Goal: Share content: Share content

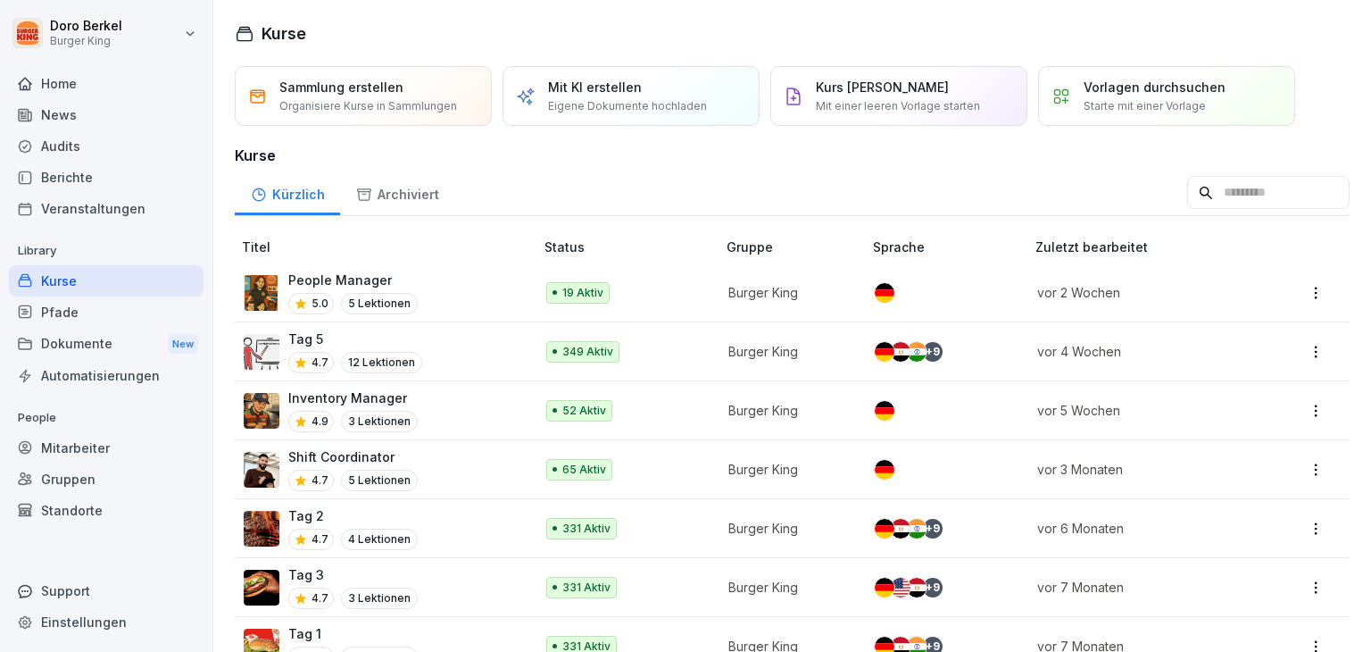
click at [101, 121] on div "News" at bounding box center [106, 114] width 195 height 31
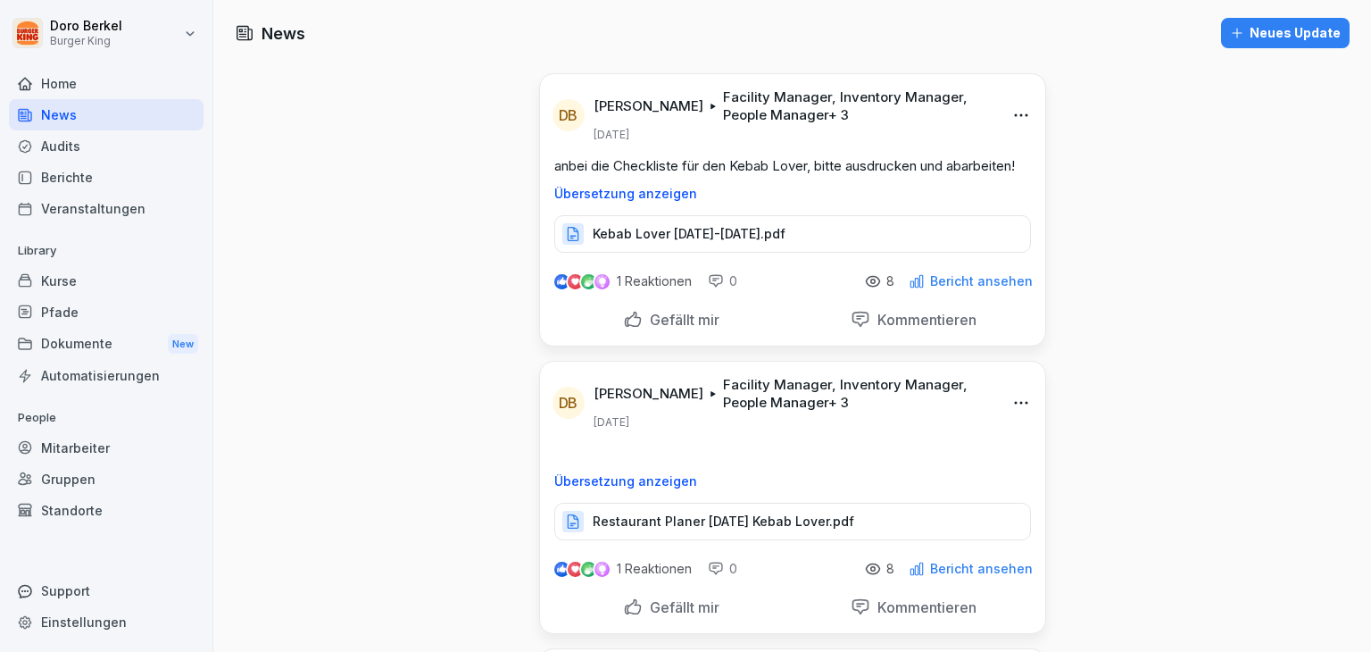
click at [1282, 35] on div "Neues Update" at bounding box center [1285, 33] width 111 height 20
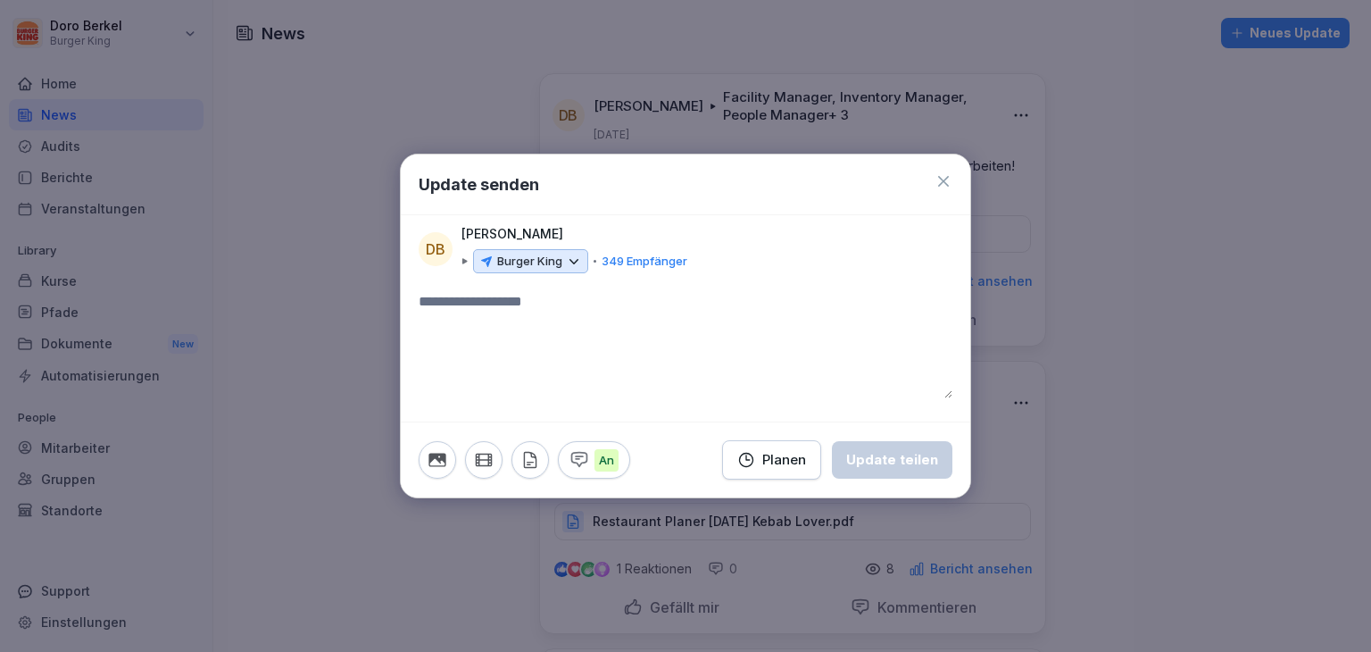
click at [572, 246] on div "Doro Berkel Burger King 349 Empfänger" at bounding box center [575, 249] width 226 height 50
click at [572, 257] on icon at bounding box center [574, 262] width 16 height 16
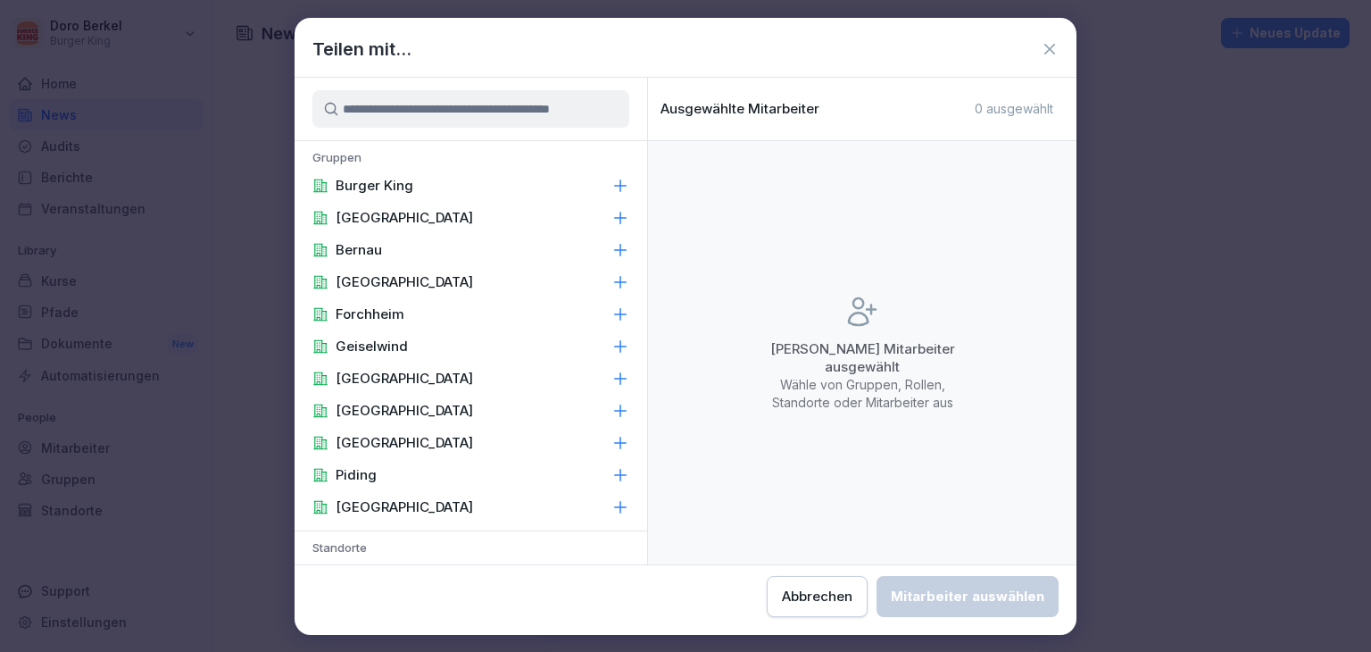
click at [404, 175] on div "Burger King" at bounding box center [471, 186] width 353 height 32
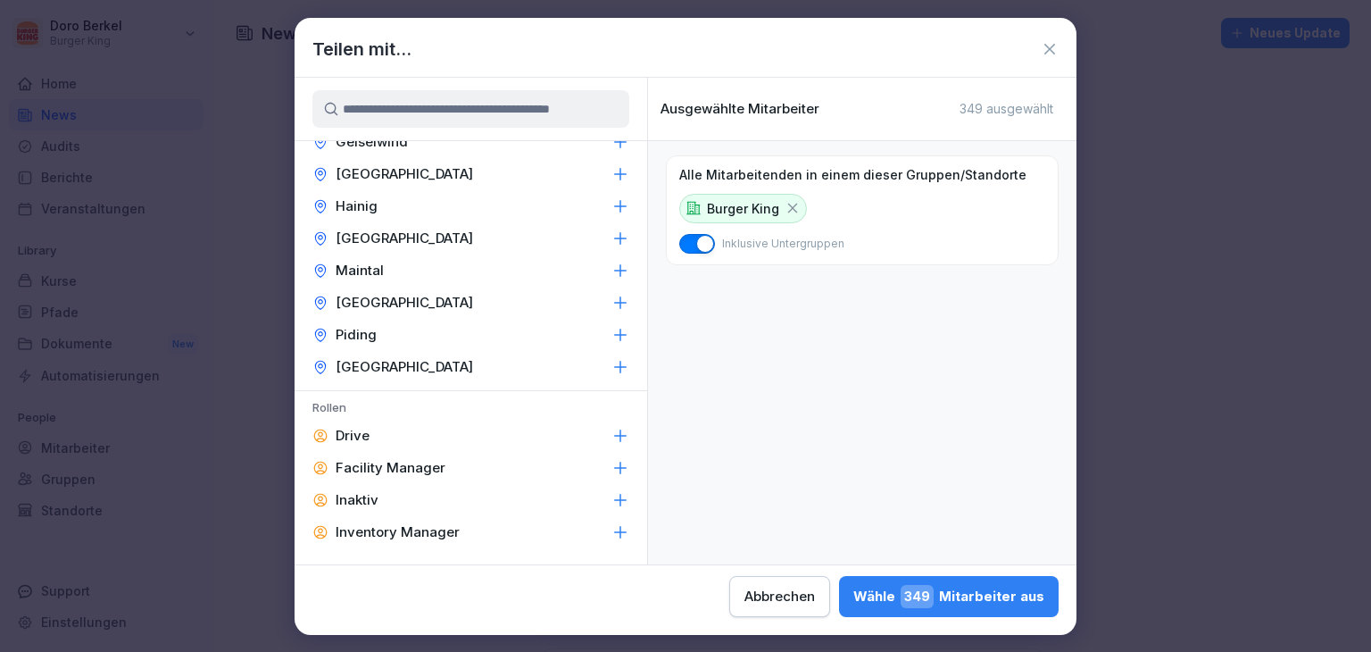
scroll to position [714, 0]
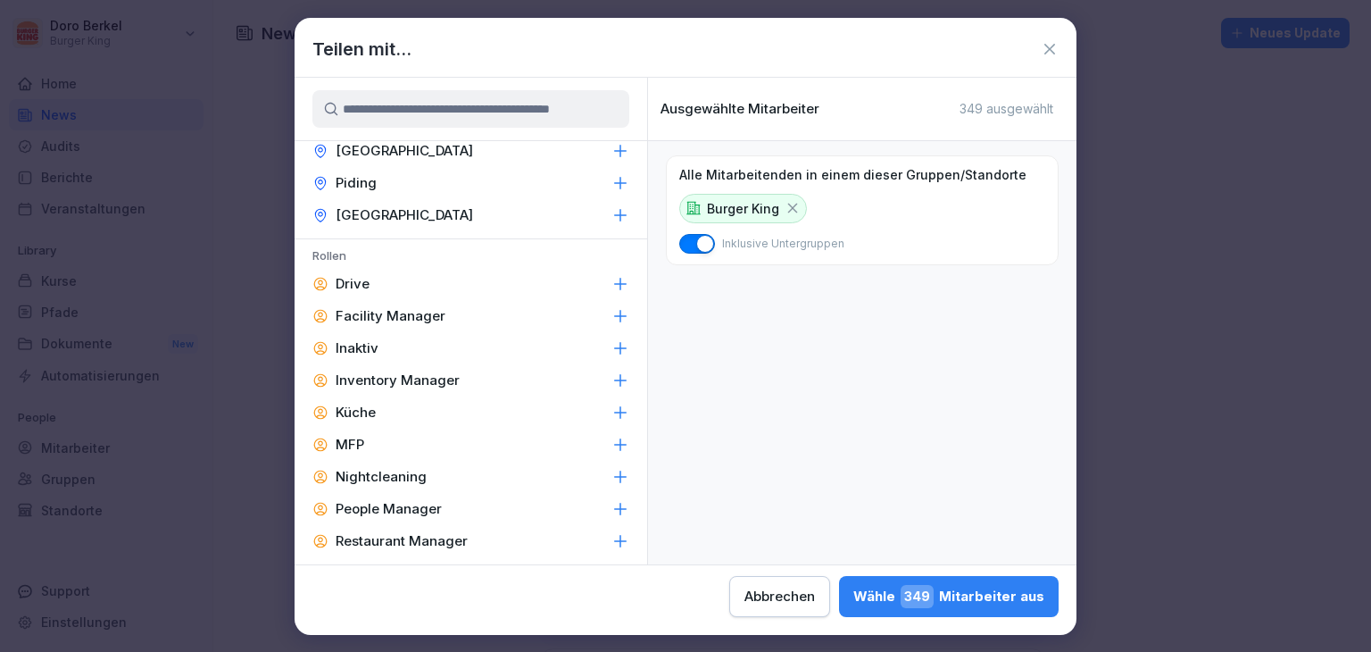
click at [438, 307] on p "Facility Manager" at bounding box center [391, 316] width 110 height 18
click at [432, 381] on p "Inventory Manager" at bounding box center [398, 380] width 124 height 18
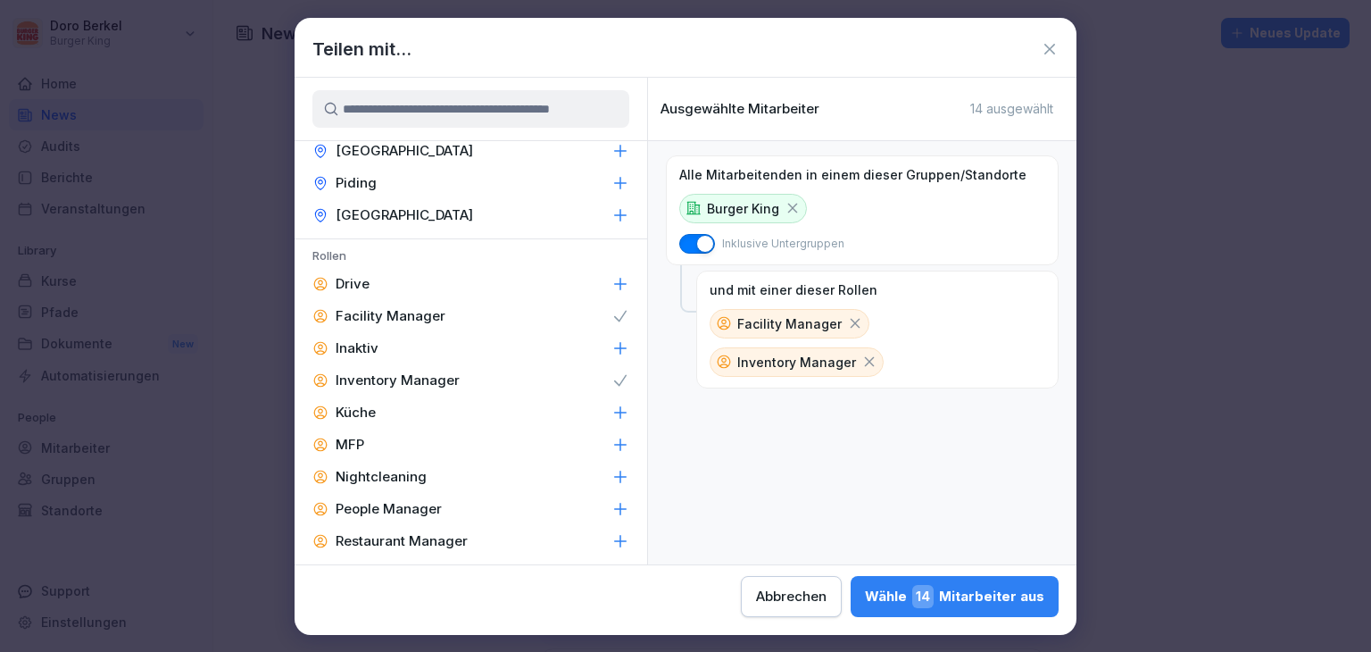
click at [430, 514] on p "People Manager" at bounding box center [389, 509] width 106 height 18
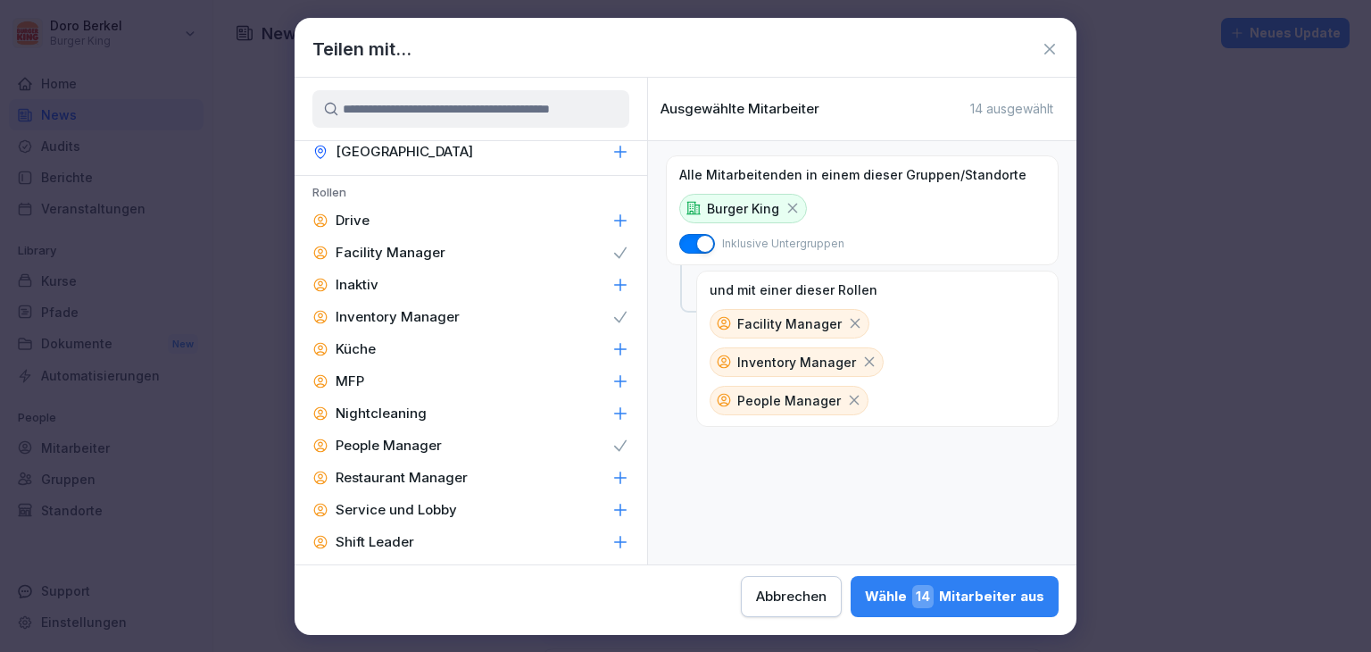
scroll to position [853, 0]
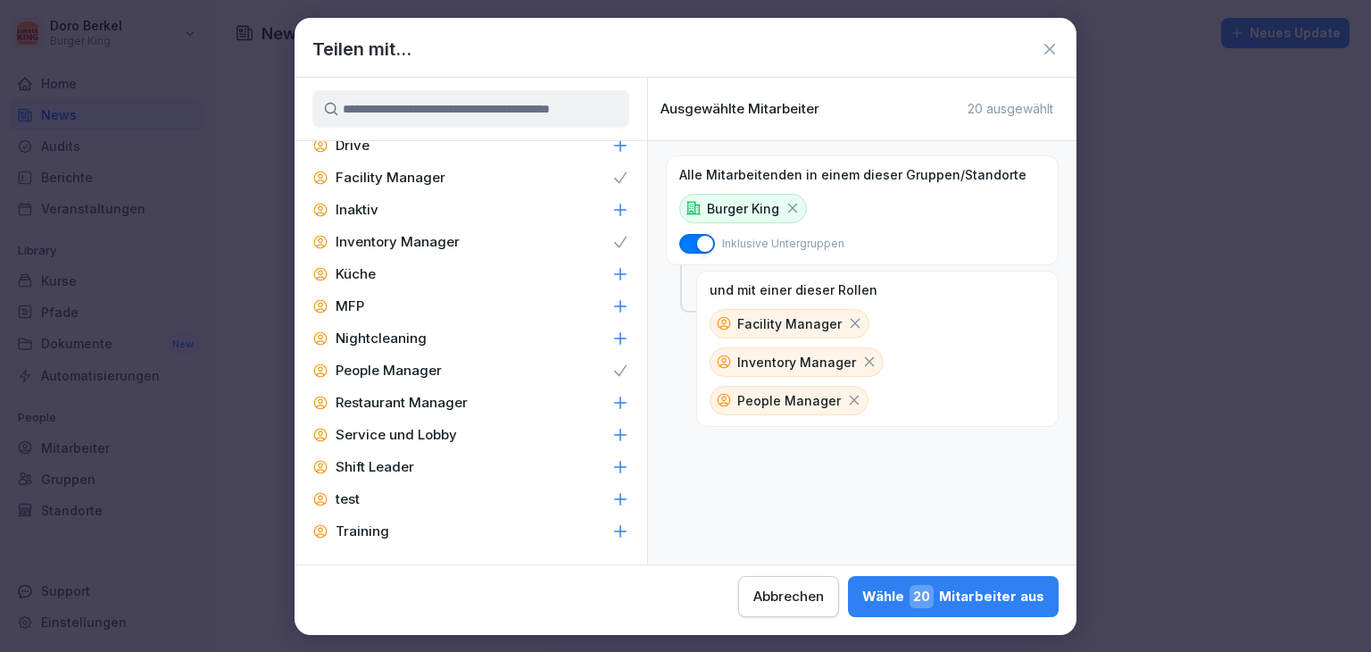
click at [411, 465] on p "Shift Leader" at bounding box center [375, 467] width 79 height 18
click at [442, 395] on p "Restaurant Manager" at bounding box center [402, 403] width 132 height 18
click at [934, 600] on span "59" at bounding box center [922, 596] width 24 height 23
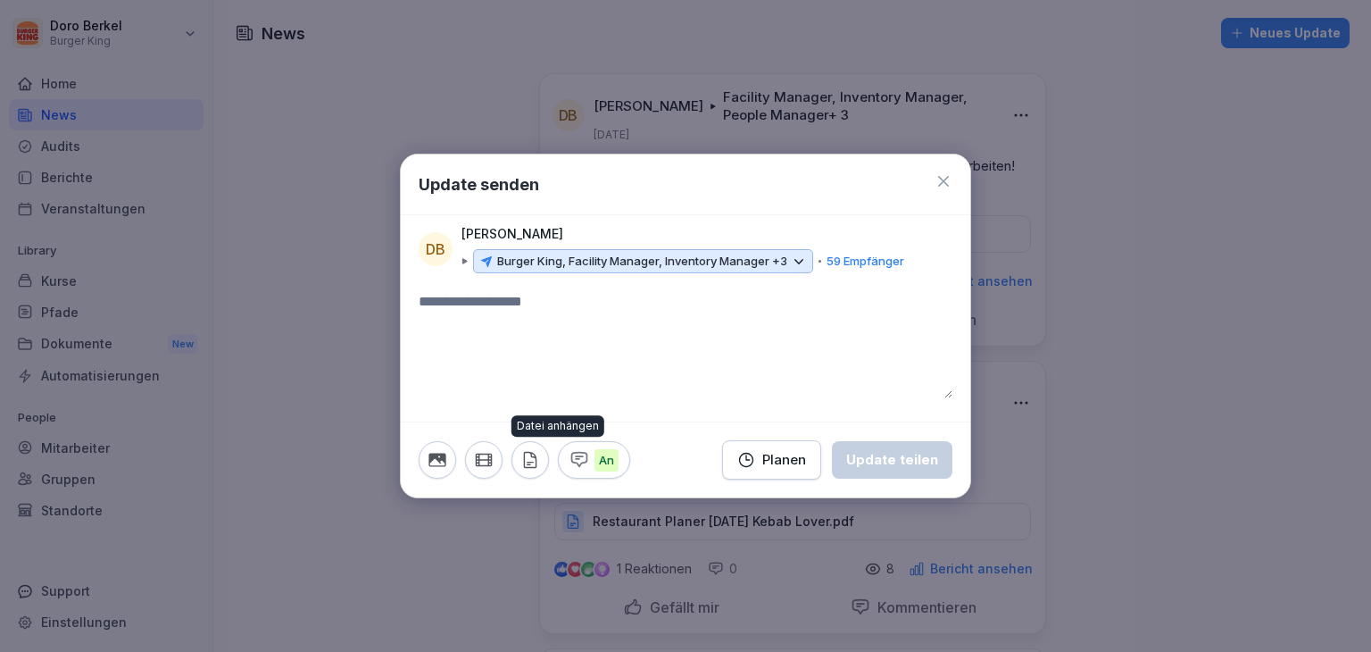
click at [536, 447] on button "button" at bounding box center [531, 460] width 38 height 38
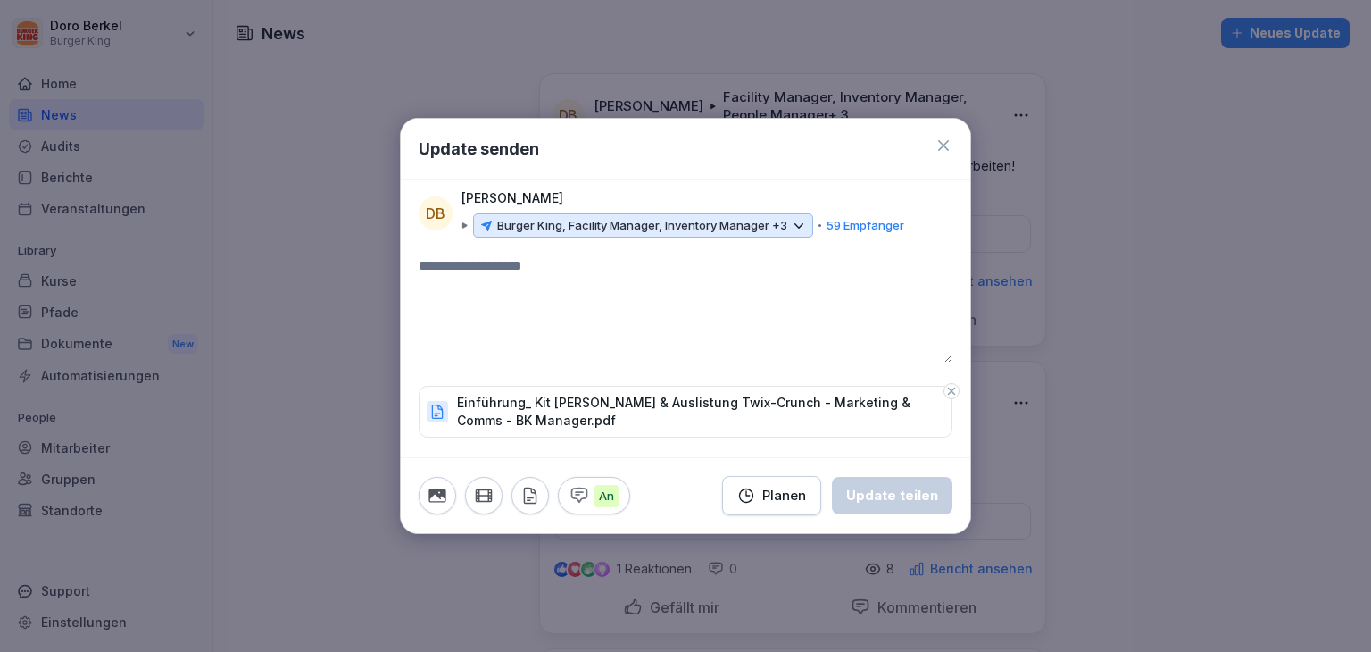
click at [469, 251] on div "Update senden DB Doro Berkel Burger King, Facility Manager, Inventory Manager +…" at bounding box center [685, 326] width 571 height 417
click at [516, 269] on textarea at bounding box center [686, 308] width 534 height 107
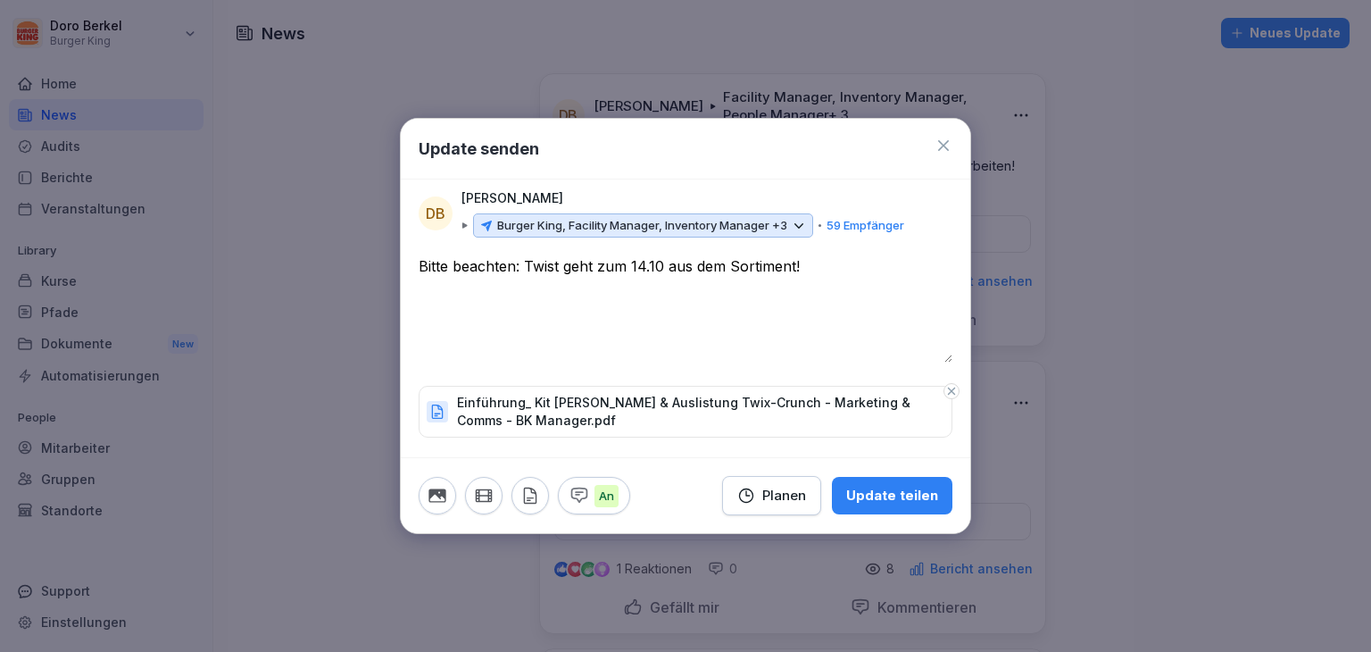
type textarea "**********"
click at [897, 501] on div "Update teilen" at bounding box center [892, 496] width 92 height 20
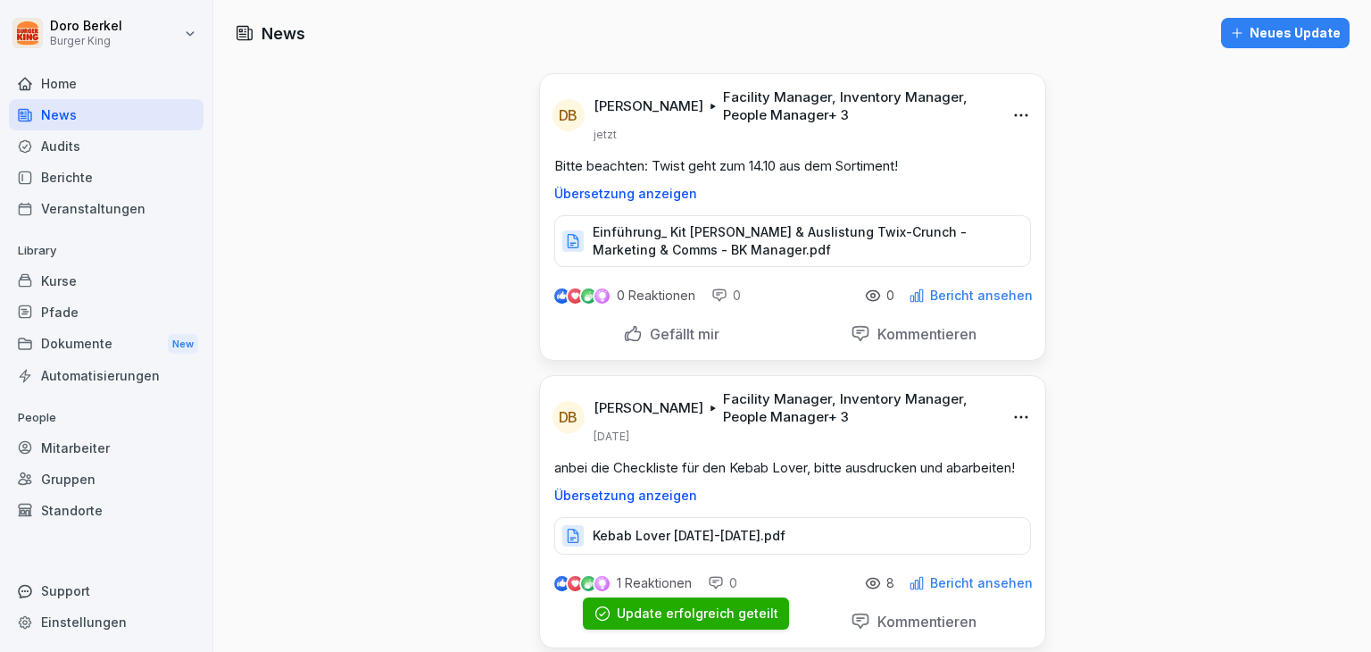
click at [1281, 35] on div "Neues Update" at bounding box center [1285, 33] width 111 height 20
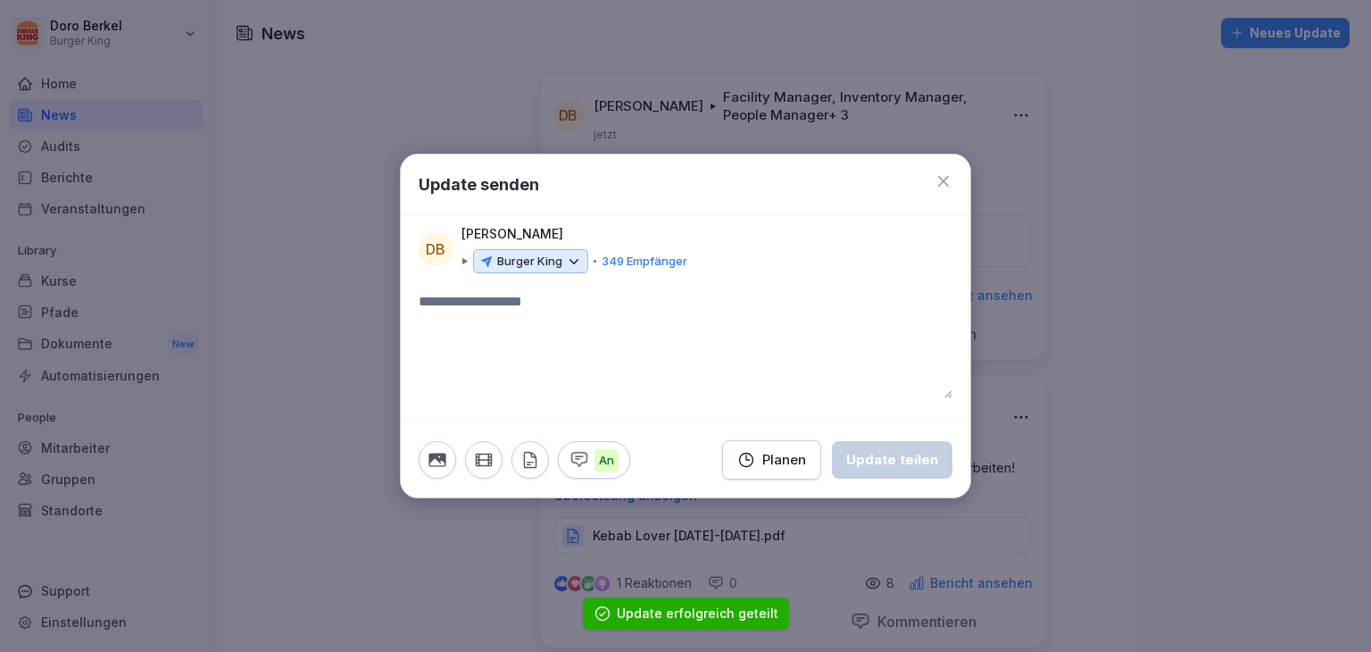
click at [563, 258] on div "Burger King" at bounding box center [530, 261] width 115 height 25
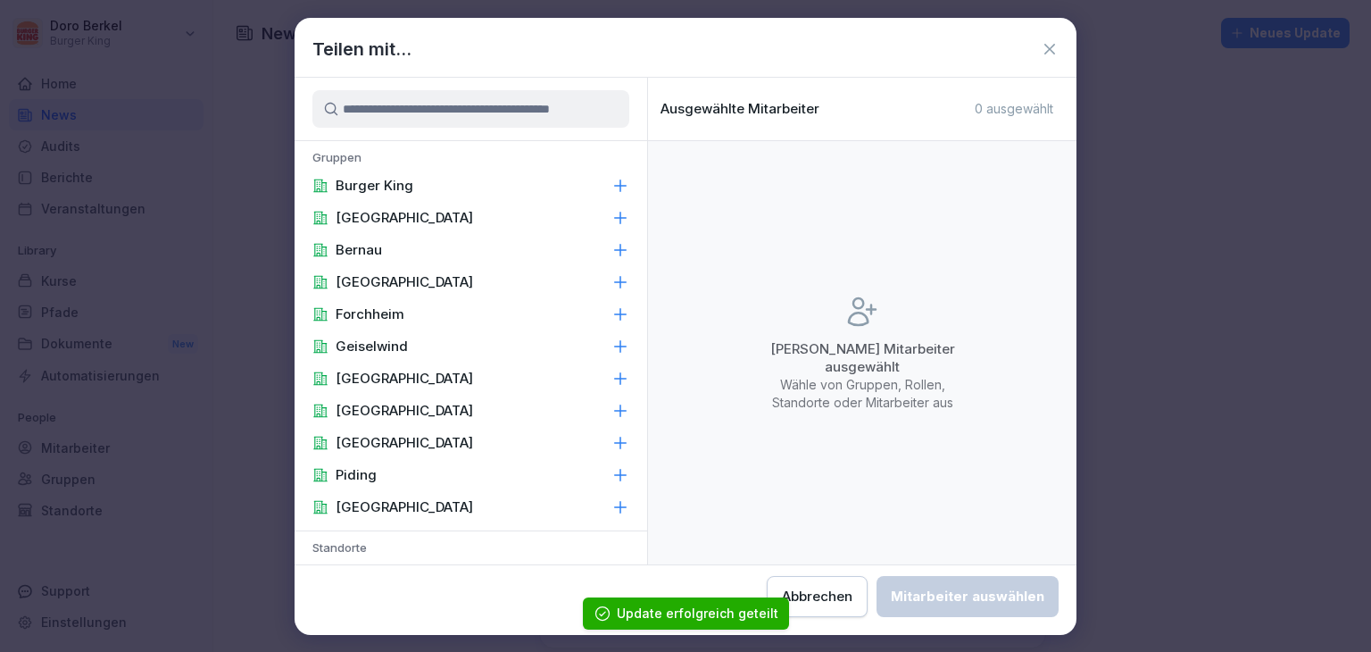
click at [439, 179] on div "Burger King" at bounding box center [471, 186] width 353 height 32
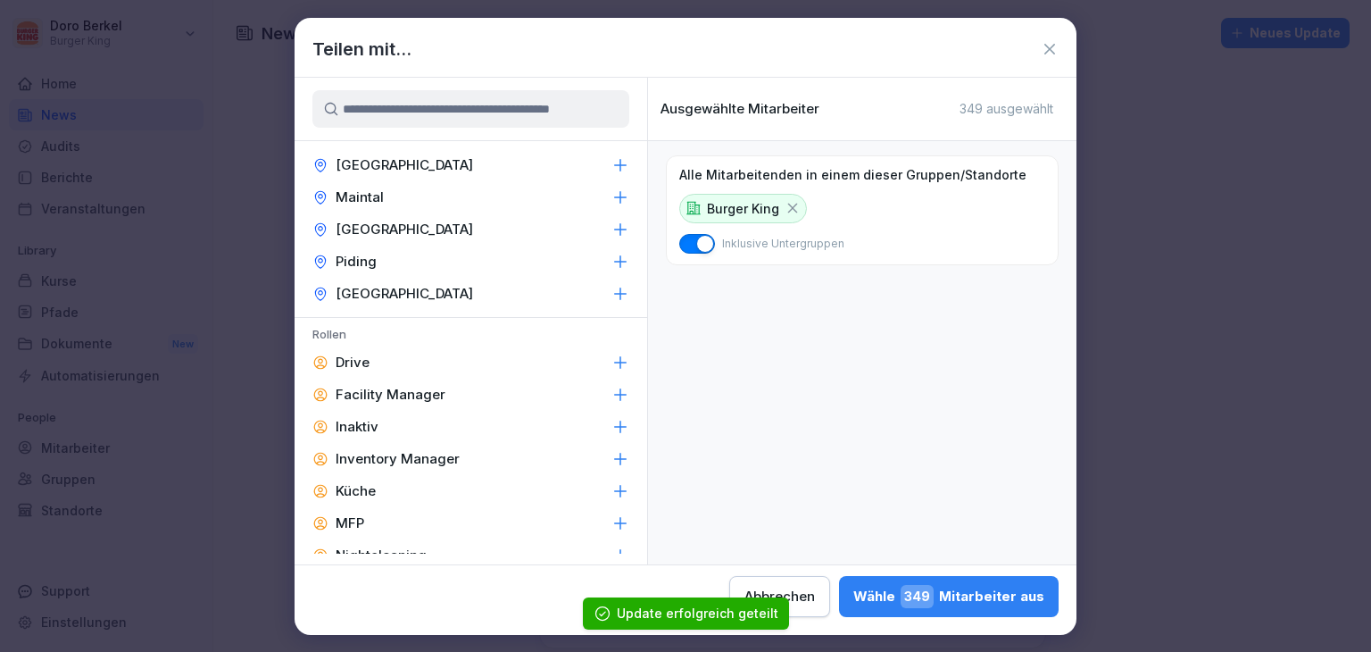
scroll to position [804, 0]
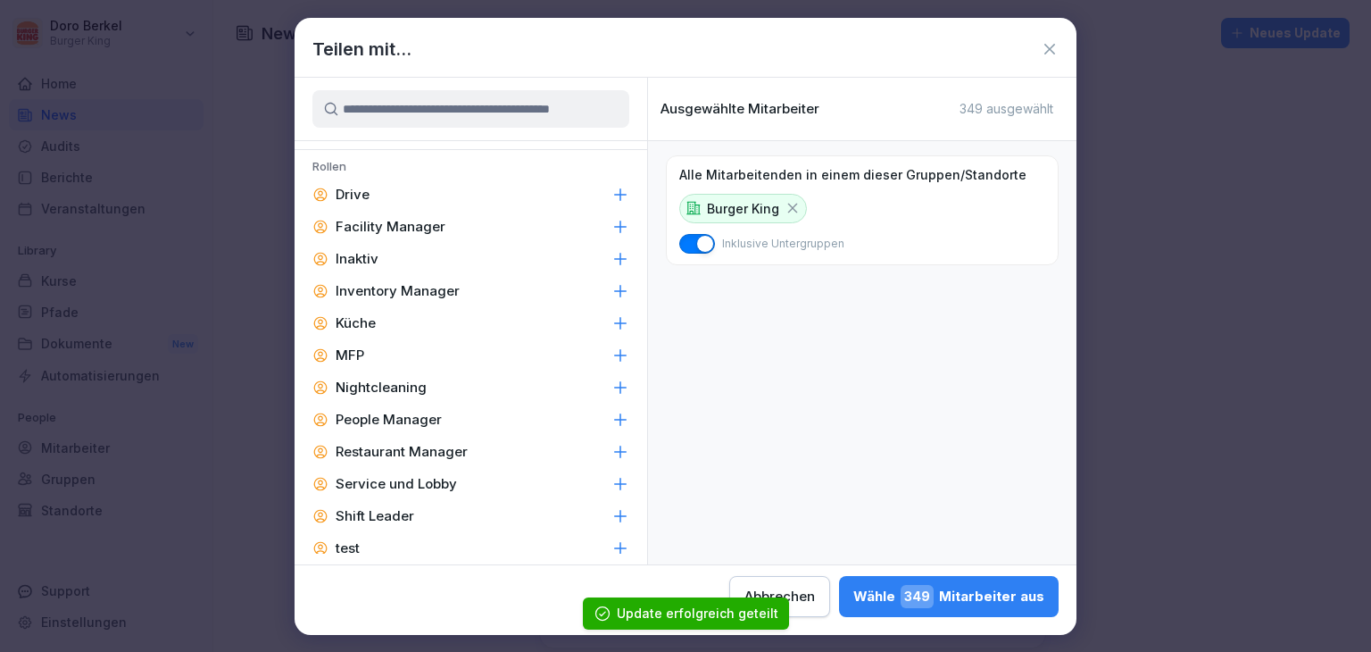
click at [400, 222] on p "Facility Manager" at bounding box center [391, 227] width 110 height 18
click at [436, 288] on p "Inventory Manager" at bounding box center [398, 291] width 124 height 18
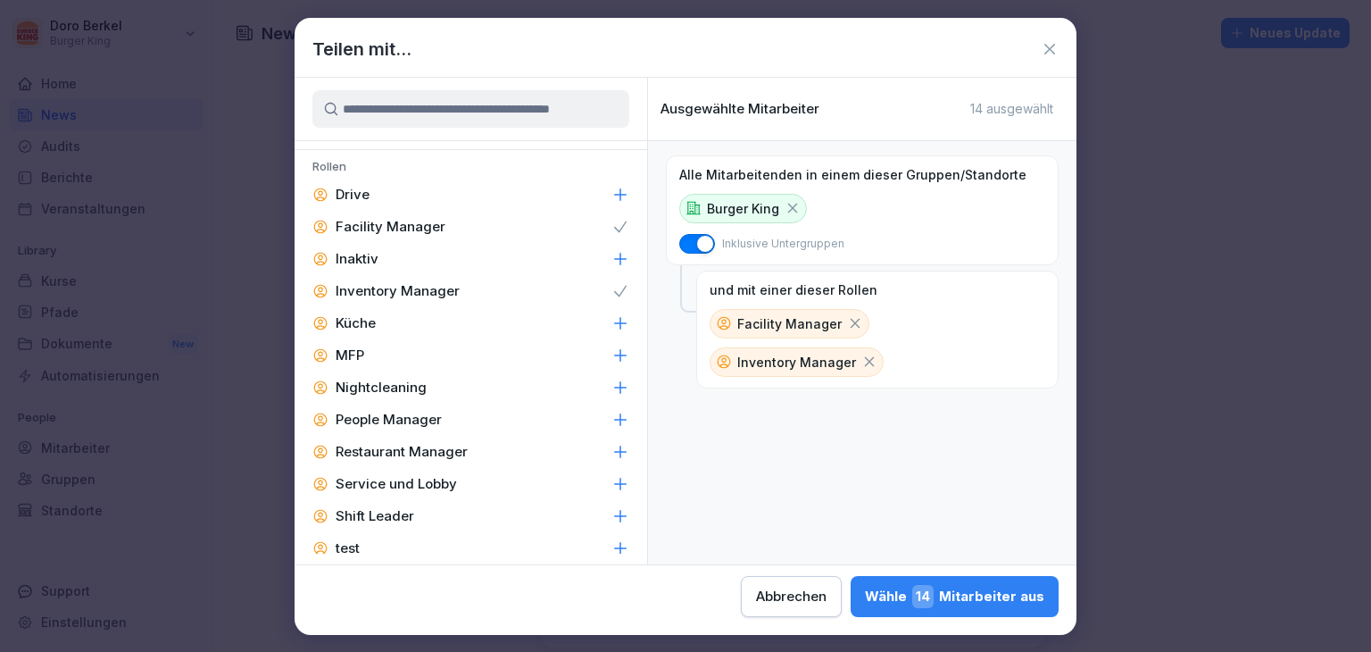
click at [419, 421] on p "People Manager" at bounding box center [389, 420] width 106 height 18
click at [439, 451] on p "Restaurant Manager" at bounding box center [402, 452] width 132 height 18
click at [414, 518] on div "Shift Leader" at bounding box center [471, 516] width 353 height 32
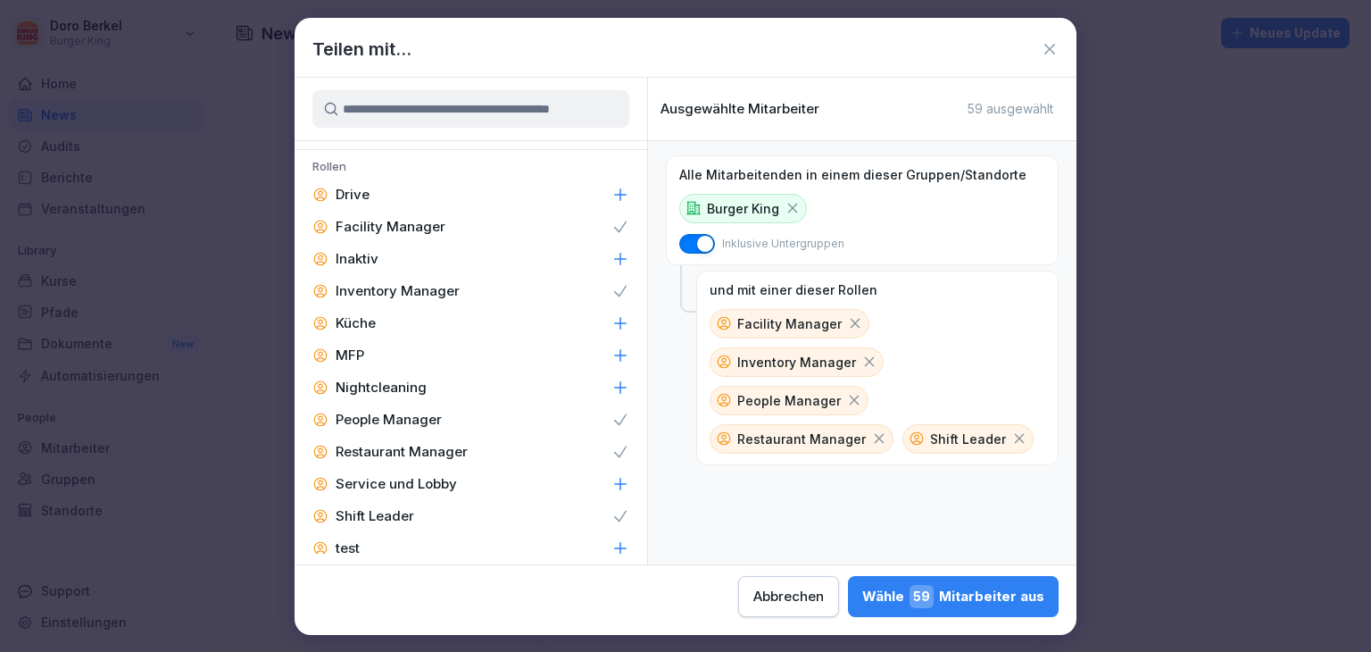
click at [993, 605] on div "Wähle 59 Mitarbeiter aus" at bounding box center [954, 596] width 182 height 23
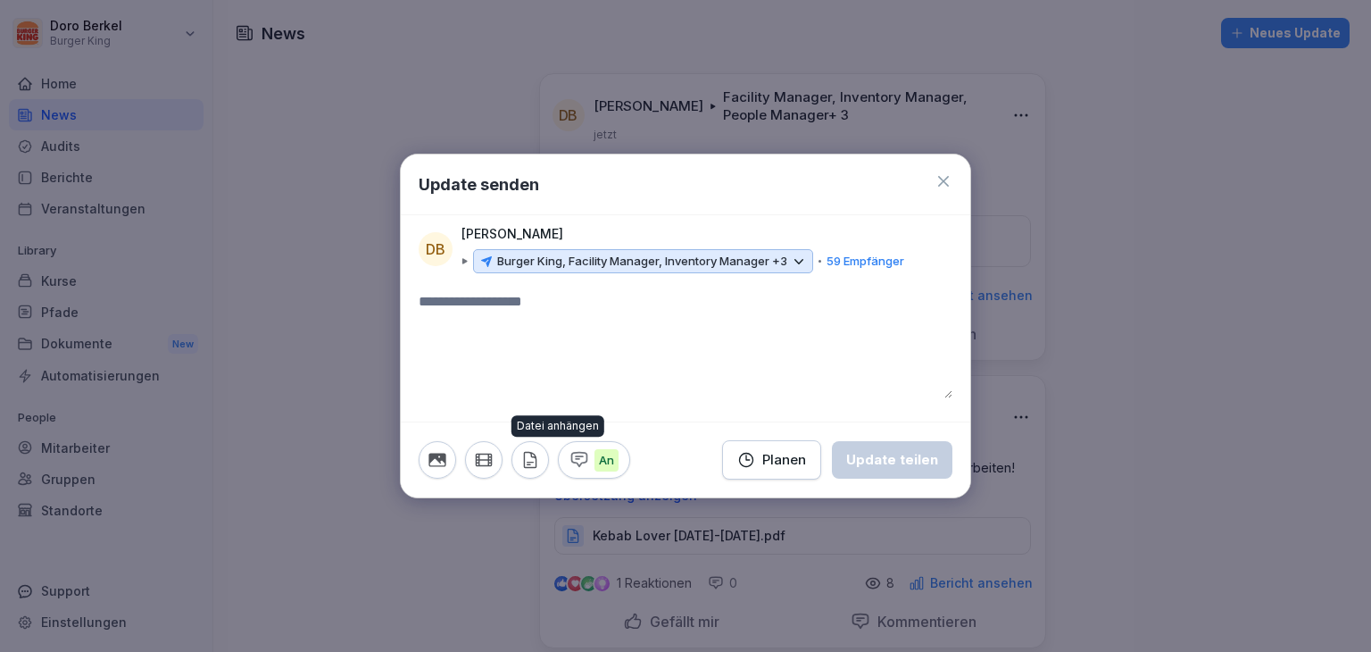
click at [530, 472] on button "button" at bounding box center [531, 460] width 38 height 38
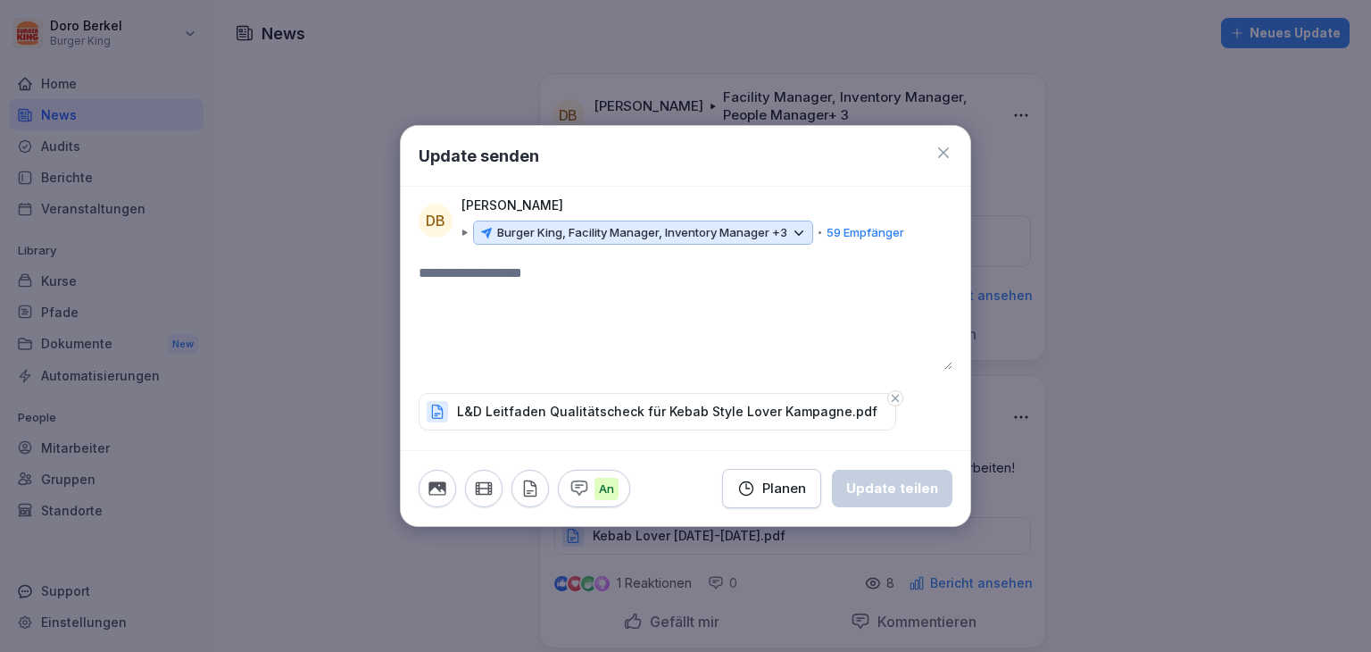
click at [517, 313] on textarea at bounding box center [686, 316] width 534 height 107
type textarea "**********"
click at [927, 484] on div "Update teilen" at bounding box center [892, 489] width 92 height 20
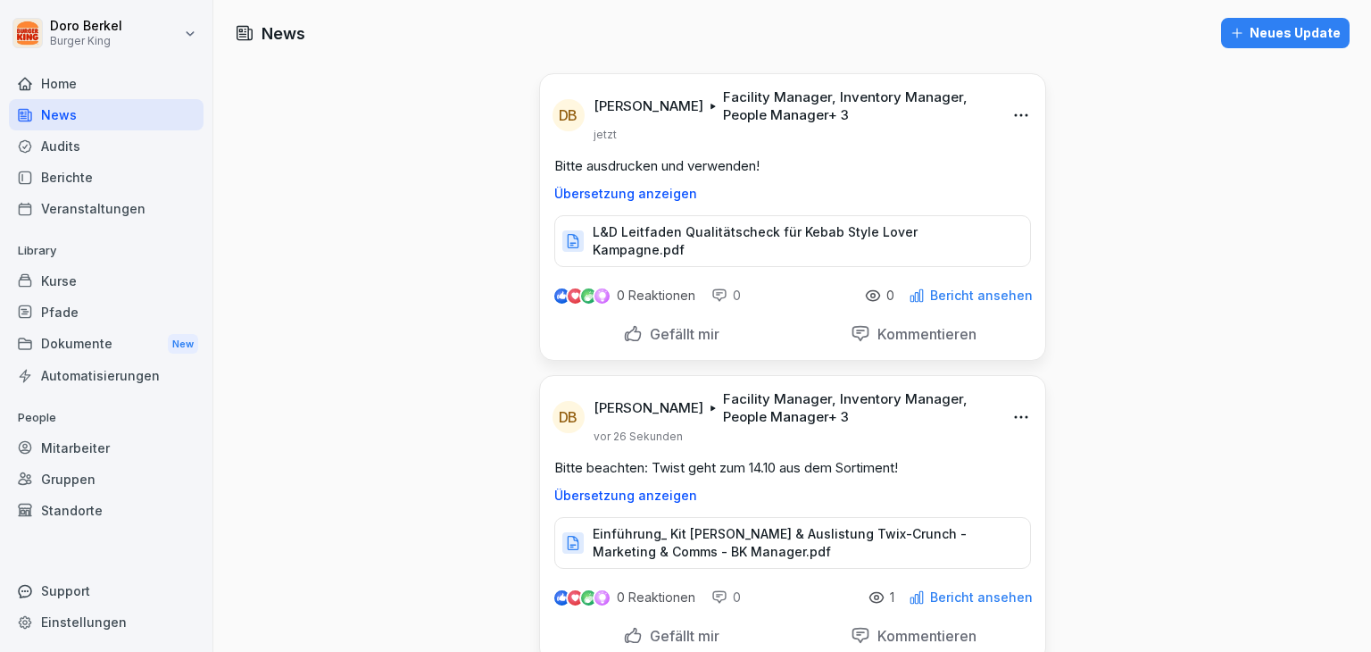
click at [75, 346] on div "Dokumente New" at bounding box center [106, 344] width 195 height 33
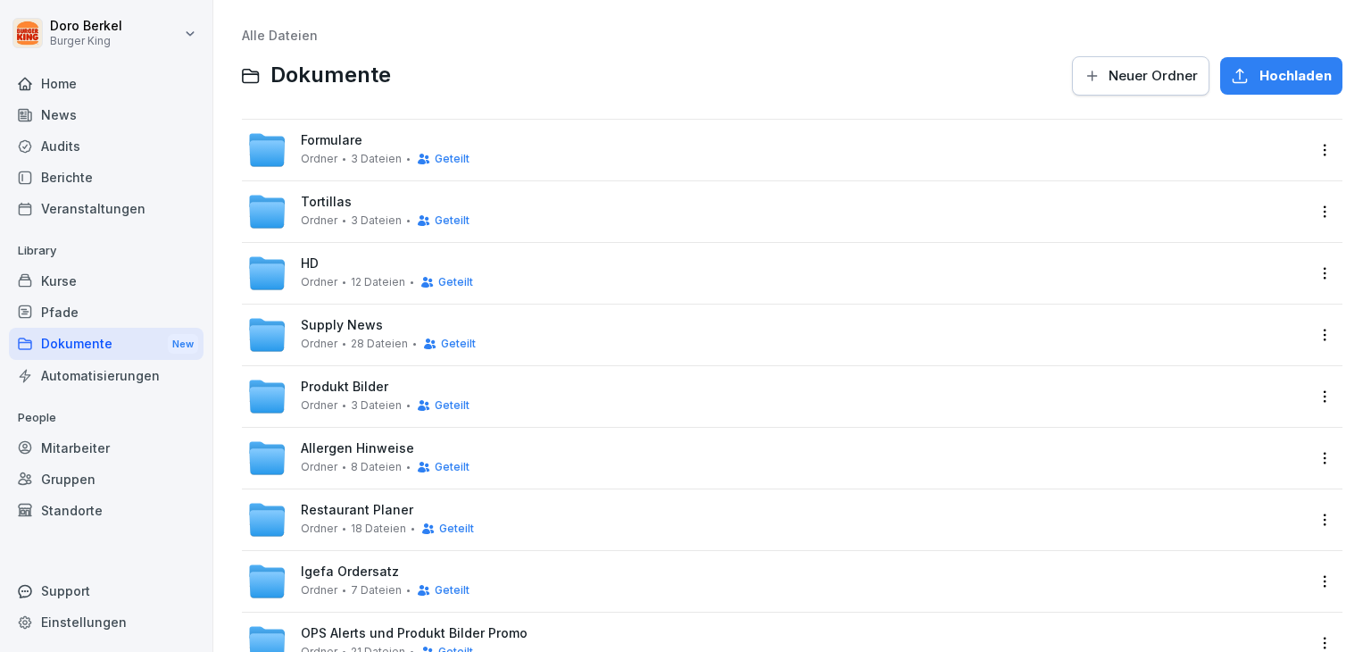
click at [337, 196] on span "Tortillas" at bounding box center [326, 202] width 51 height 15
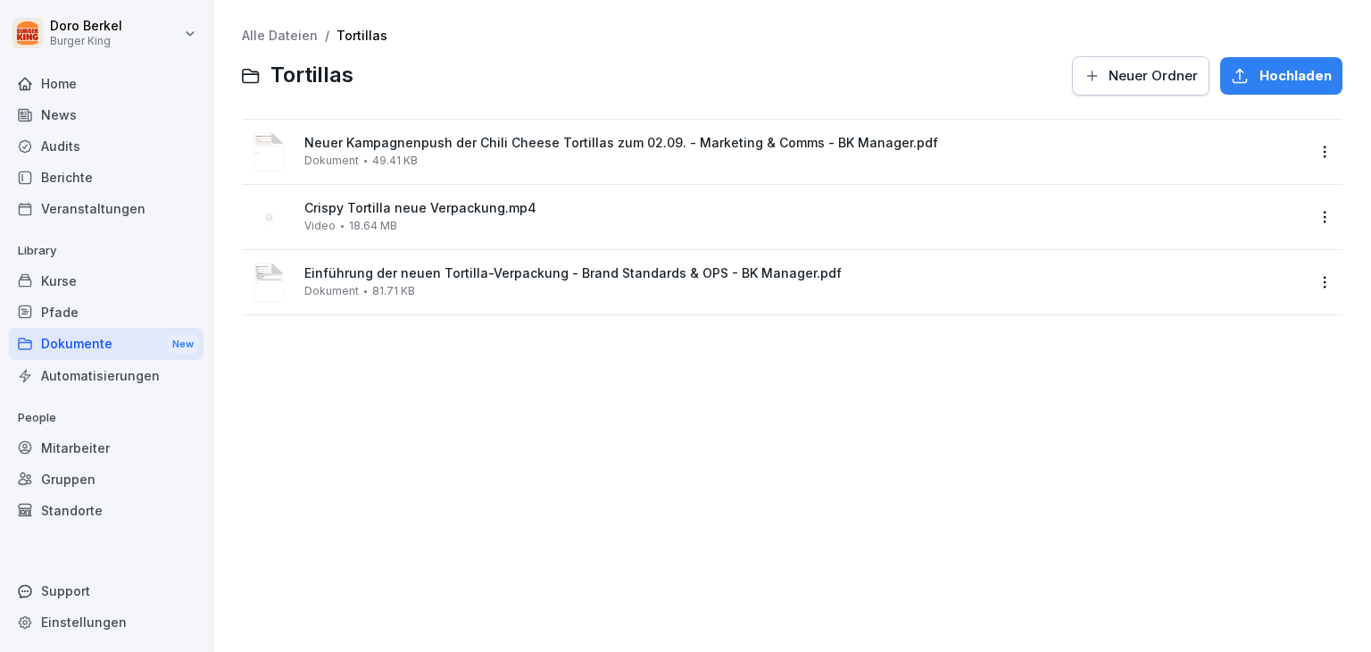
click at [1275, 83] on span "Hochladen" at bounding box center [1296, 76] width 72 height 20
click at [276, 34] on link "Alle Dateien" at bounding box center [280, 35] width 76 height 15
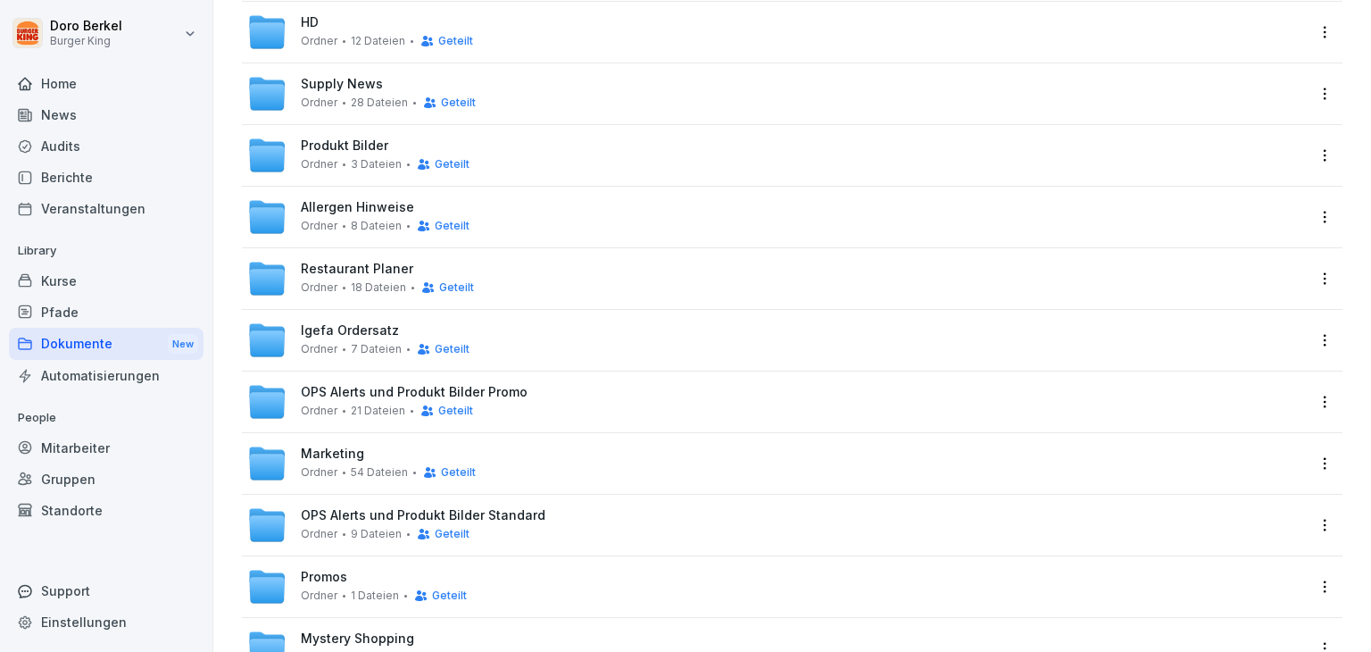
scroll to position [557, 0]
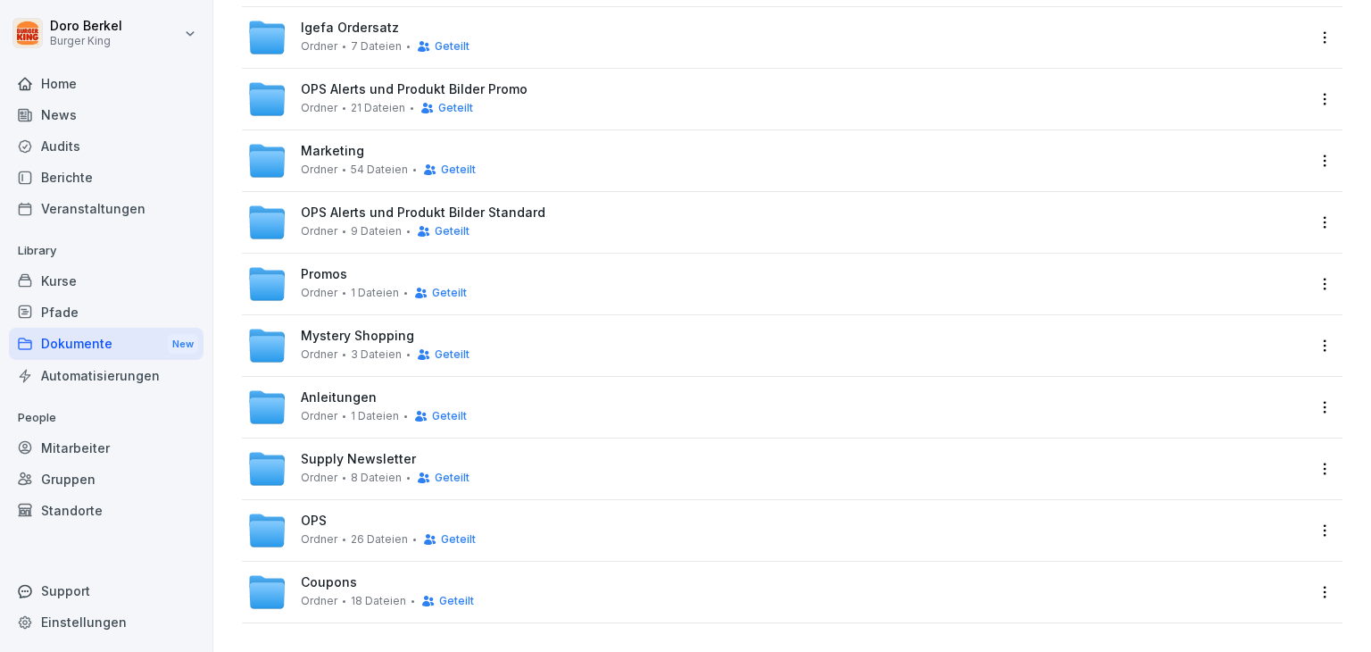
click at [359, 141] on div "Marketing Ordner 54 Dateien Geteilt" at bounding box center [776, 160] width 1058 height 39
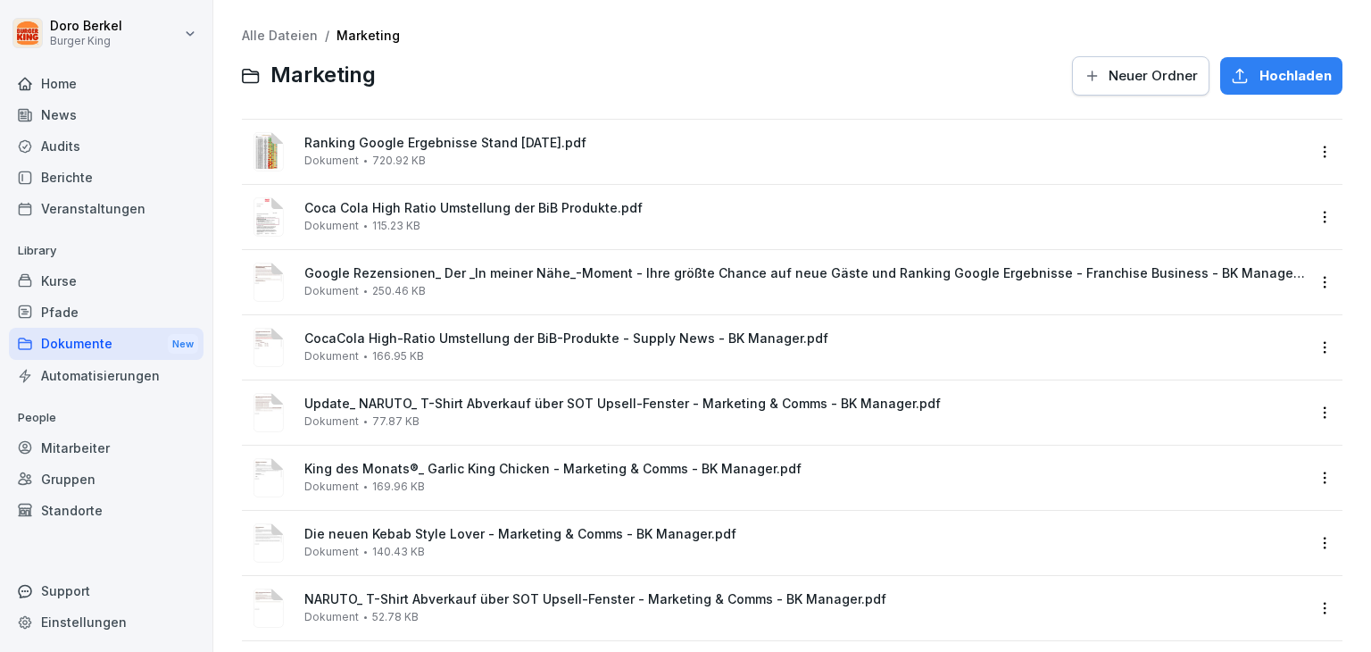
click at [1260, 72] on span "Hochladen" at bounding box center [1296, 76] width 72 height 20
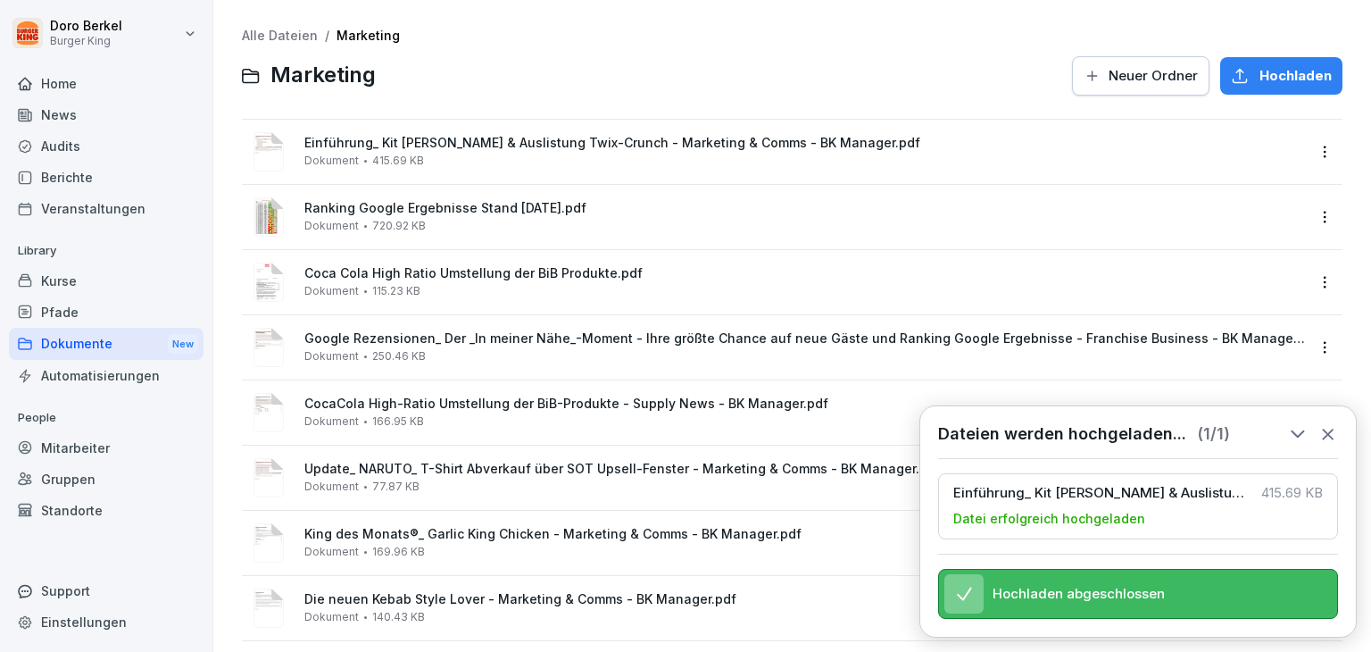
click at [88, 381] on div "Automatisierungen" at bounding box center [106, 375] width 195 height 31
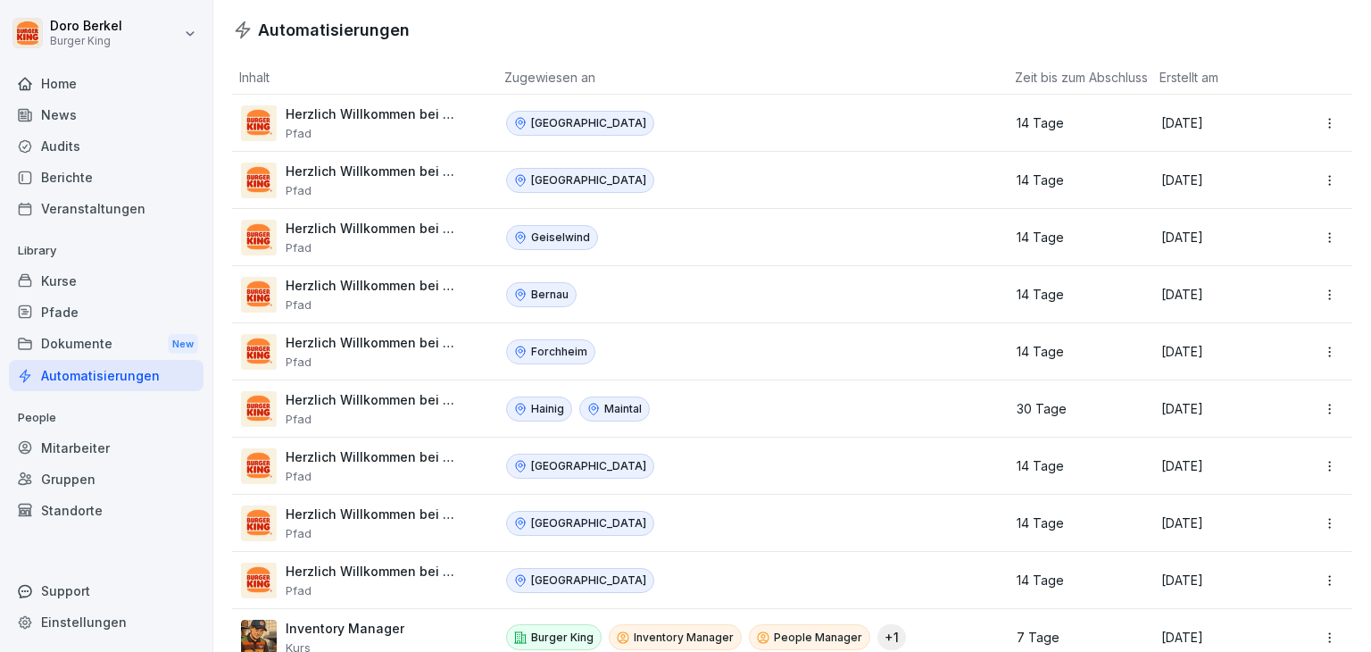
click at [48, 114] on div "News" at bounding box center [106, 114] width 195 height 31
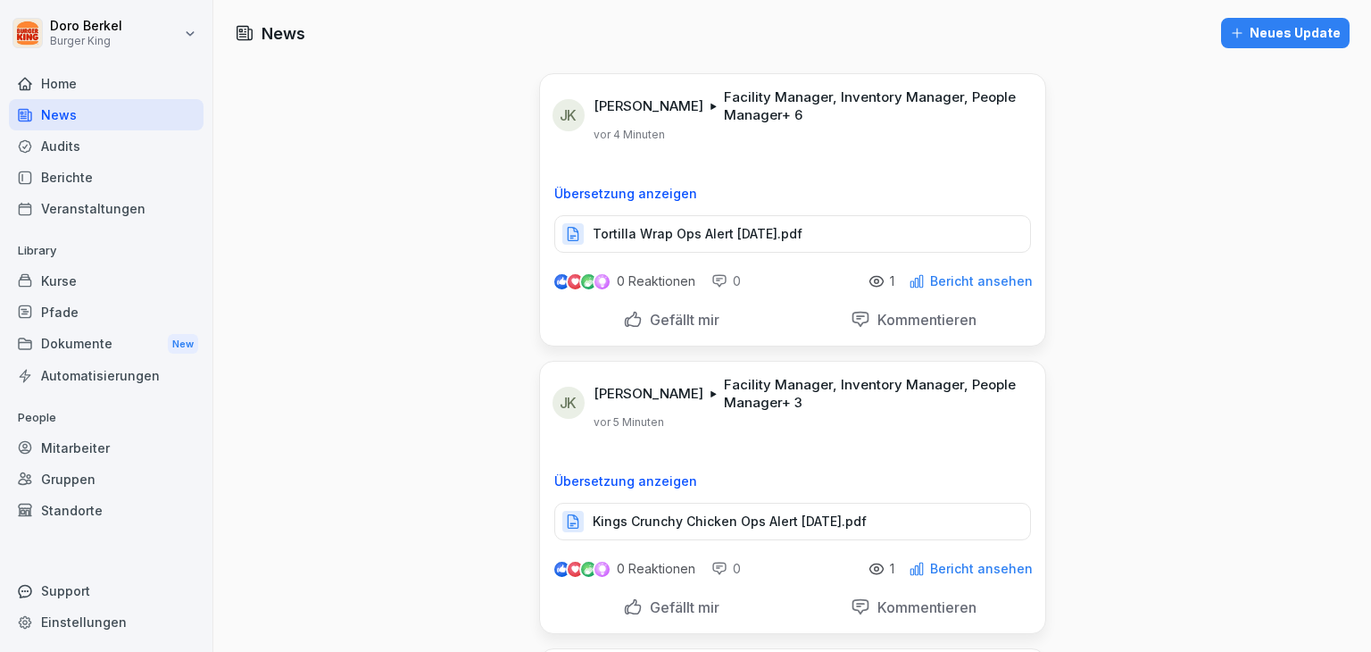
click at [1286, 44] on button "Neues Update" at bounding box center [1285, 33] width 129 height 30
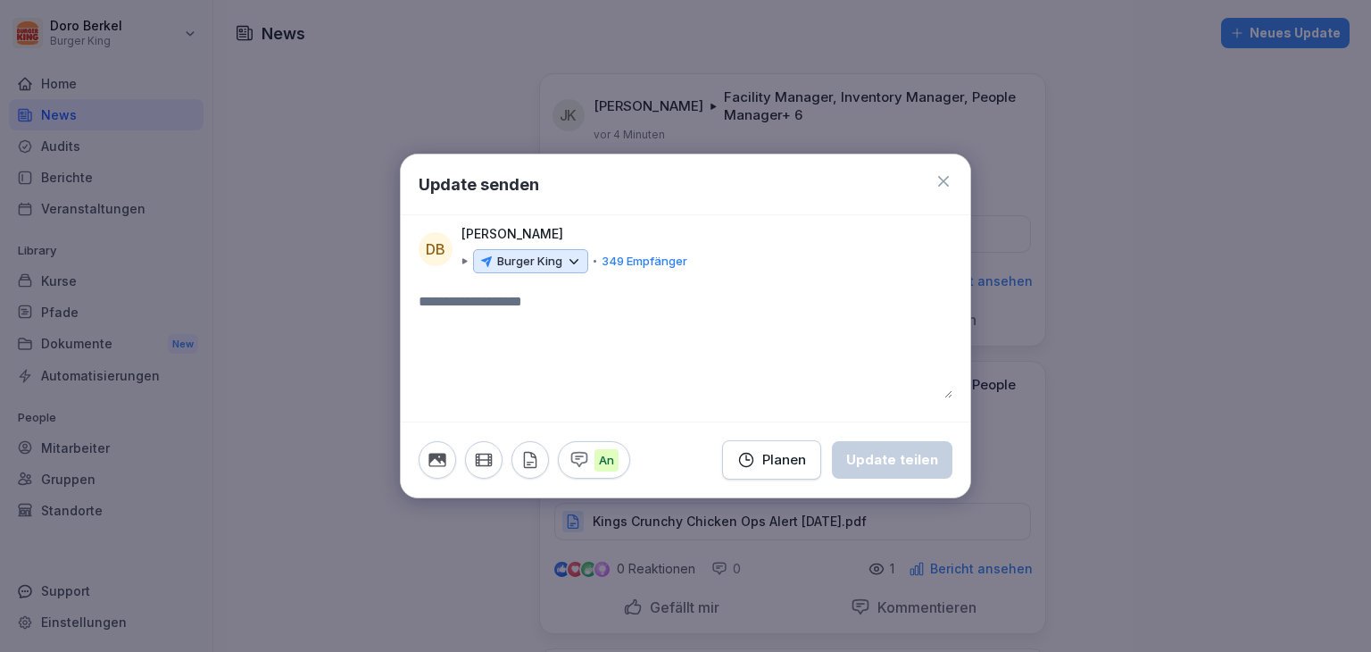
click at [548, 258] on p "Burger King" at bounding box center [529, 262] width 65 height 18
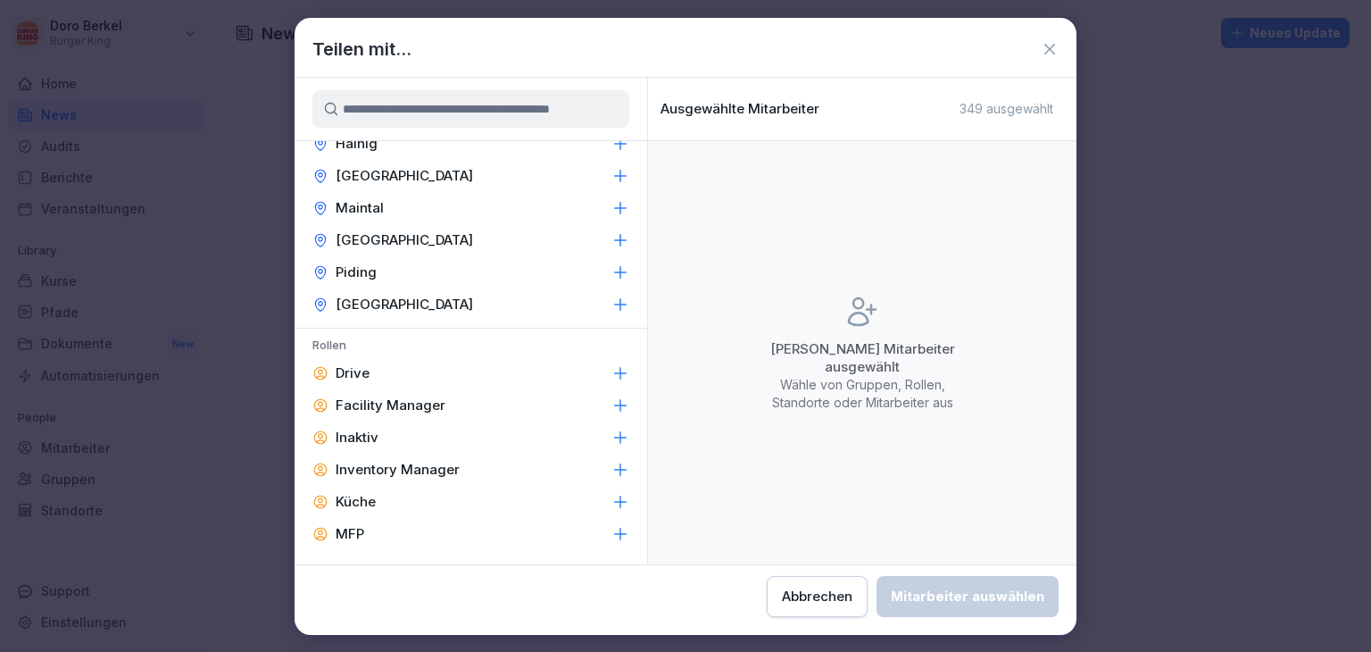
scroll to position [536, 0]
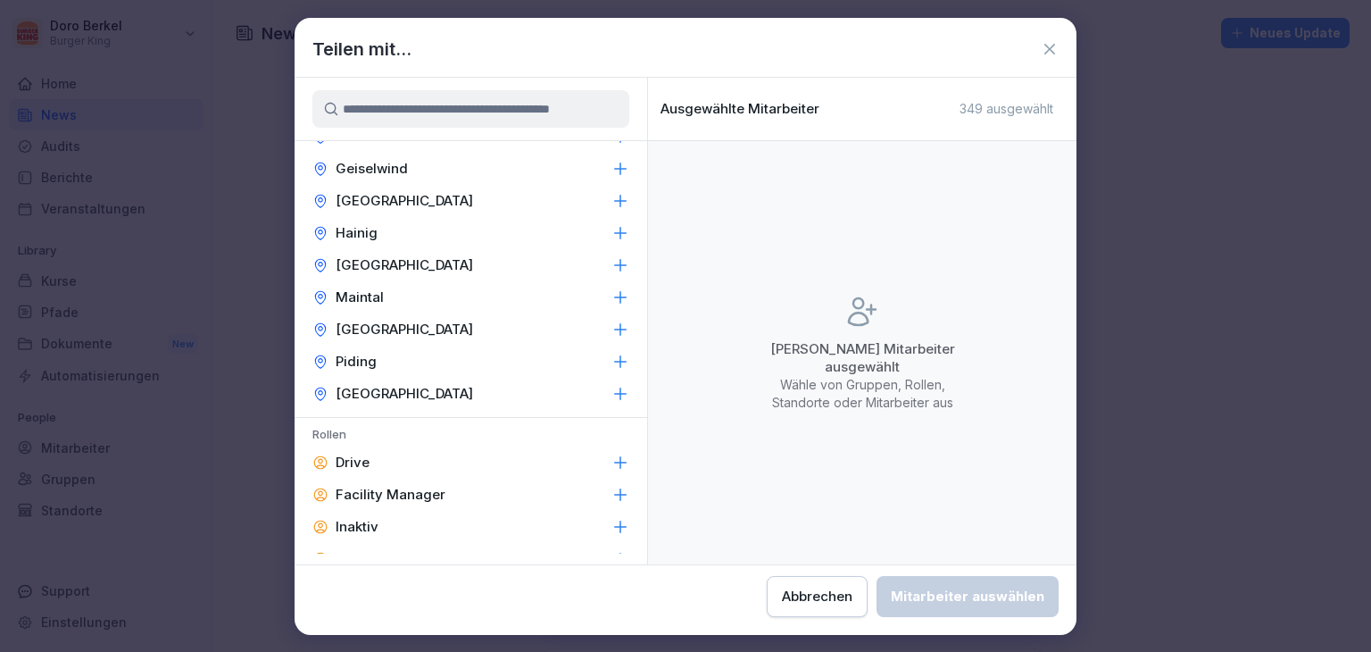
click at [404, 389] on div "Würzburg" at bounding box center [471, 394] width 353 height 32
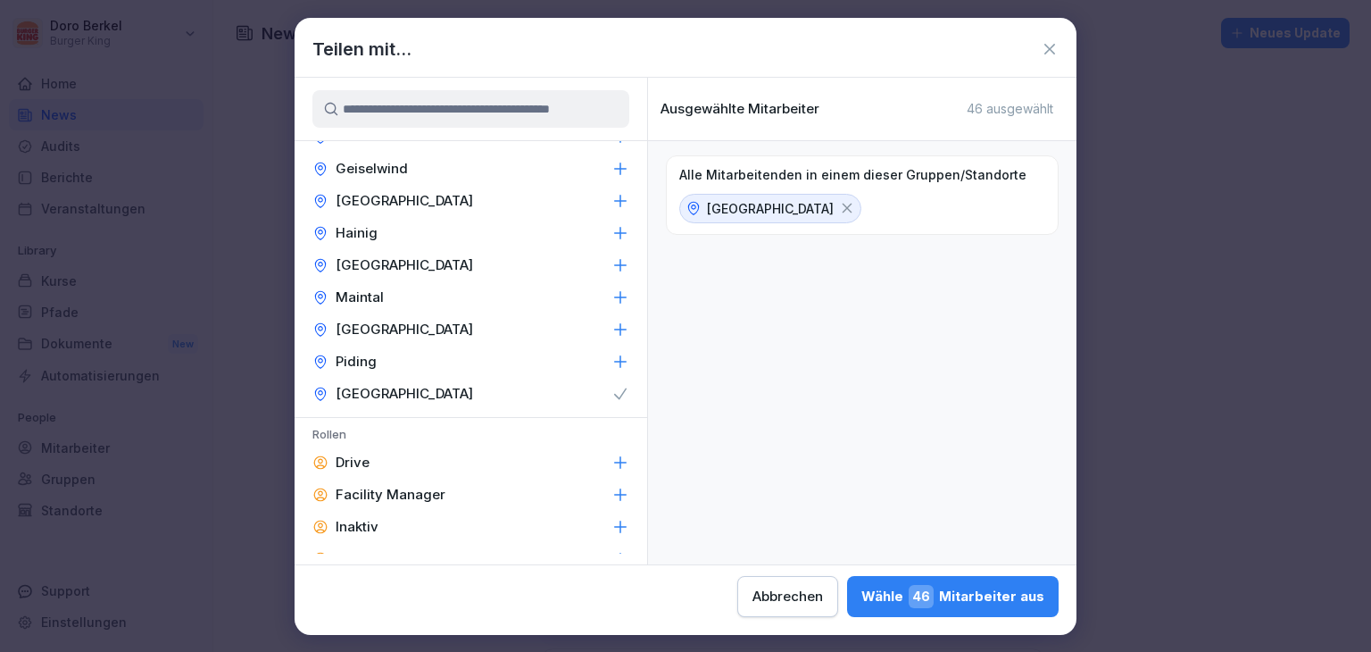
click at [396, 327] on div "Mühldorf" at bounding box center [471, 329] width 353 height 32
click at [392, 297] on div "Maintal" at bounding box center [471, 297] width 353 height 32
click at [392, 225] on div "Hainig" at bounding box center [471, 233] width 353 height 32
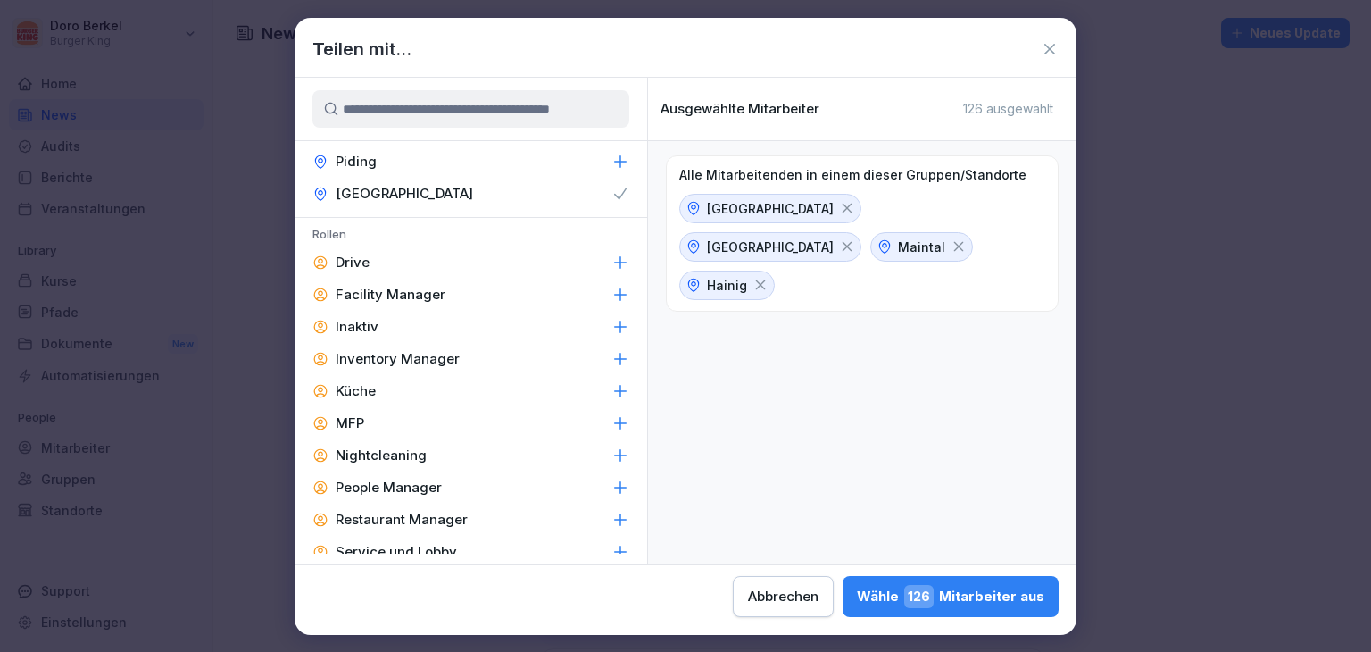
scroll to position [804, 0]
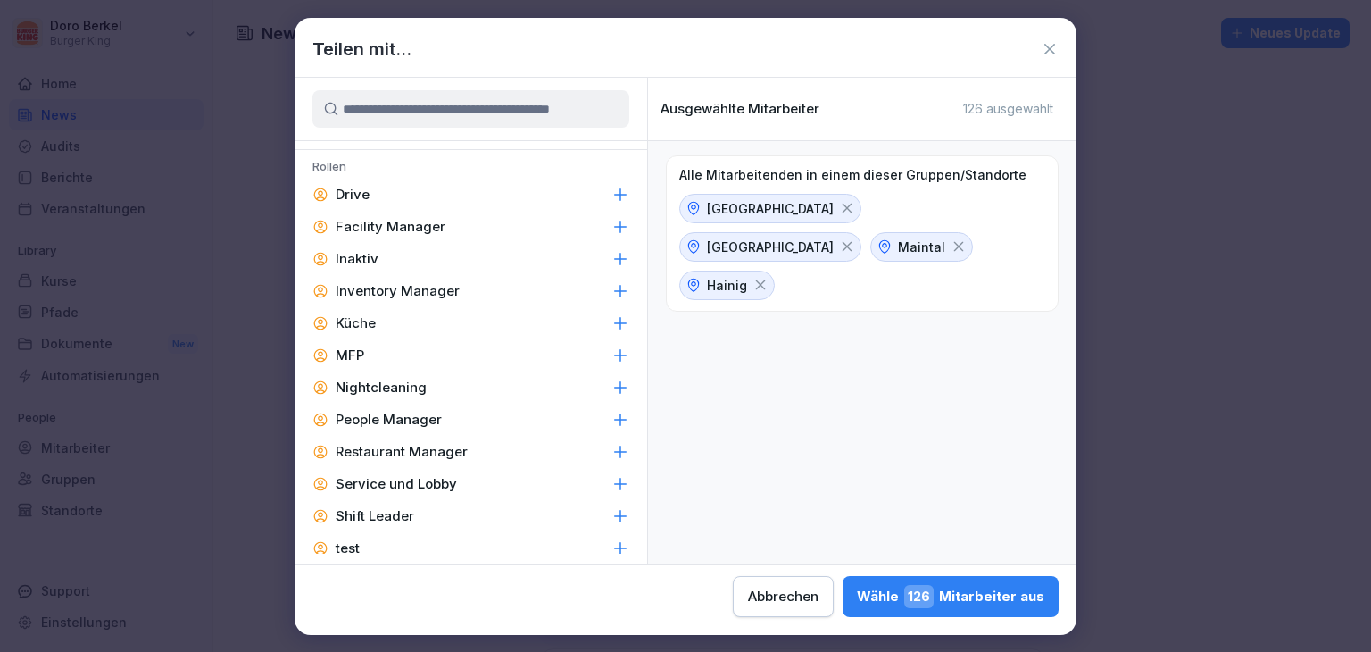
click at [445, 221] on div "Facility Manager" at bounding box center [471, 227] width 353 height 32
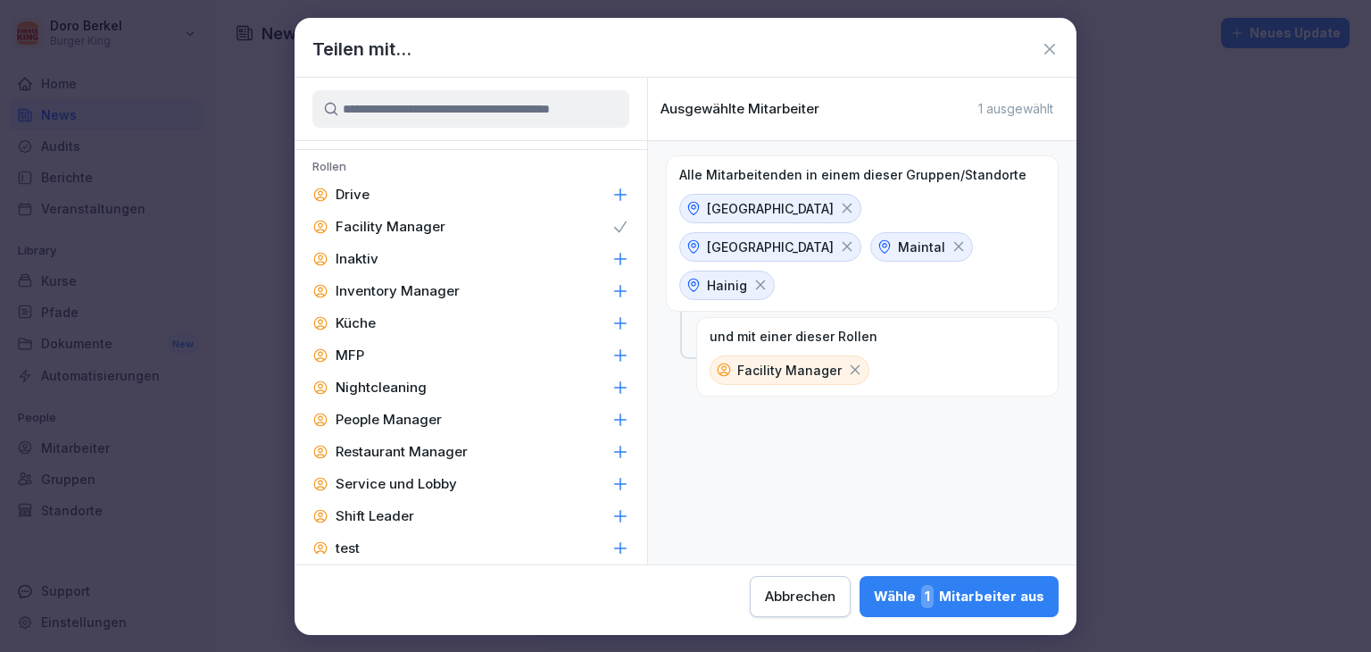
click at [443, 296] on p "Inventory Manager" at bounding box center [398, 291] width 124 height 18
click at [429, 413] on p "People Manager" at bounding box center [389, 420] width 106 height 18
click at [444, 455] on p "Restaurant Manager" at bounding box center [402, 452] width 132 height 18
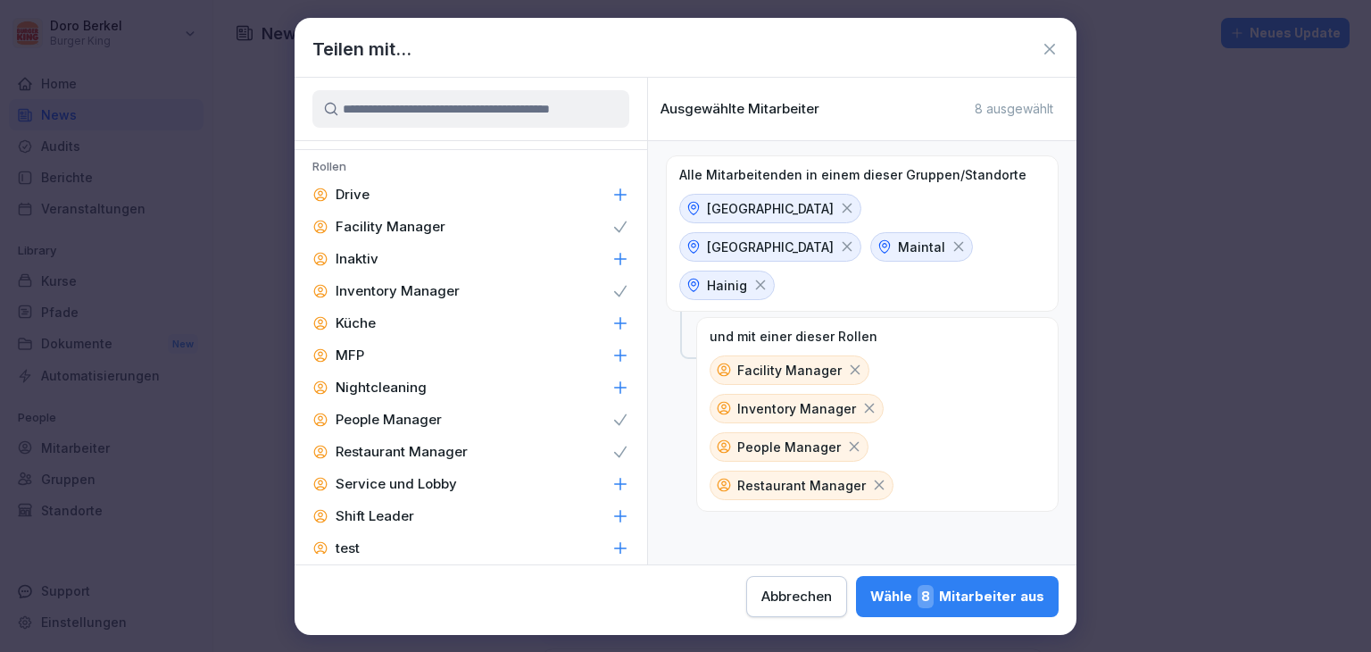
drag, startPoint x: 429, startPoint y: 517, endPoint x: 650, endPoint y: 549, distance: 223.8
click at [429, 516] on div "Shift Leader" at bounding box center [471, 516] width 353 height 32
click at [950, 604] on div "Wähle 21 Mitarbeiter aus" at bounding box center [955, 596] width 179 height 23
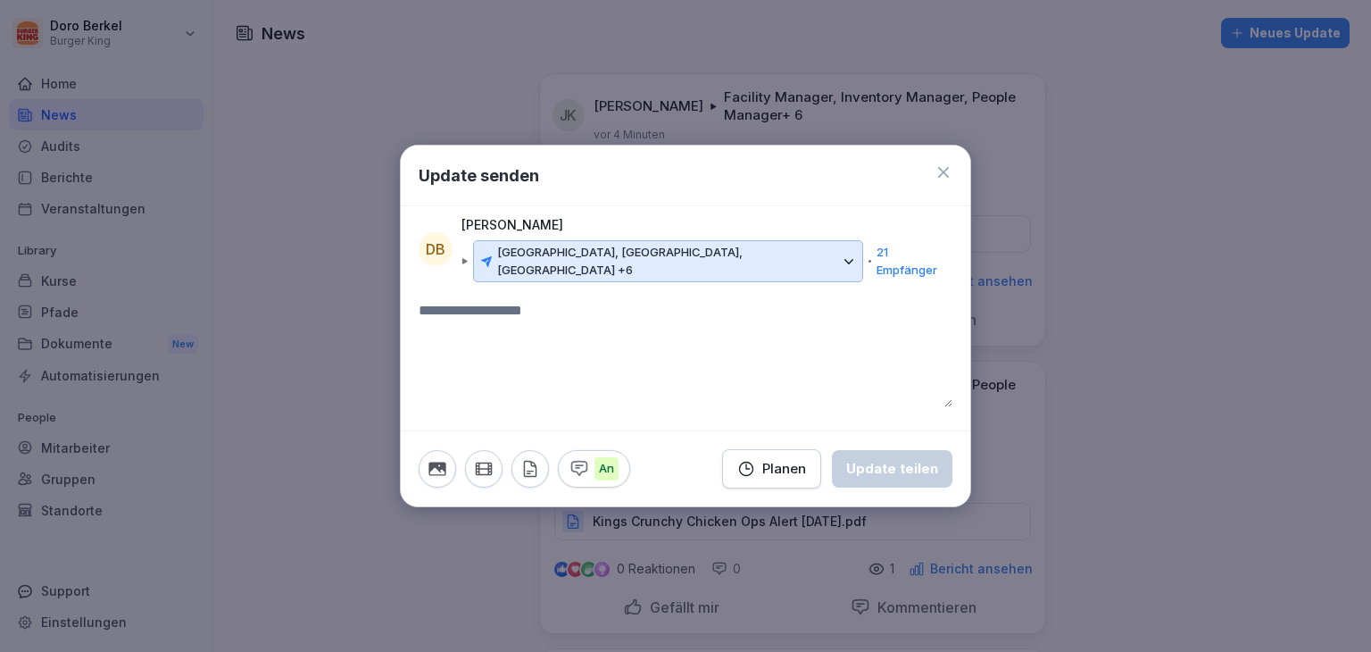
click at [531, 459] on icon "button" at bounding box center [531, 469] width 20 height 20
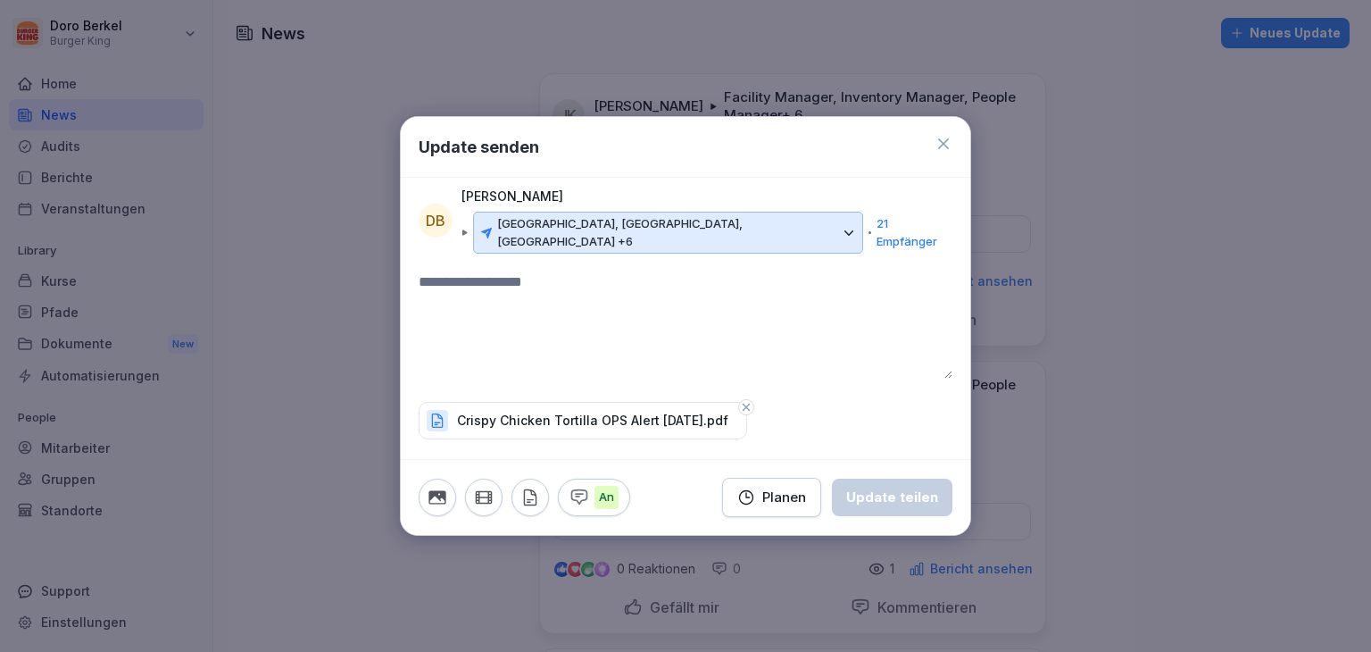
click at [524, 312] on textarea at bounding box center [686, 324] width 534 height 107
click at [903, 488] on div "Update teilen" at bounding box center [892, 498] width 92 height 20
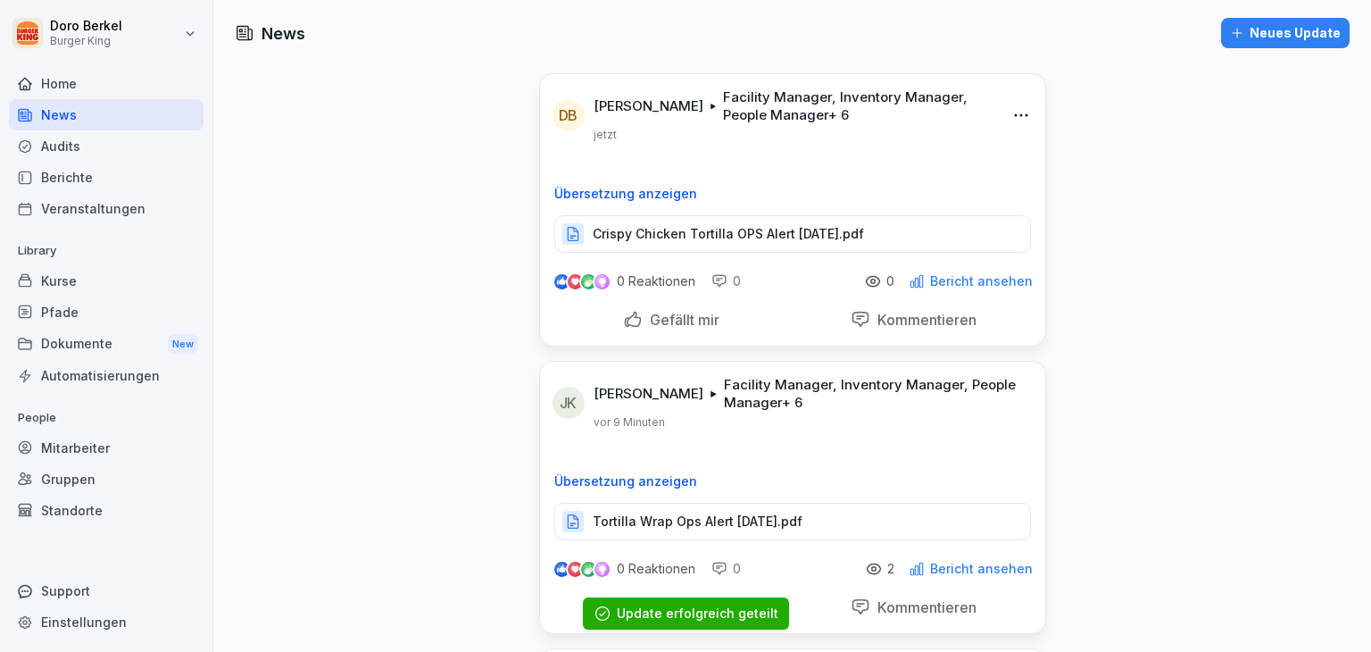
click at [1269, 44] on button "Neues Update" at bounding box center [1285, 33] width 129 height 30
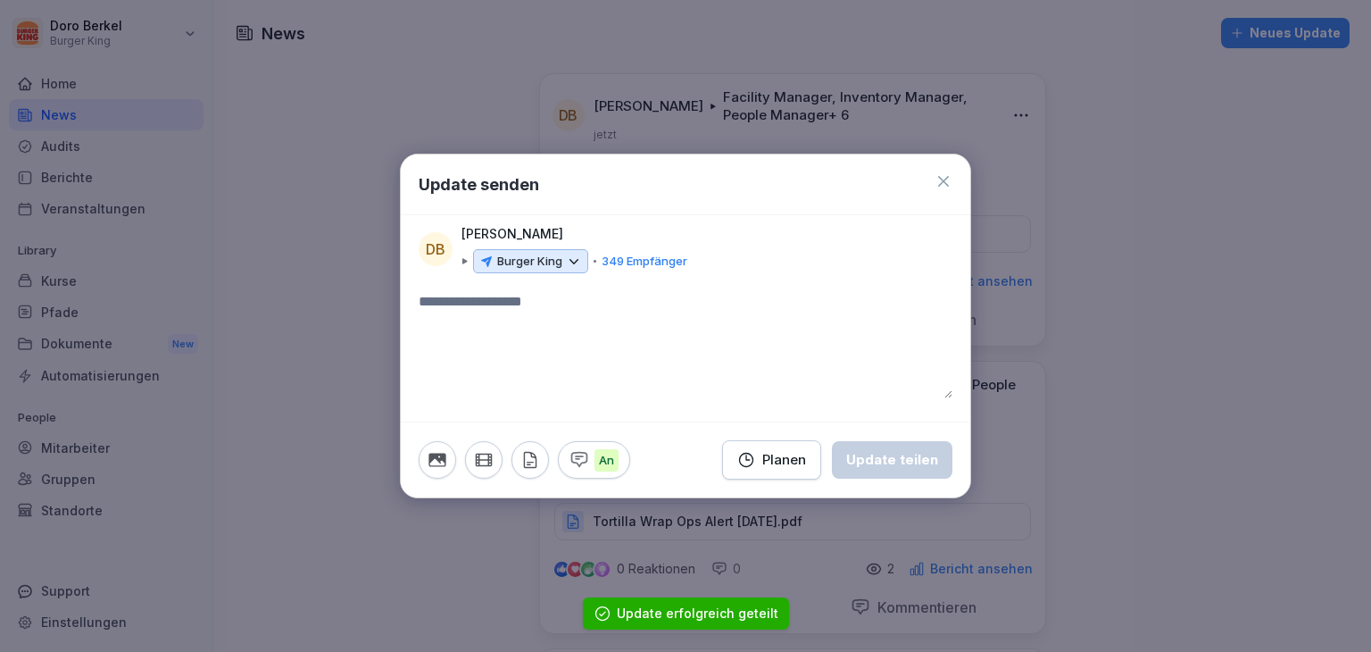
click at [542, 265] on p "Burger King" at bounding box center [529, 262] width 65 height 18
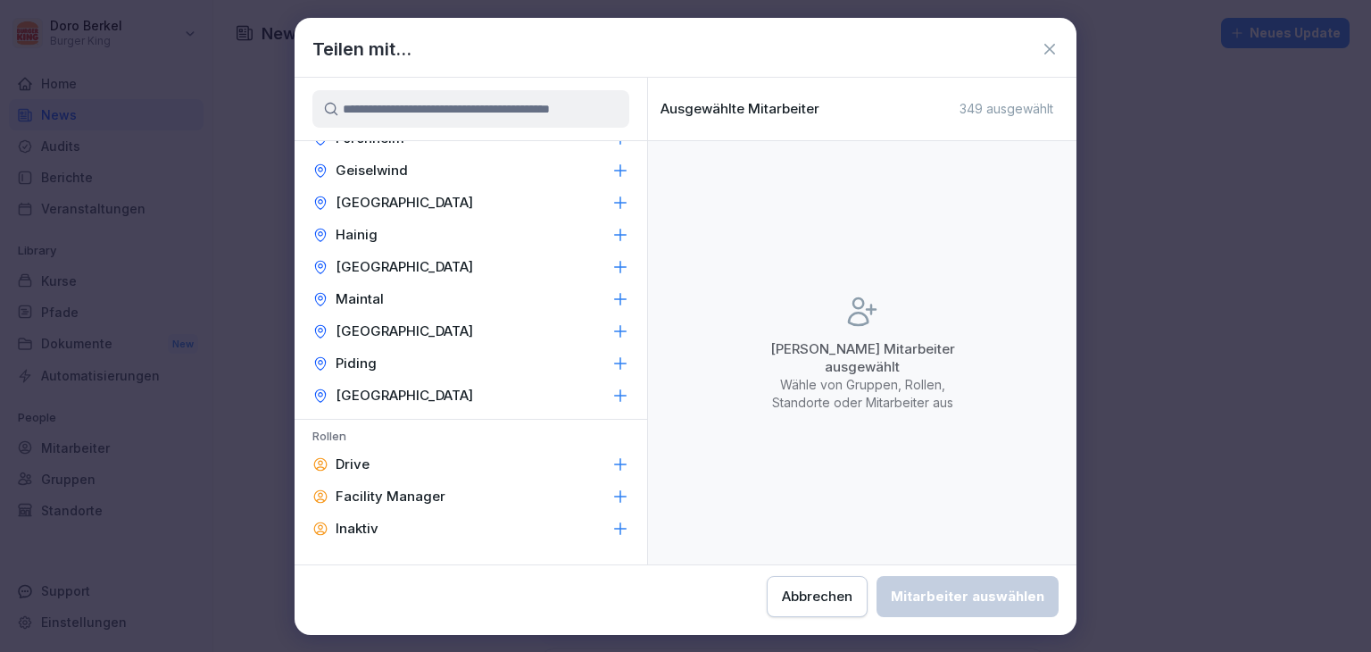
scroll to position [536, 0]
click at [381, 395] on p "Würzburg" at bounding box center [405, 394] width 138 height 18
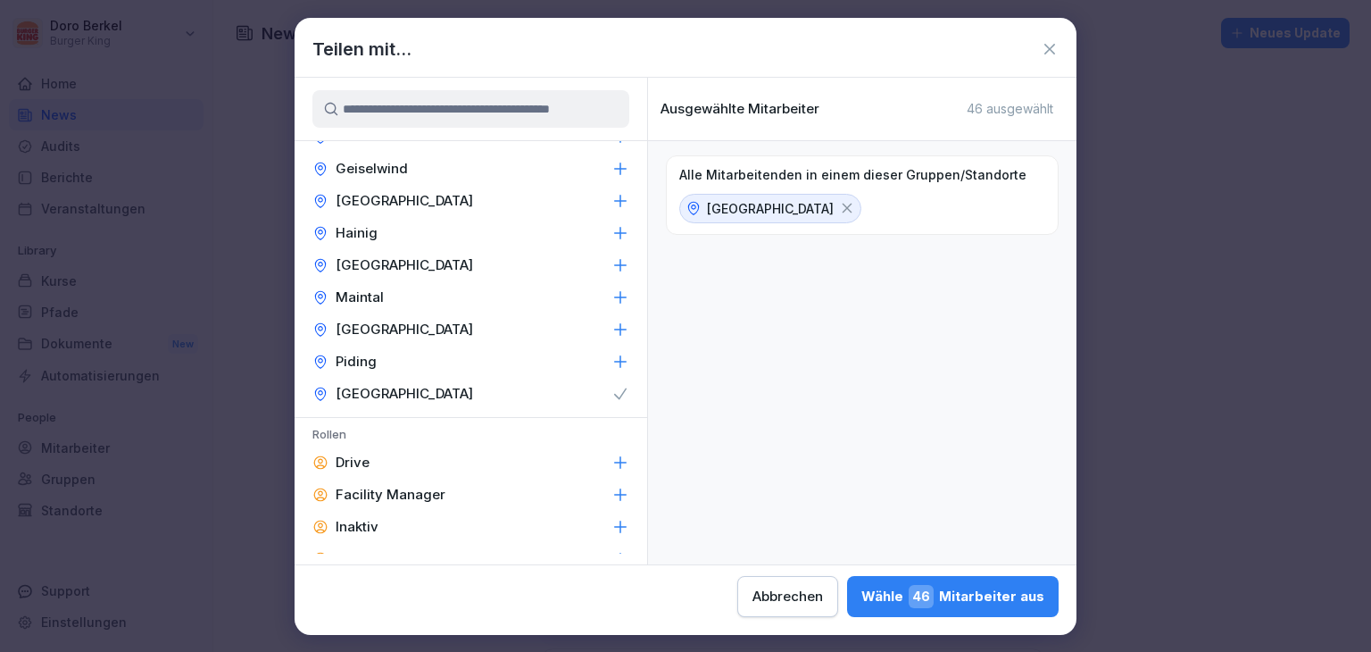
click at [369, 359] on p "Piding" at bounding box center [356, 362] width 41 height 18
click at [385, 362] on div "Piding" at bounding box center [471, 362] width 353 height 32
click at [369, 325] on p "Mühldorf" at bounding box center [405, 330] width 138 height 18
click at [388, 290] on div "Maintal" at bounding box center [471, 297] width 353 height 32
click at [396, 229] on div "Hainig" at bounding box center [471, 233] width 353 height 32
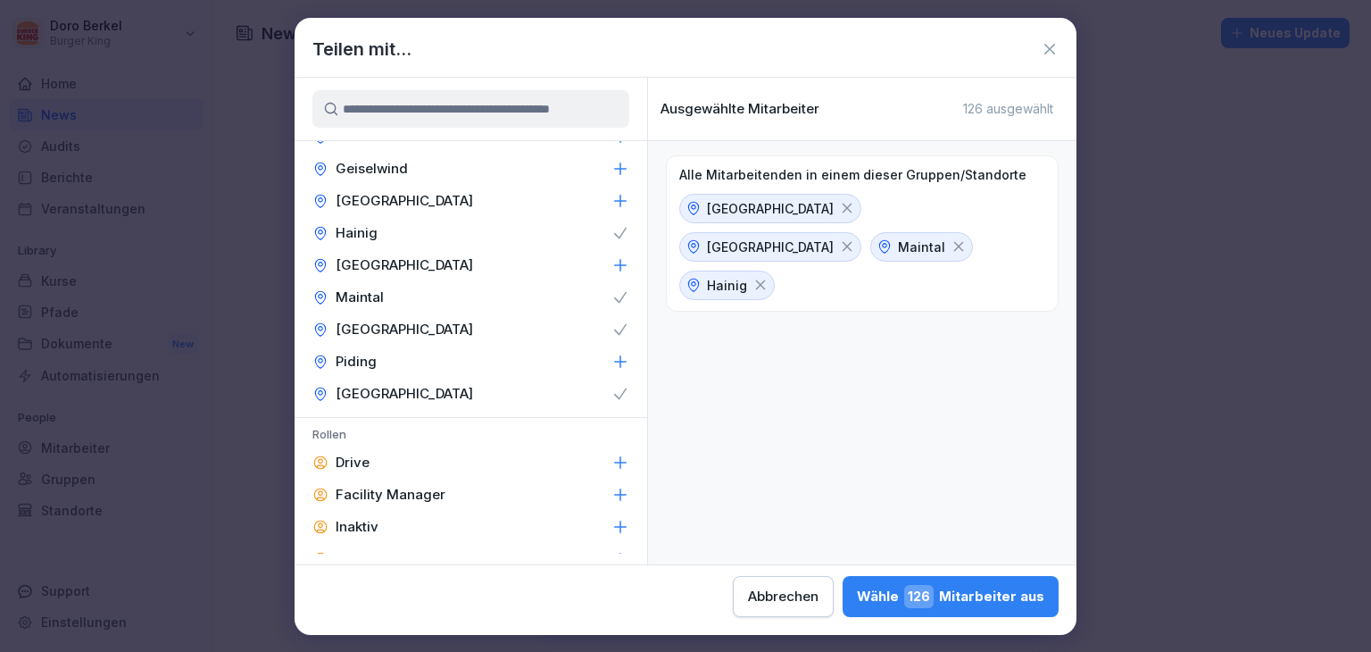
scroll to position [714, 0]
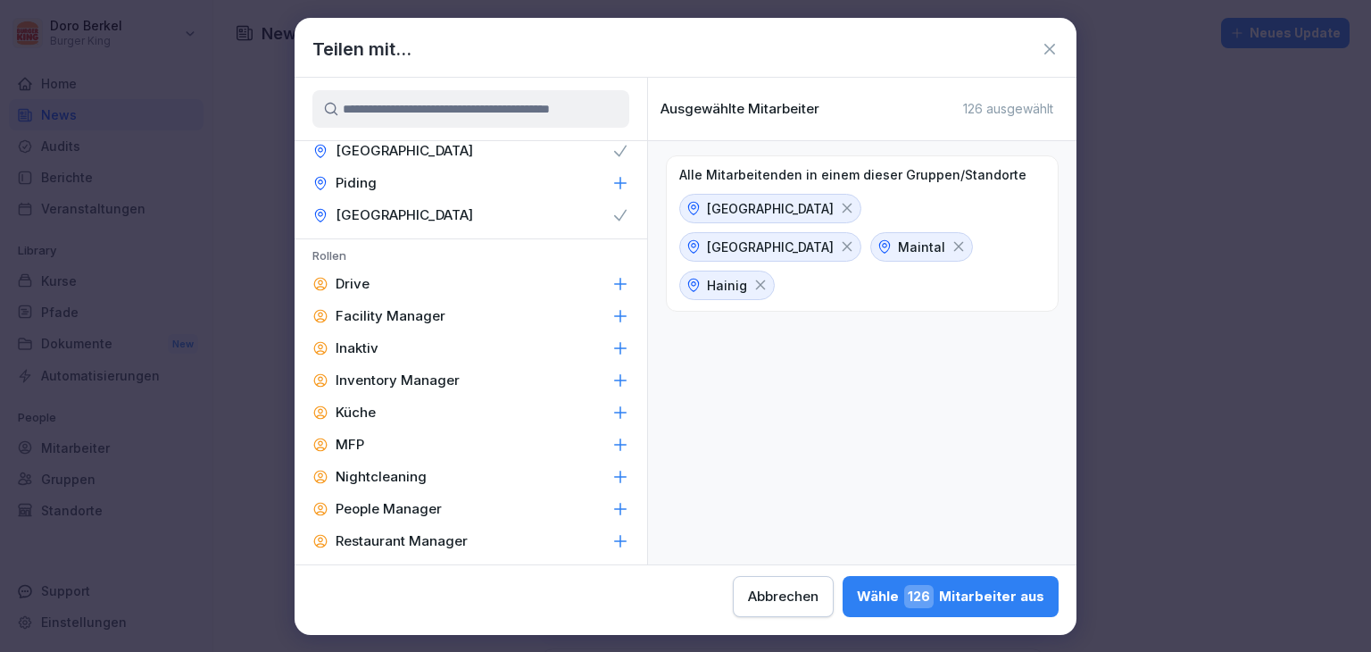
click at [446, 318] on div "Facility Manager" at bounding box center [471, 316] width 353 height 32
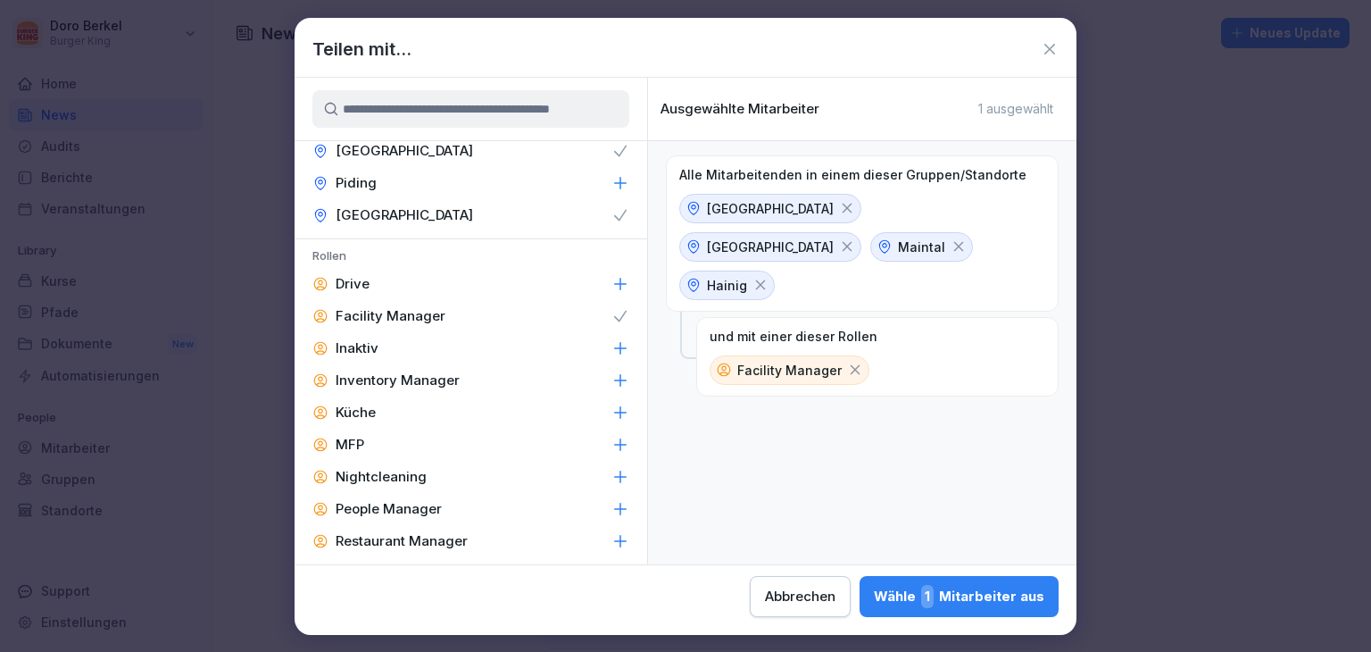
click at [428, 379] on p "Inventory Manager" at bounding box center [398, 380] width 124 height 18
click at [517, 495] on div "People Manager" at bounding box center [471, 509] width 353 height 32
click at [480, 533] on div "Restaurant Manager" at bounding box center [471, 541] width 353 height 32
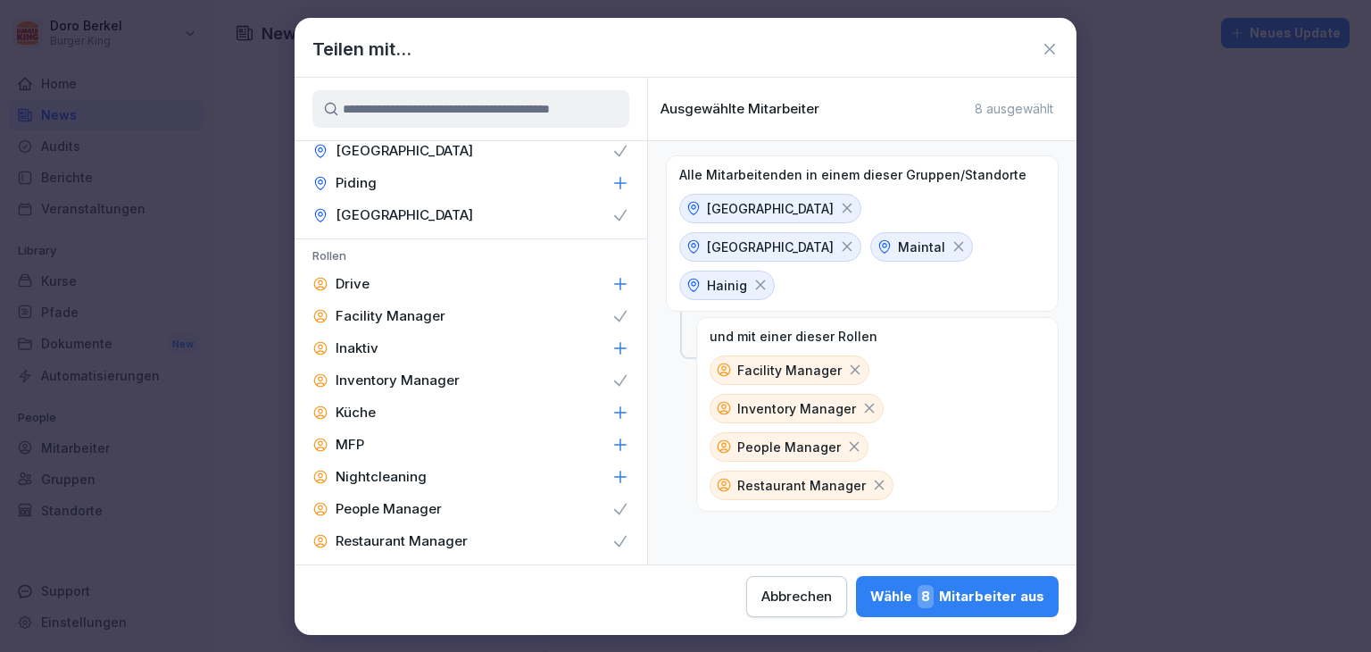
scroll to position [853, 0]
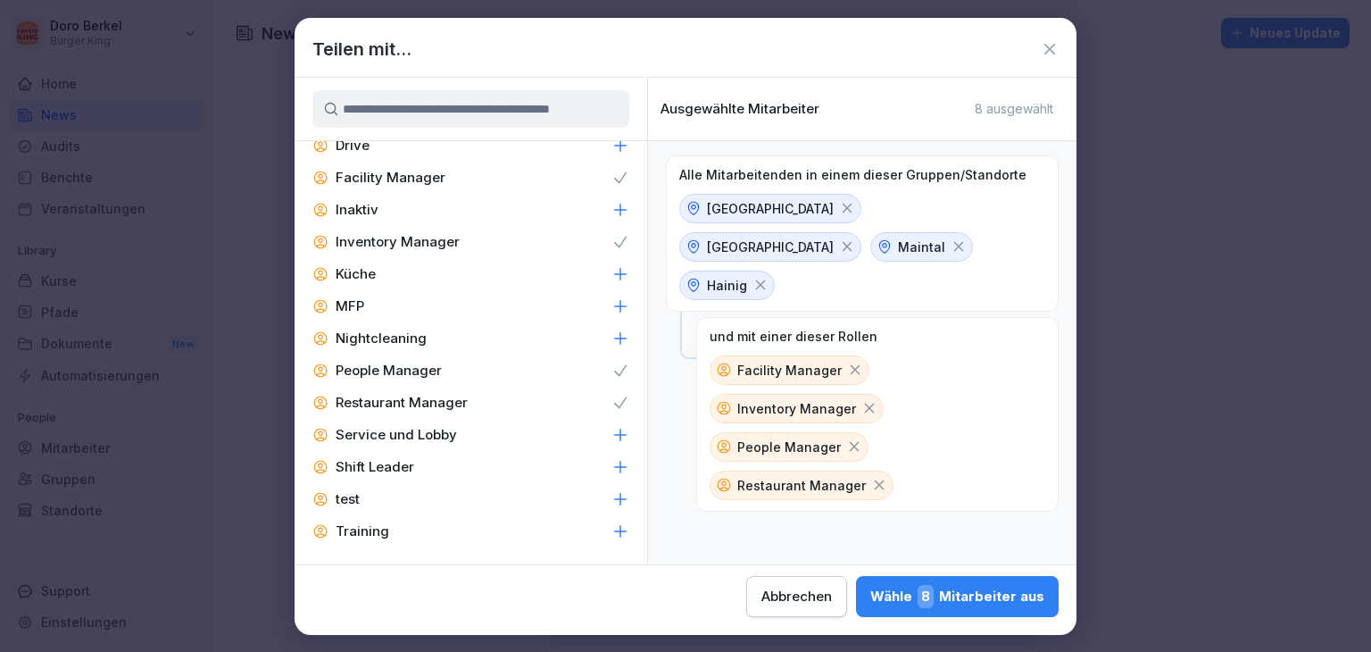
click at [612, 468] on icon at bounding box center [621, 467] width 18 height 18
click at [960, 594] on div "Wähle 21 Mitarbeiter aus" at bounding box center [955, 596] width 179 height 23
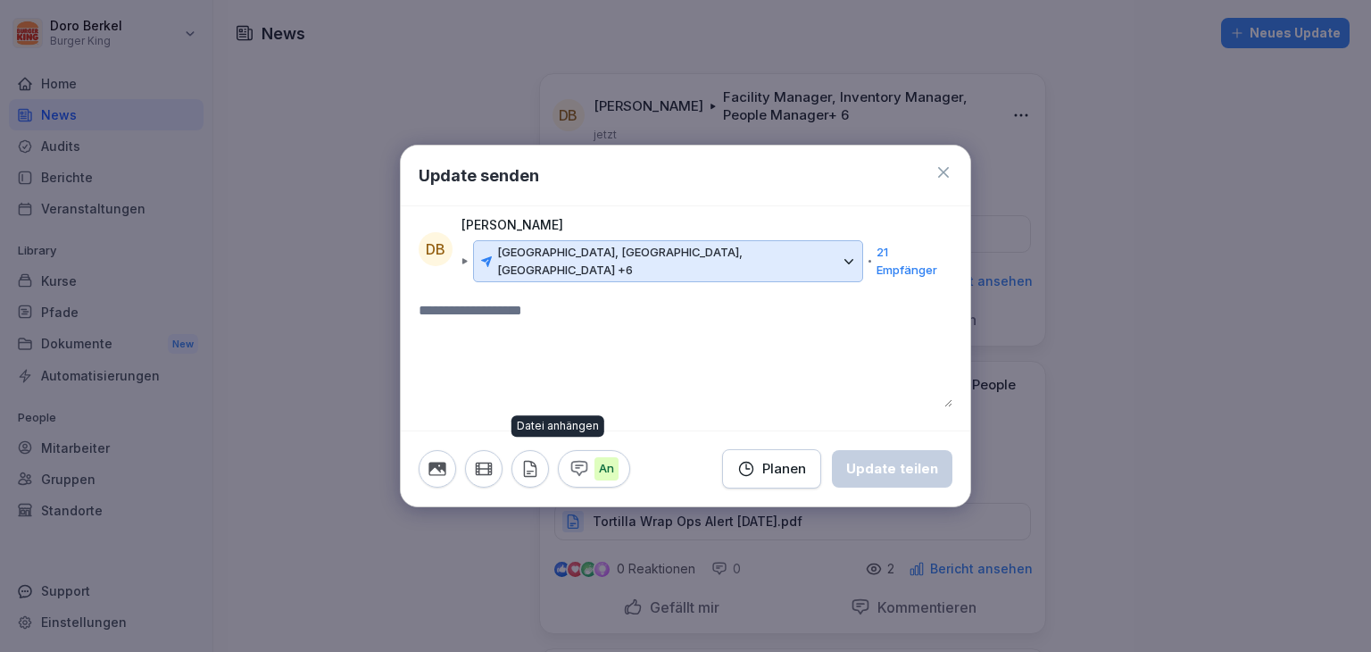
click at [538, 462] on icon "button" at bounding box center [531, 469] width 20 height 20
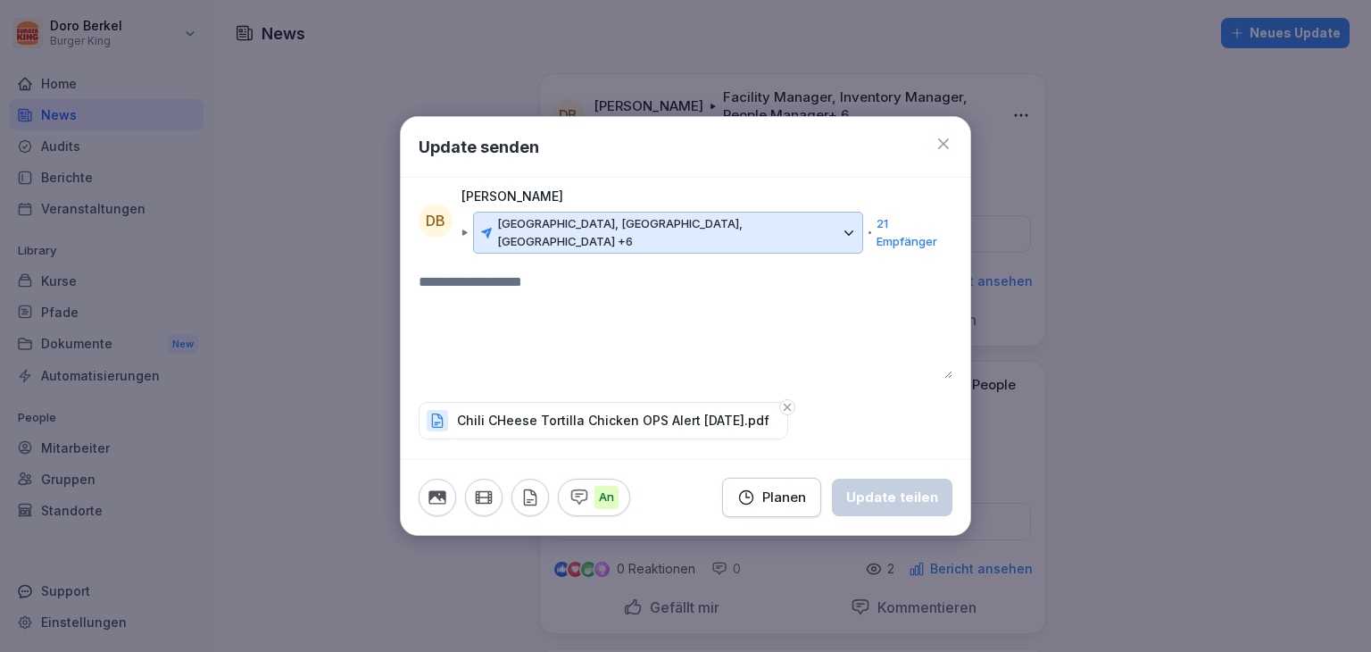
click at [605, 307] on textarea at bounding box center [686, 324] width 534 height 107
drag, startPoint x: 921, startPoint y: 483, endPoint x: 990, endPoint y: 435, distance: 84.7
click at [921, 488] on div "Update teilen" at bounding box center [892, 498] width 92 height 20
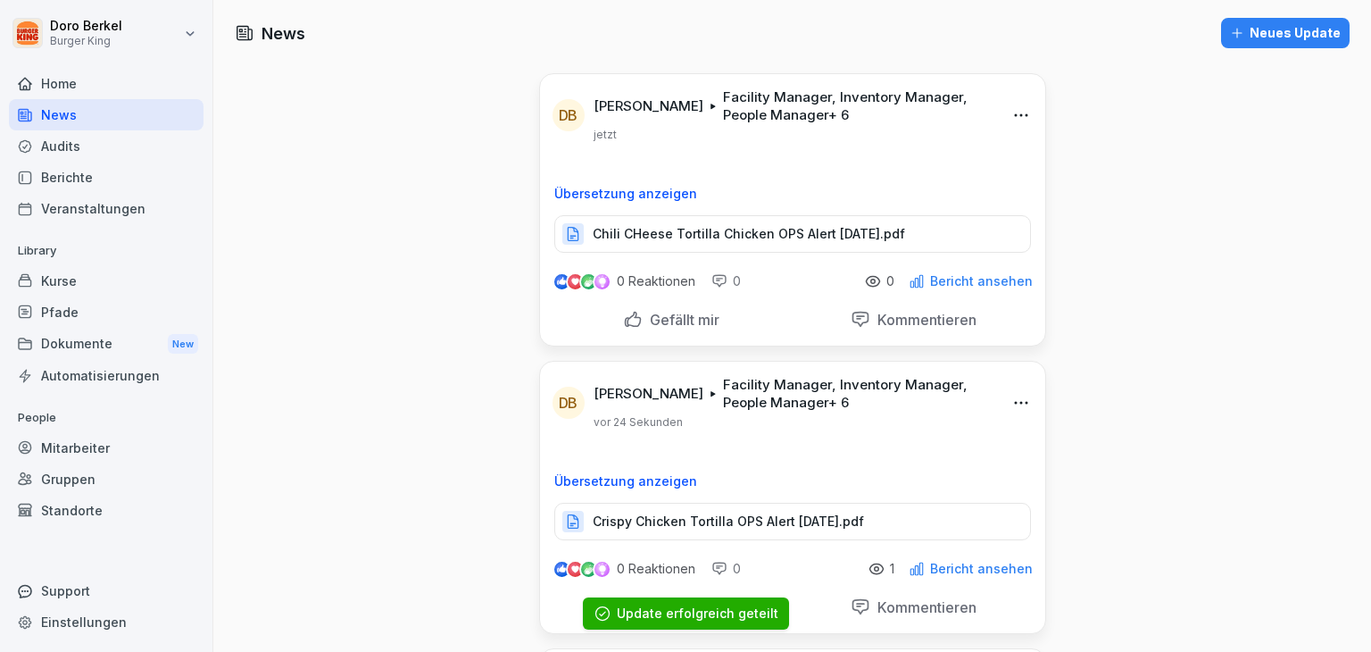
click at [1270, 40] on div "Neues Update" at bounding box center [1285, 33] width 111 height 20
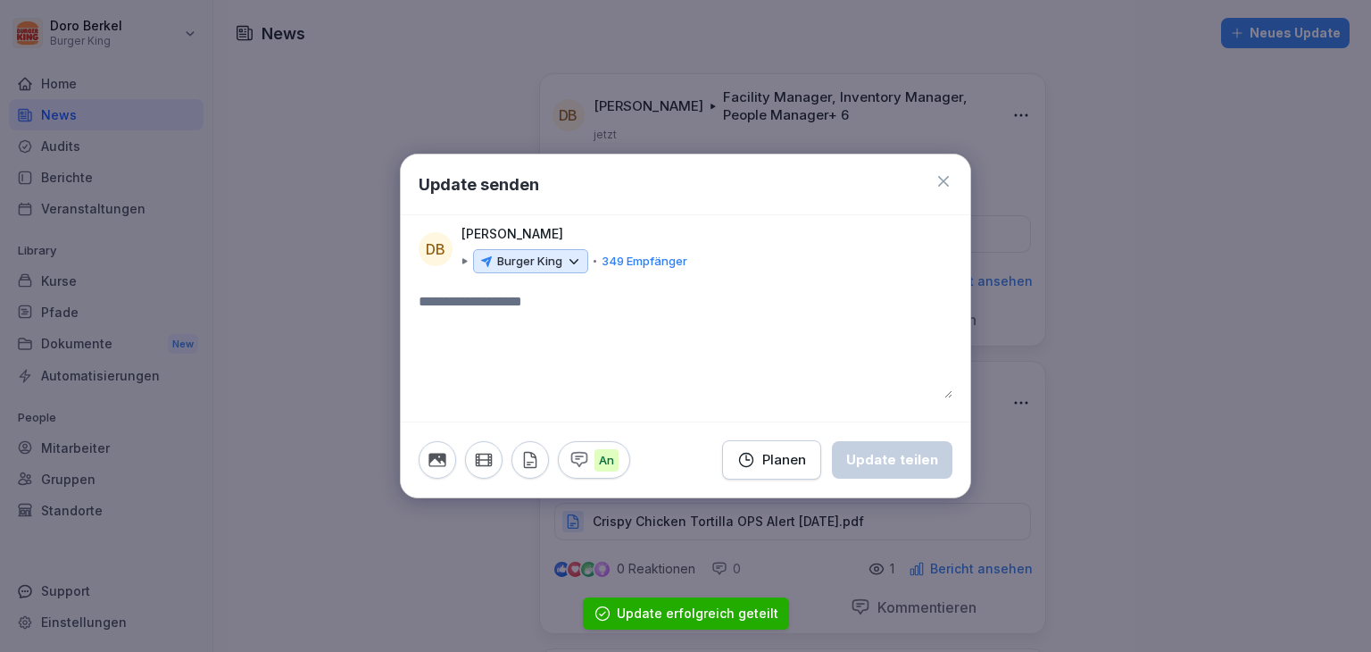
click at [507, 255] on p "Burger King" at bounding box center [529, 262] width 65 height 18
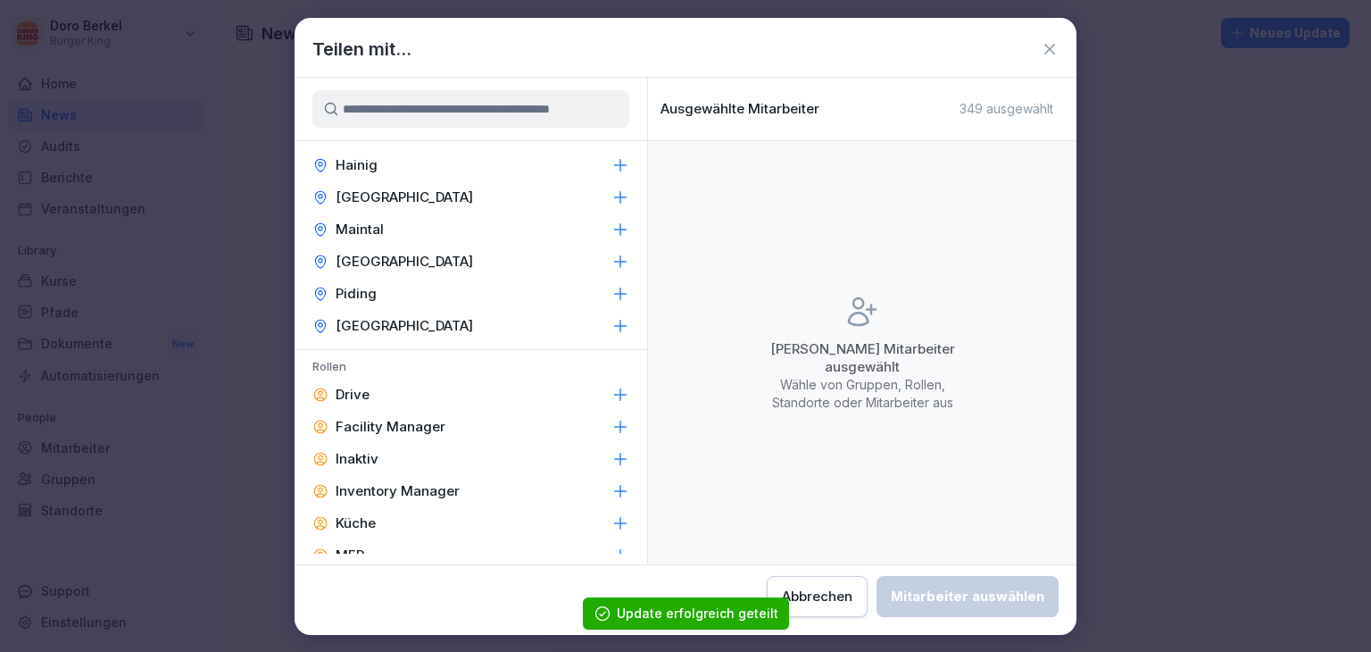
scroll to position [625, 0]
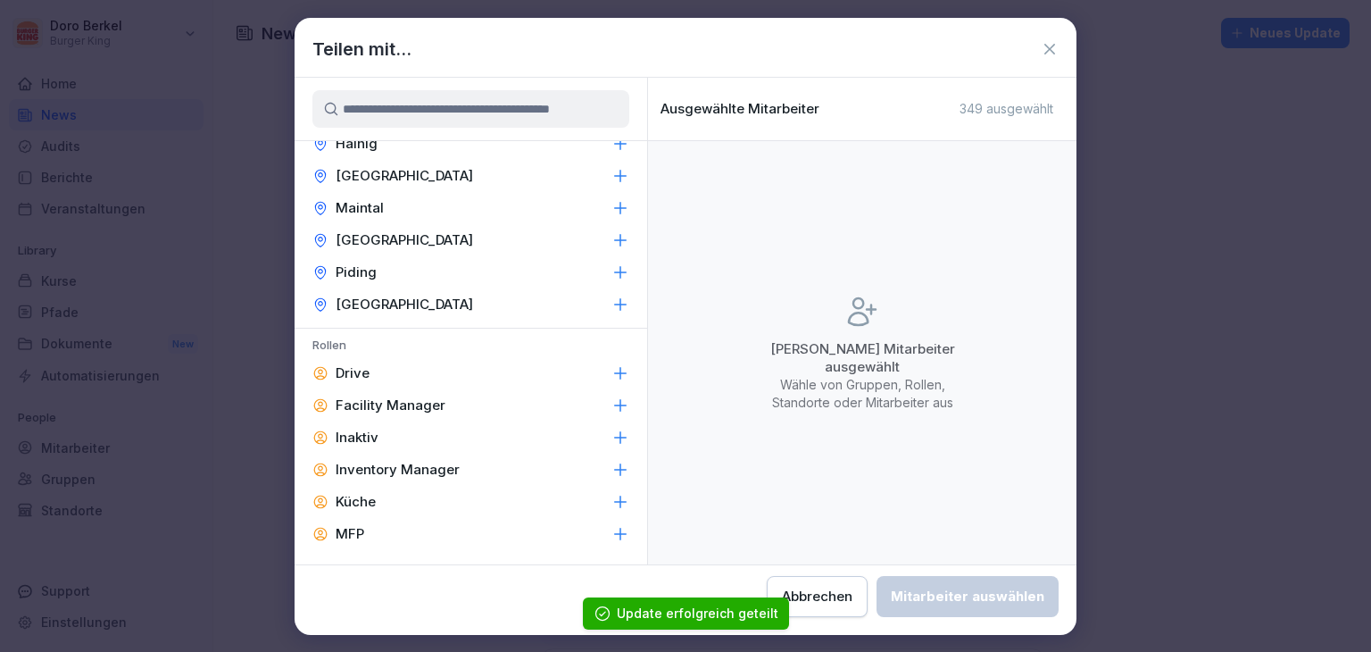
click at [396, 303] on p "Würzburg" at bounding box center [405, 305] width 138 height 18
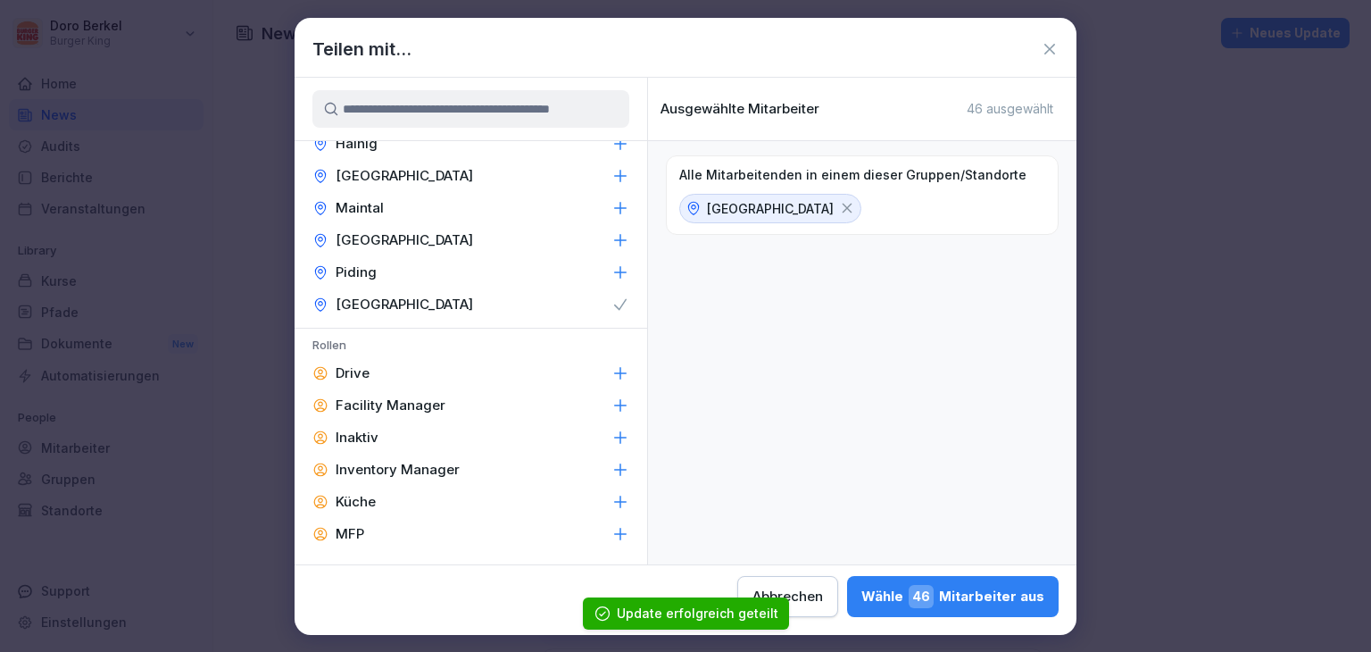
click at [386, 238] on p "Mühldorf" at bounding box center [405, 240] width 138 height 18
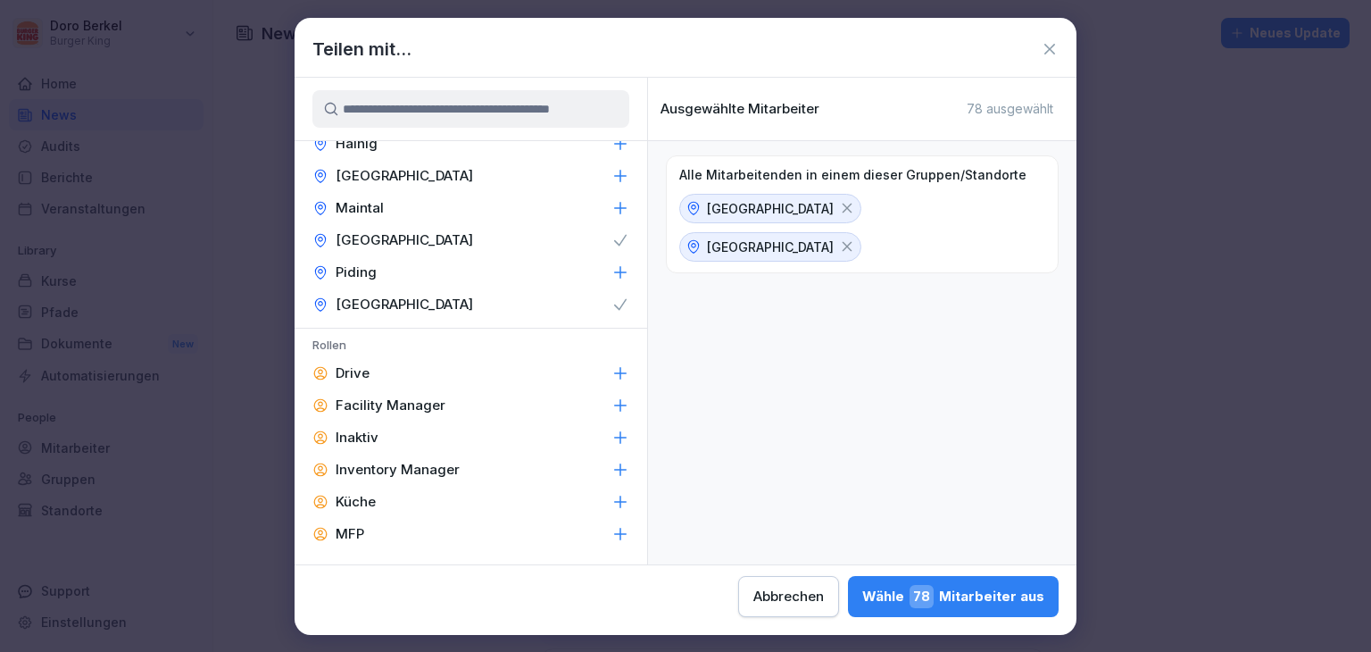
click at [389, 200] on div "Maintal" at bounding box center [471, 208] width 353 height 32
click at [379, 144] on div "Hainig" at bounding box center [471, 144] width 353 height 32
click at [400, 407] on p "Facility Manager" at bounding box center [391, 405] width 110 height 18
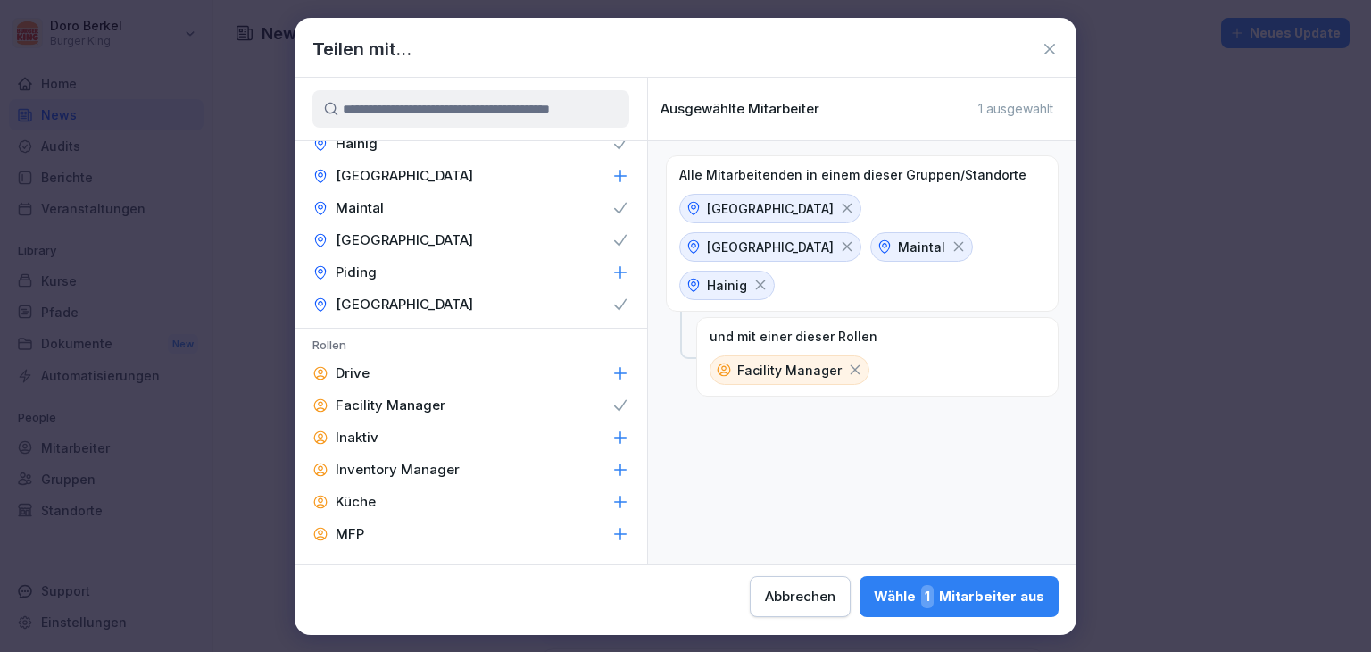
click at [439, 457] on div "Inventory Manager" at bounding box center [471, 470] width 353 height 32
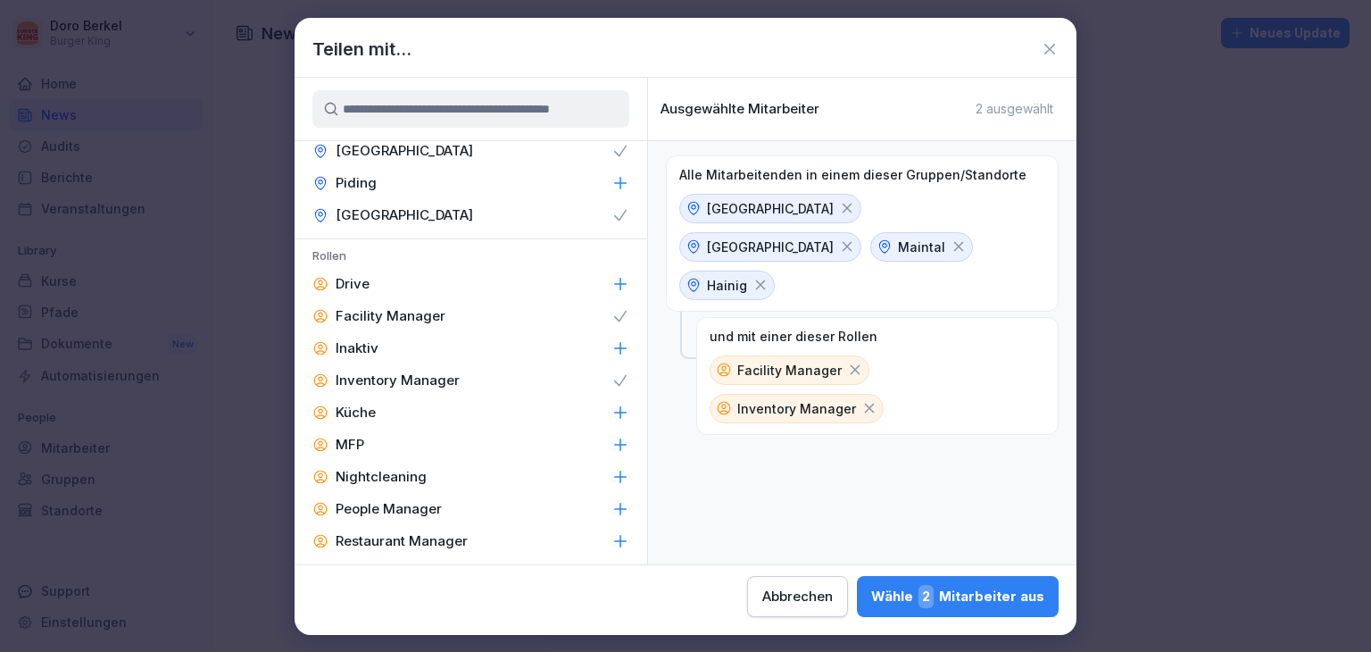
scroll to position [804, 0]
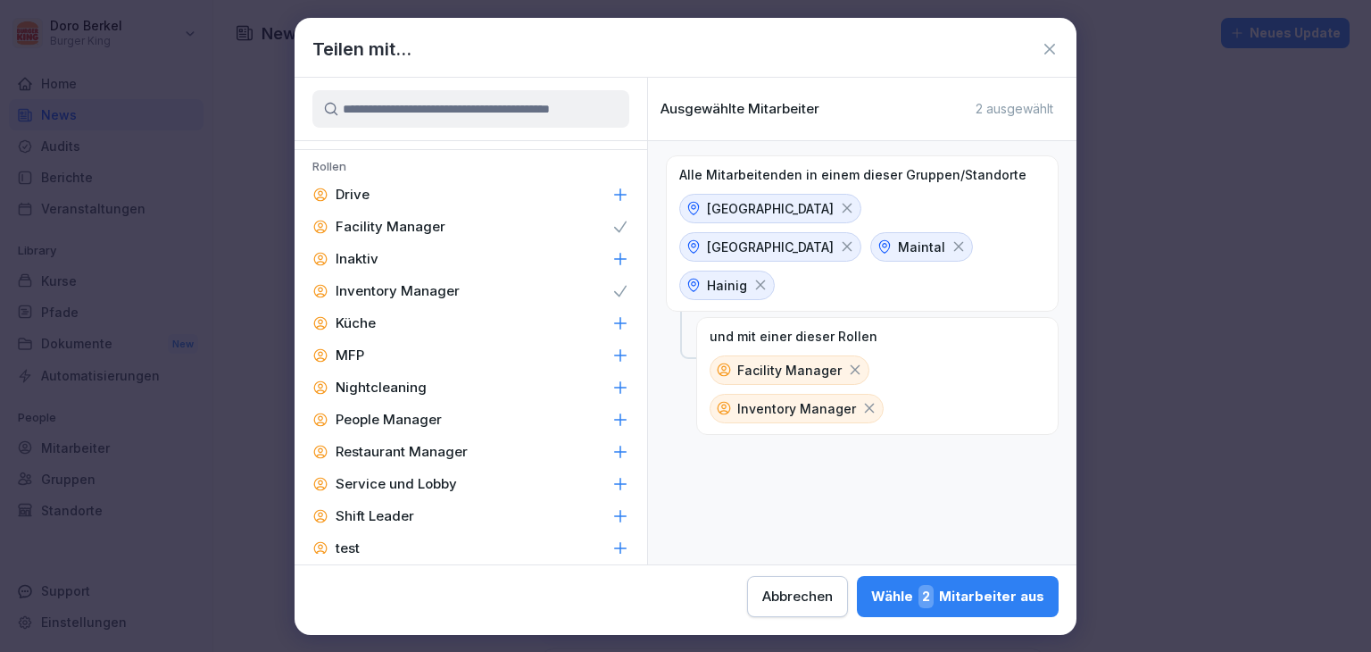
click at [421, 418] on p "People Manager" at bounding box center [389, 420] width 106 height 18
click at [434, 454] on p "Restaurant Manager" at bounding box center [402, 452] width 132 height 18
click at [429, 515] on div "Shift Leader" at bounding box center [471, 516] width 353 height 32
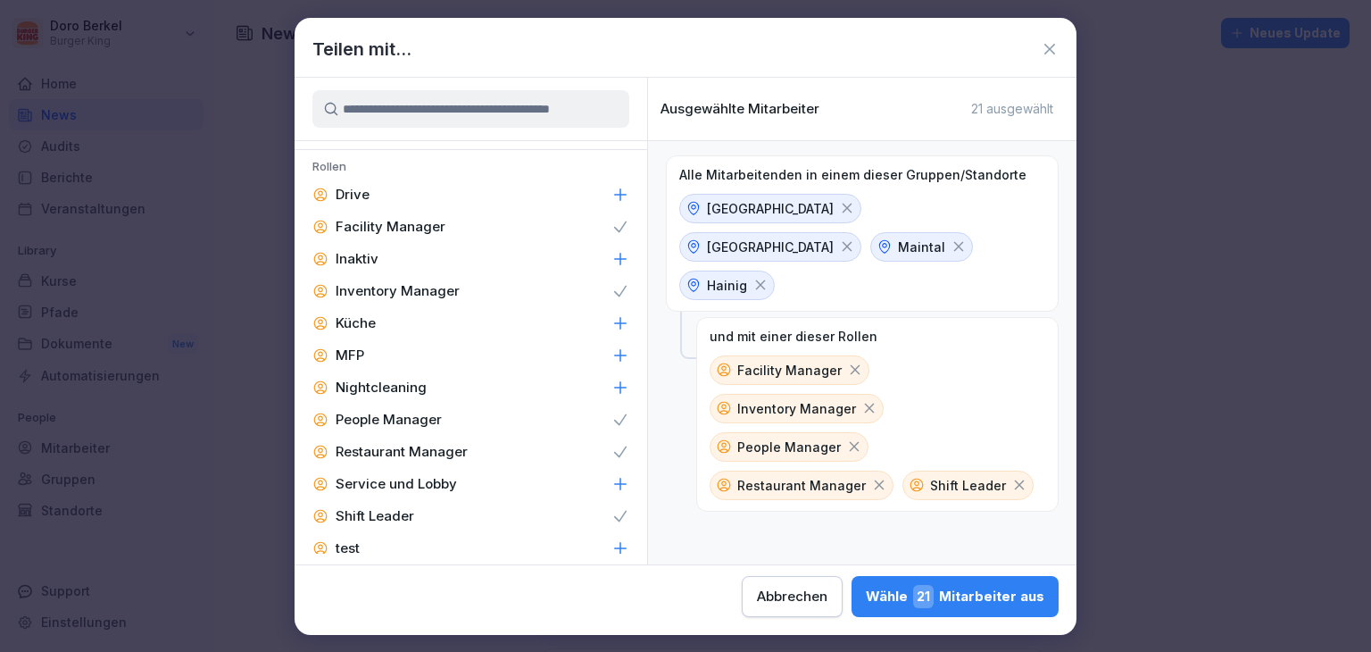
click at [967, 603] on div "Wähle 21 Mitarbeiter aus" at bounding box center [955, 596] width 179 height 23
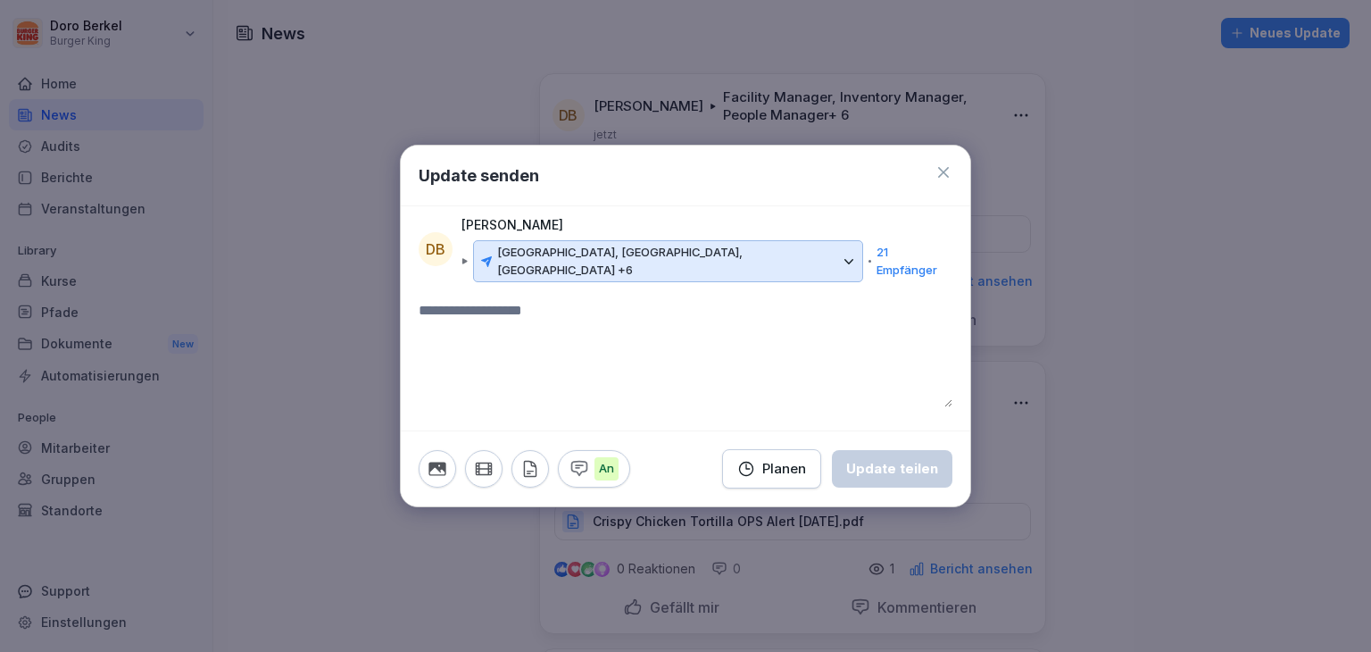
click at [535, 461] on icon "button" at bounding box center [530, 468] width 12 height 15
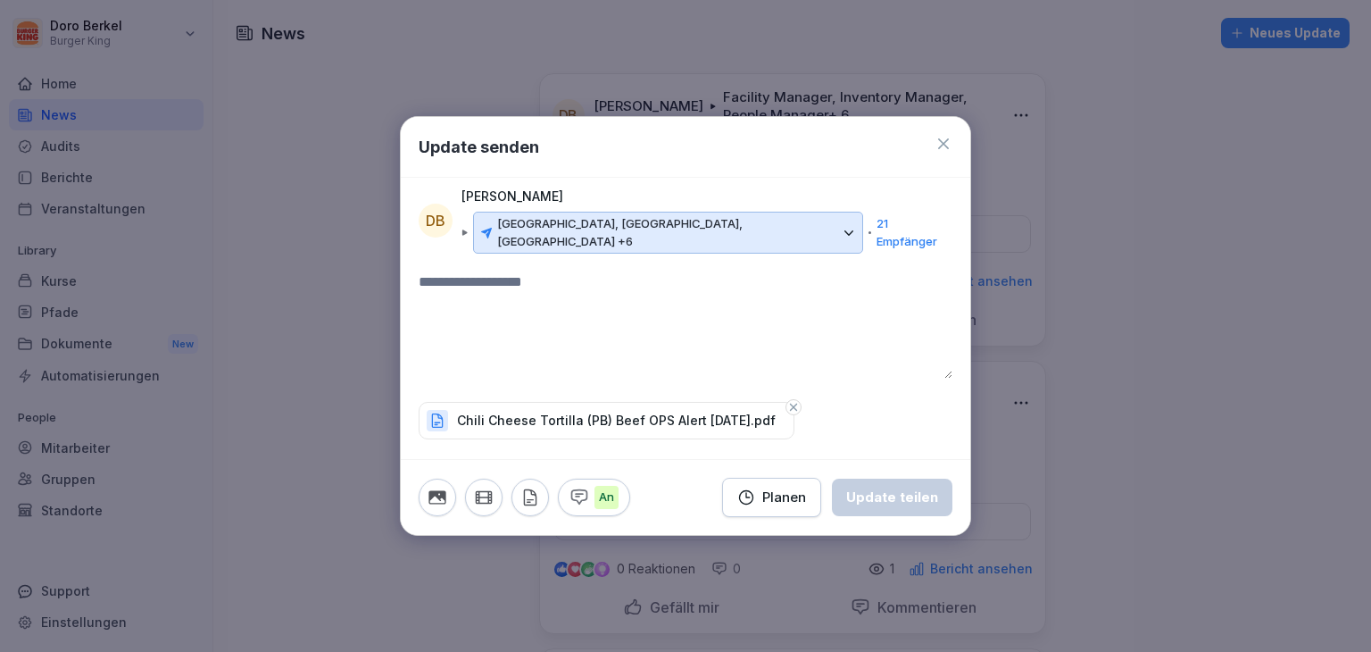
click at [521, 271] on textarea at bounding box center [686, 324] width 534 height 107
click at [907, 488] on div "Update teilen" at bounding box center [892, 498] width 92 height 20
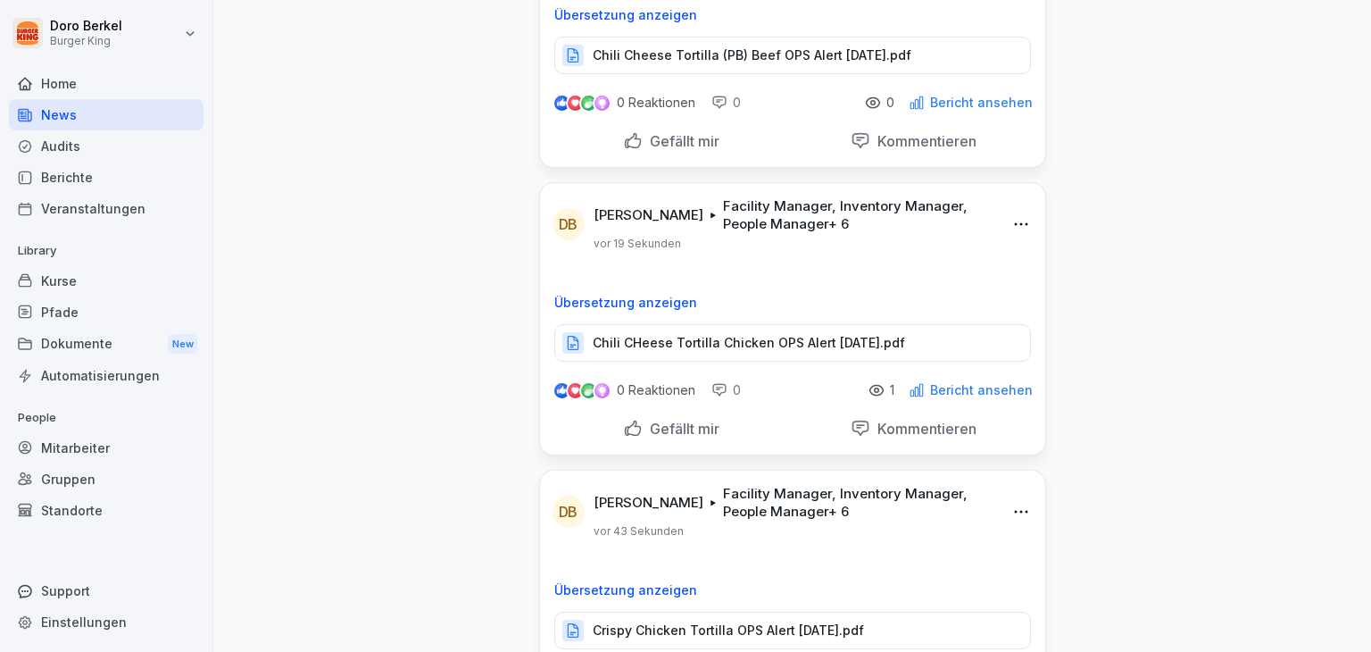
scroll to position [0, 0]
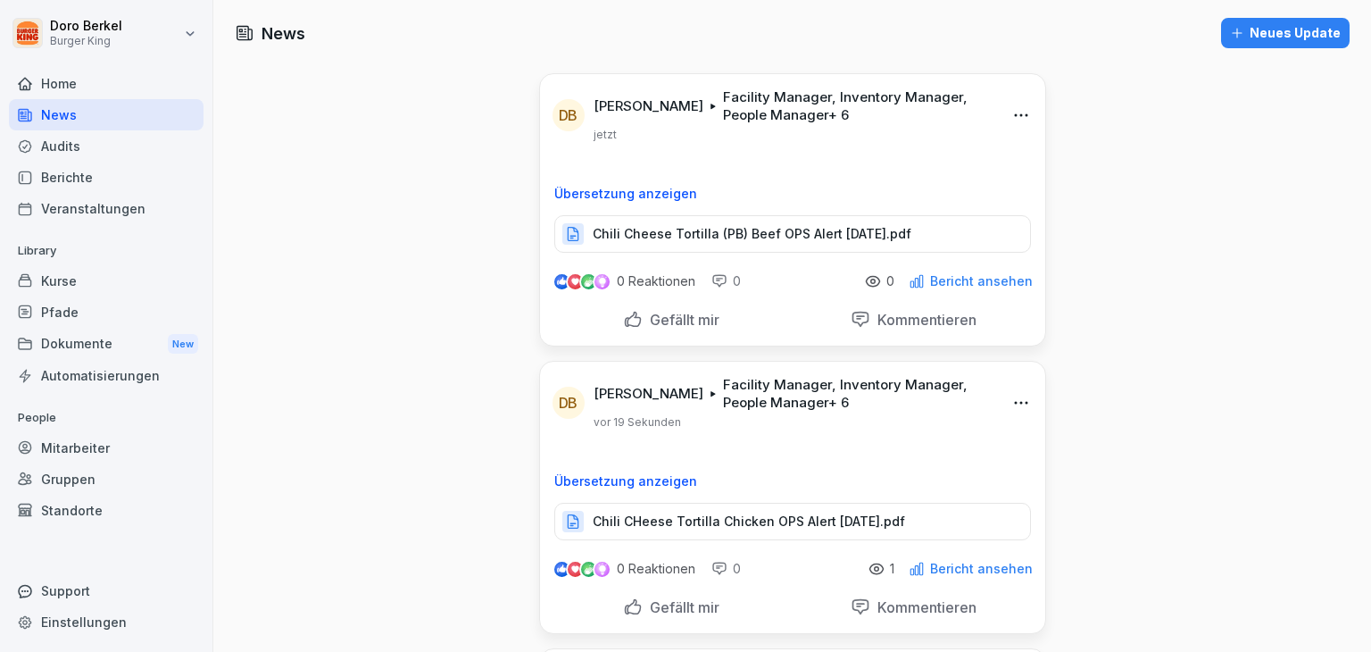
click at [1263, 37] on div "Neues Update" at bounding box center [1285, 33] width 111 height 20
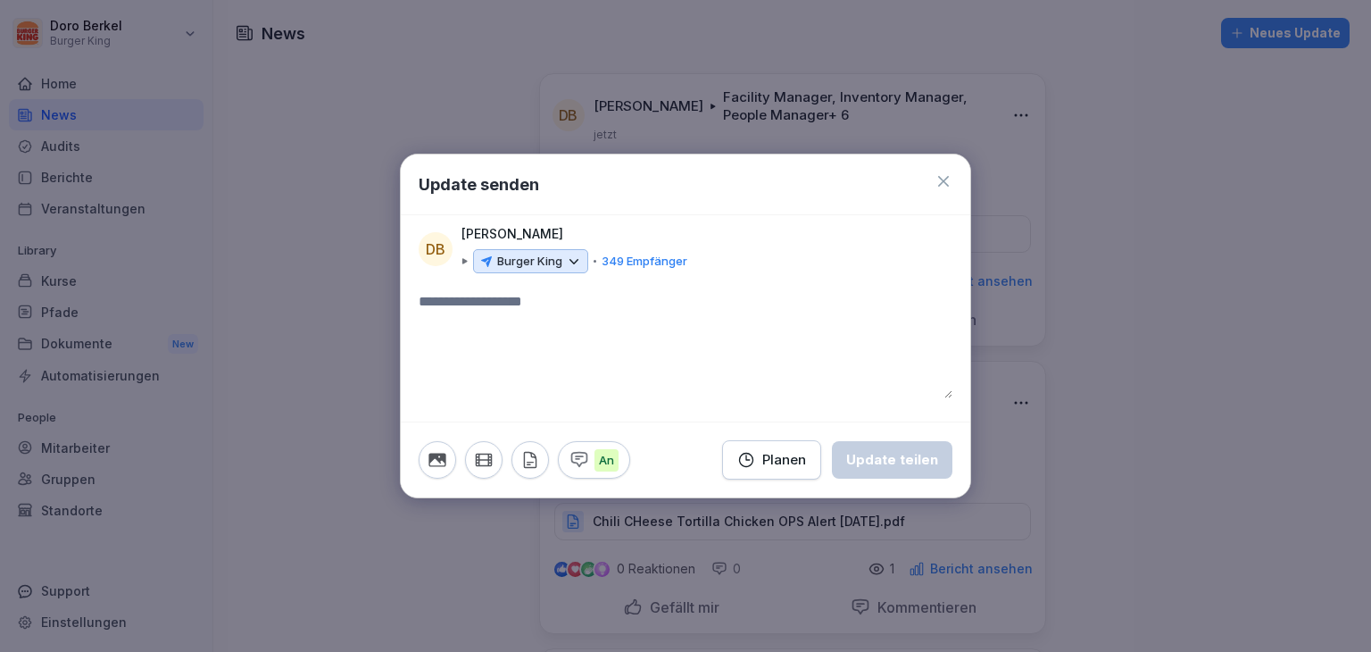
click at [564, 266] on div "Burger King" at bounding box center [530, 261] width 115 height 25
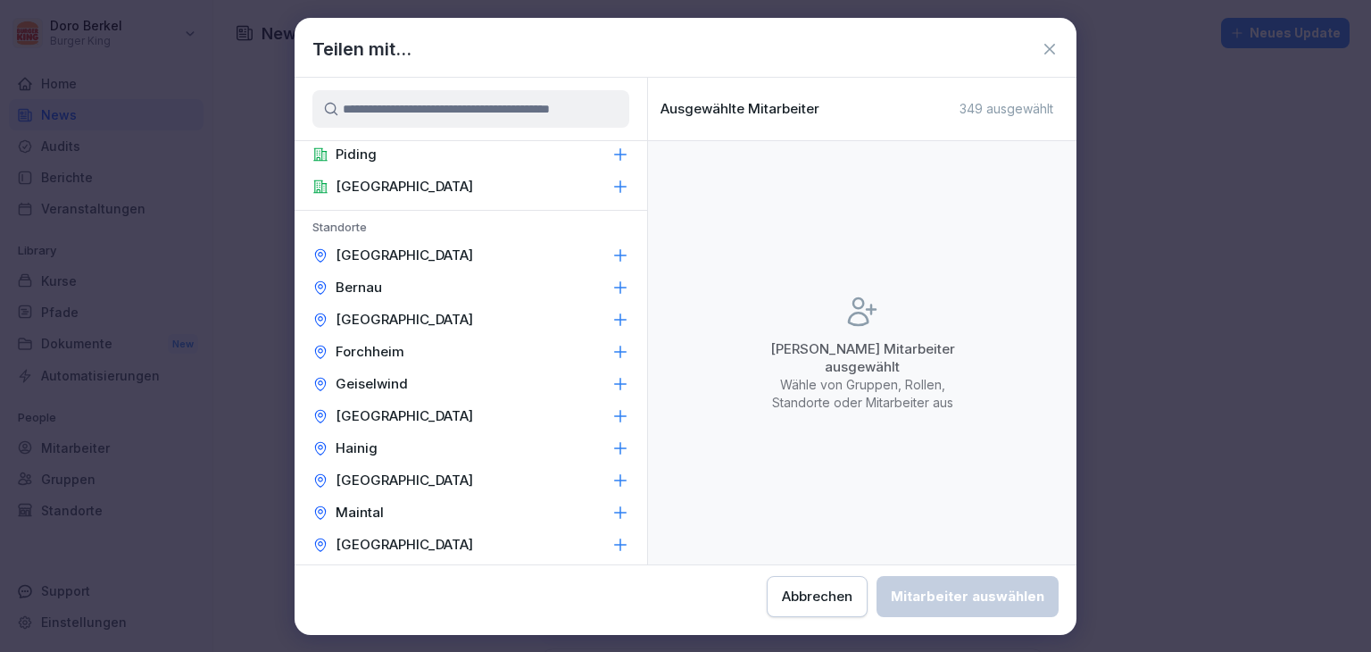
scroll to position [536, 0]
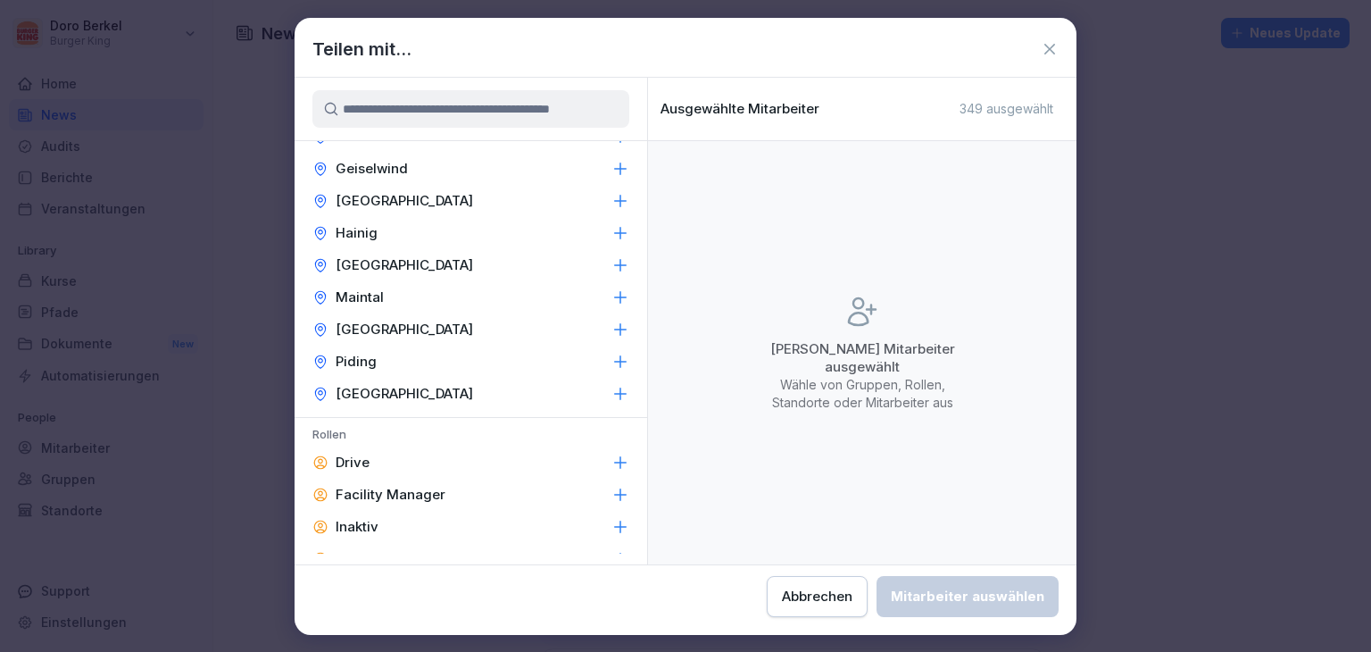
click at [383, 390] on p "Würzburg" at bounding box center [405, 394] width 138 height 18
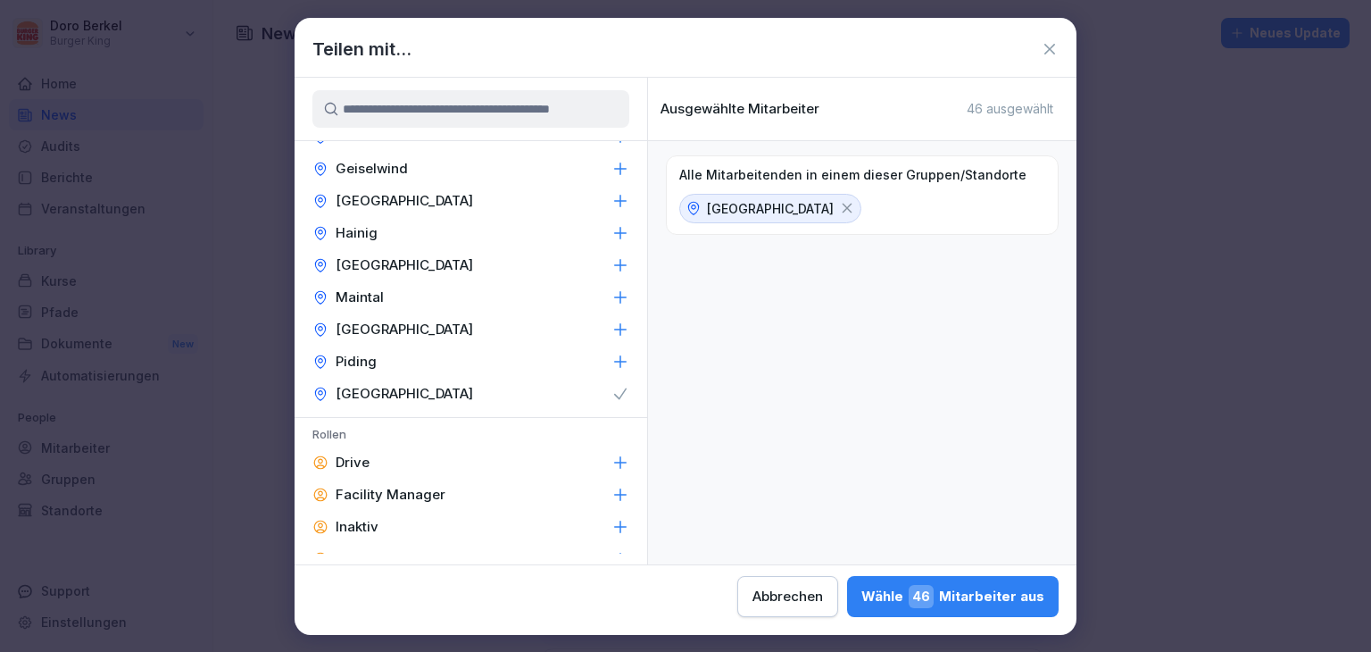
click at [374, 332] on p "Mühldorf" at bounding box center [405, 330] width 138 height 18
click at [375, 300] on p "Maintal" at bounding box center [360, 297] width 48 height 18
click at [372, 234] on p "Hainig" at bounding box center [357, 233] width 42 height 18
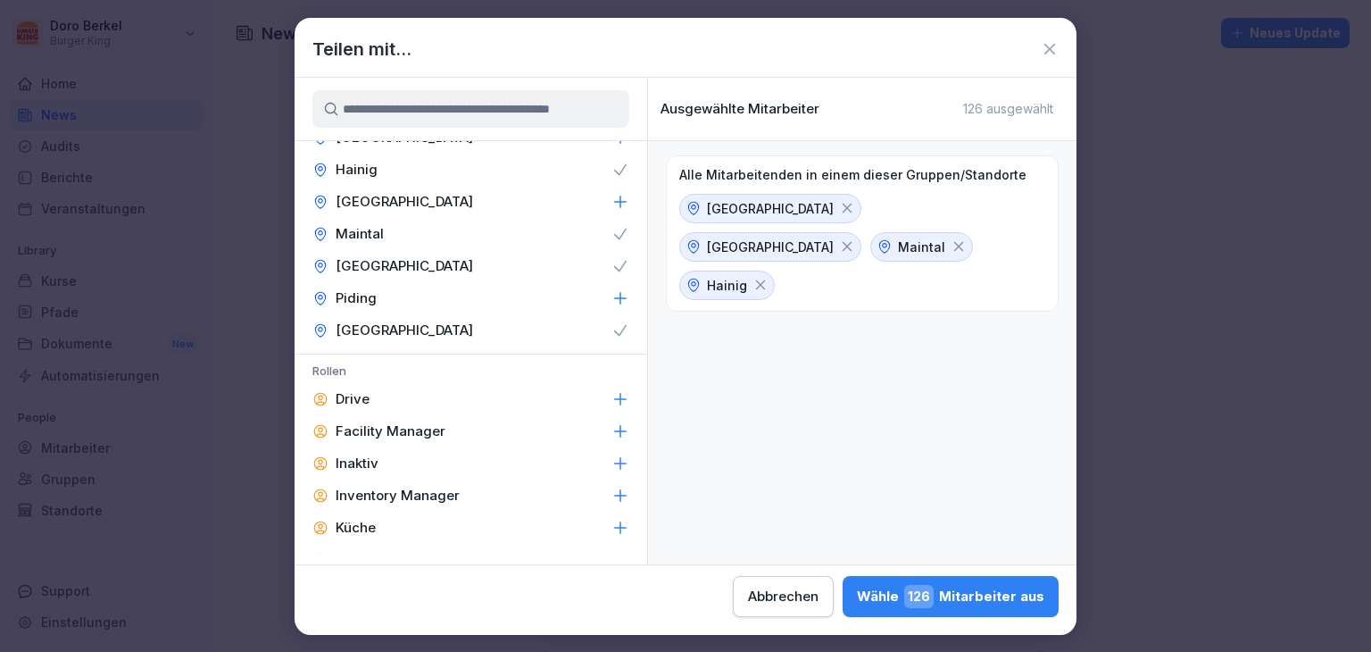
scroll to position [625, 0]
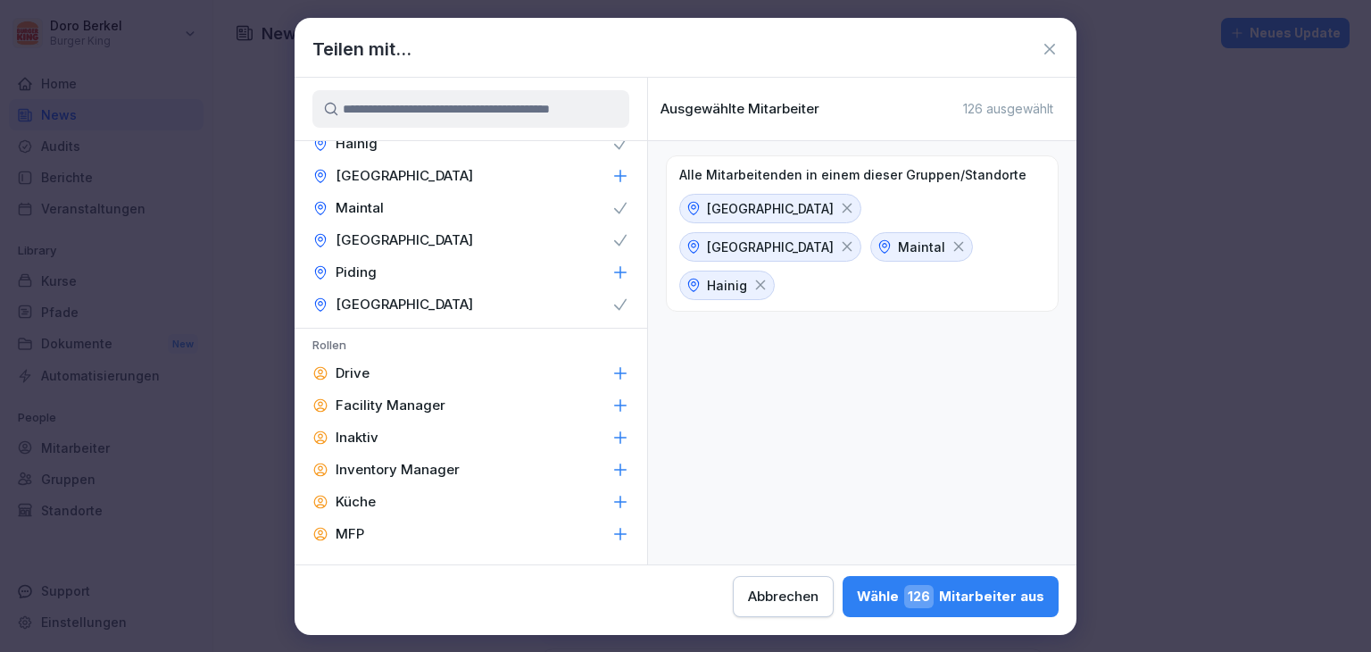
click at [420, 397] on p "Facility Manager" at bounding box center [391, 405] width 110 height 18
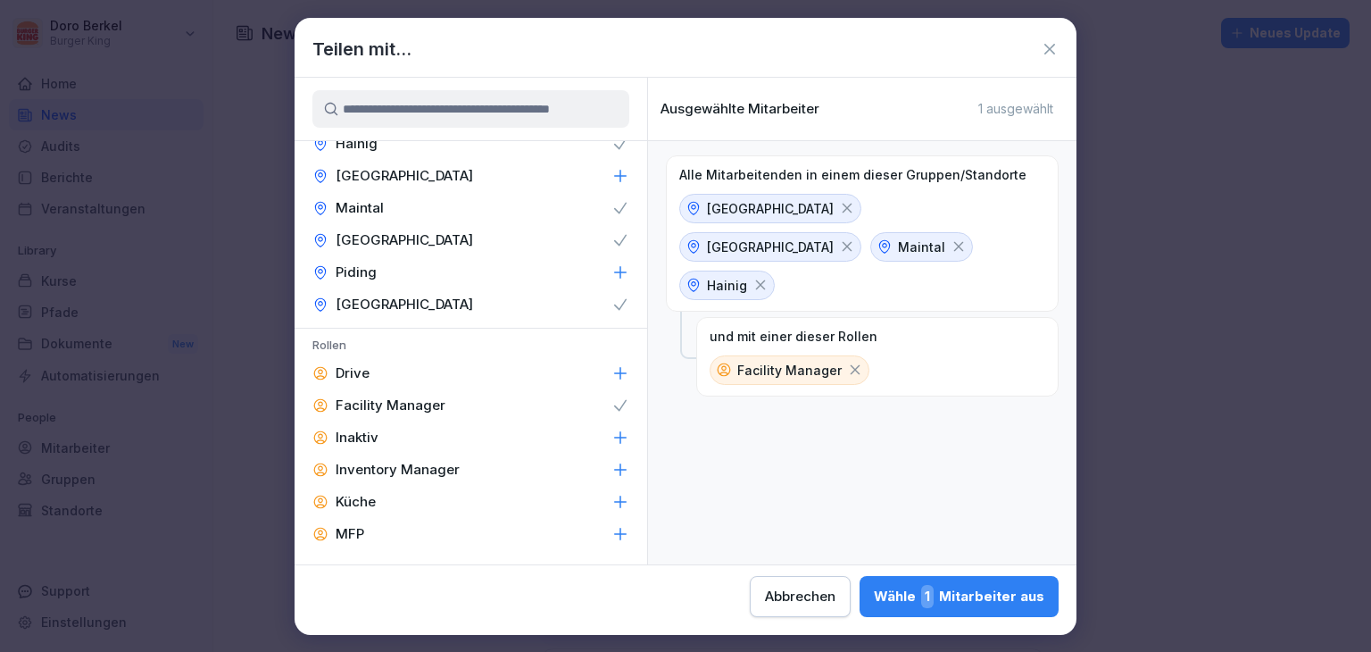
click at [441, 472] on p "Inventory Manager" at bounding box center [398, 470] width 124 height 18
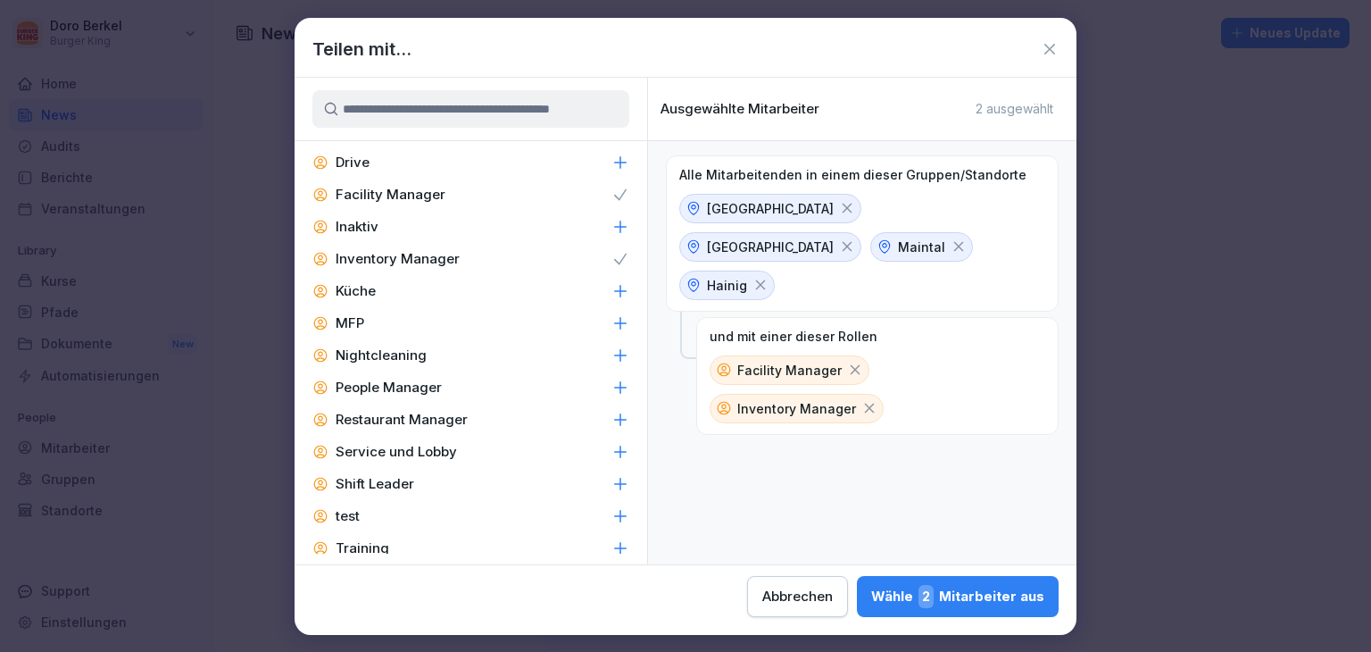
scroll to position [853, 0]
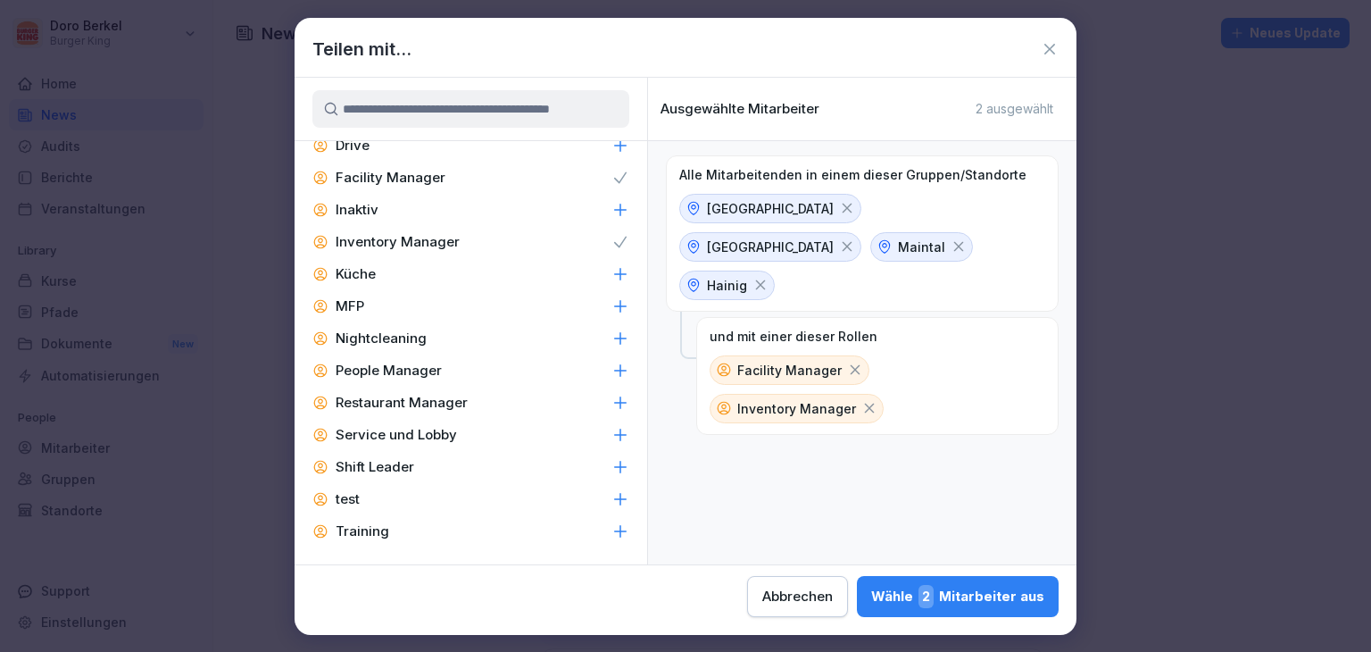
click at [421, 369] on p "People Manager" at bounding box center [389, 371] width 106 height 18
click at [436, 404] on p "Restaurant Manager" at bounding box center [402, 403] width 132 height 18
click at [442, 459] on div "Shift Leader" at bounding box center [471, 467] width 353 height 32
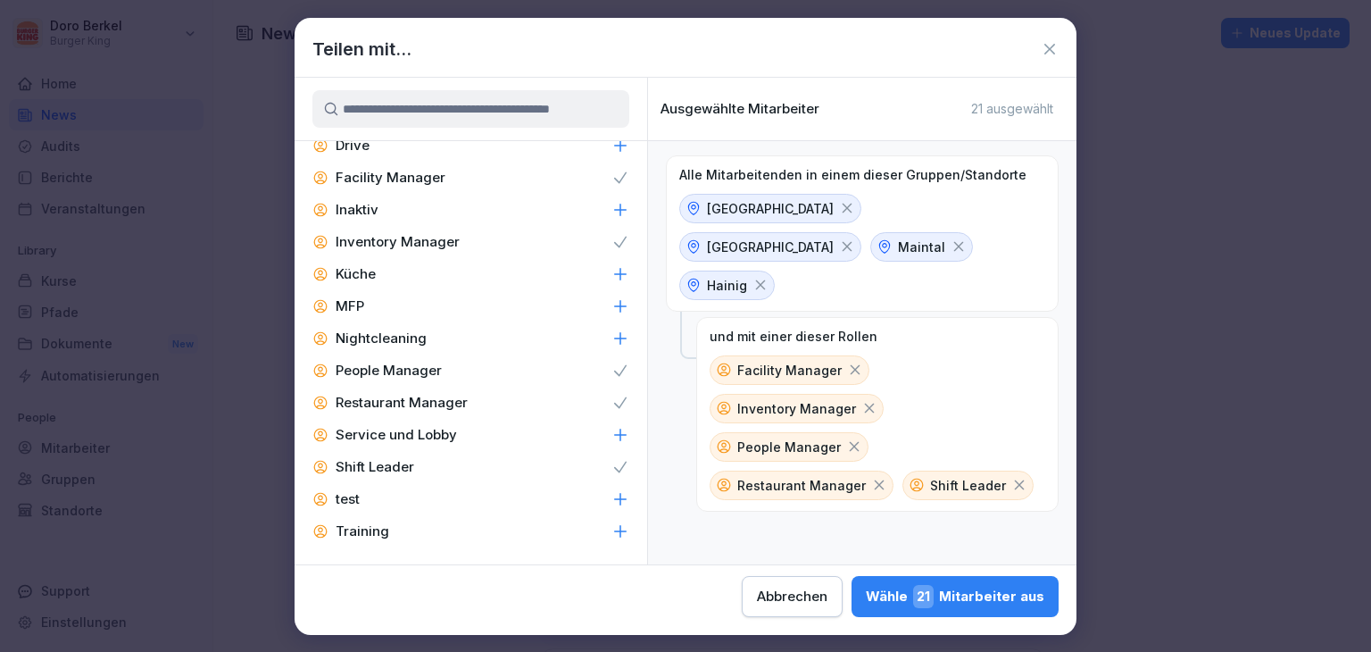
click at [989, 604] on div "Wähle 21 Mitarbeiter aus" at bounding box center [955, 596] width 179 height 23
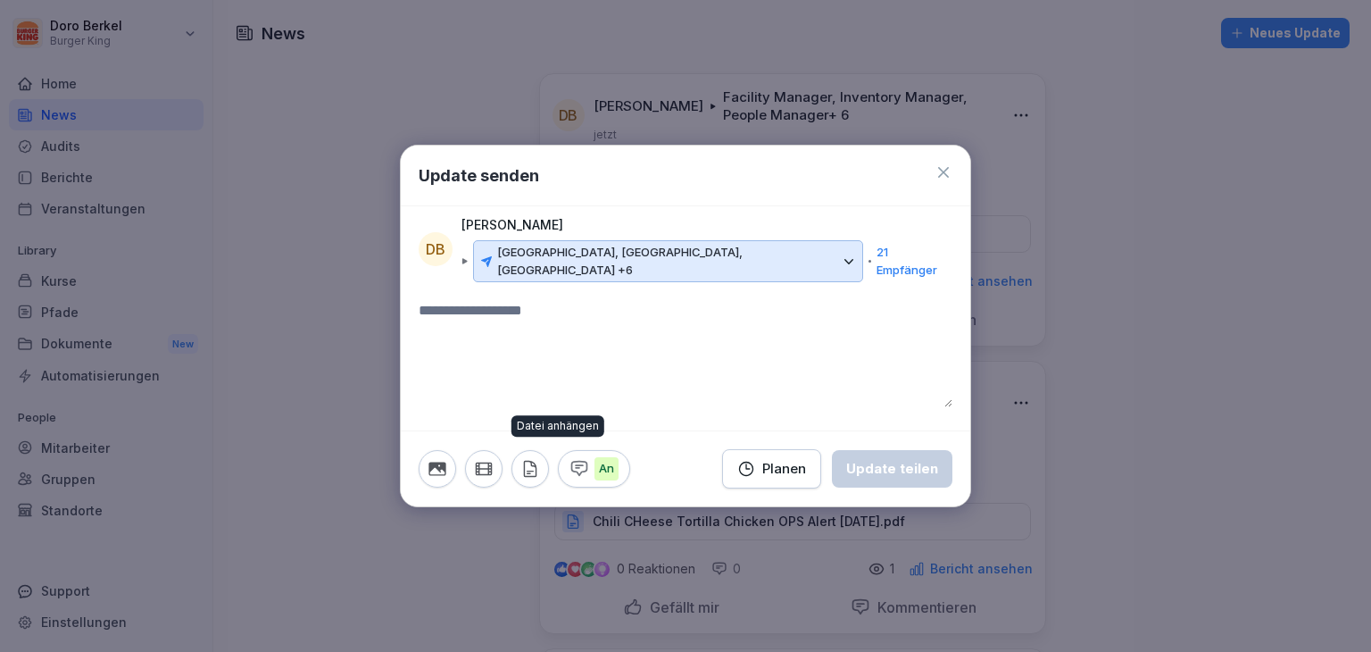
click at [539, 459] on icon "button" at bounding box center [531, 469] width 20 height 20
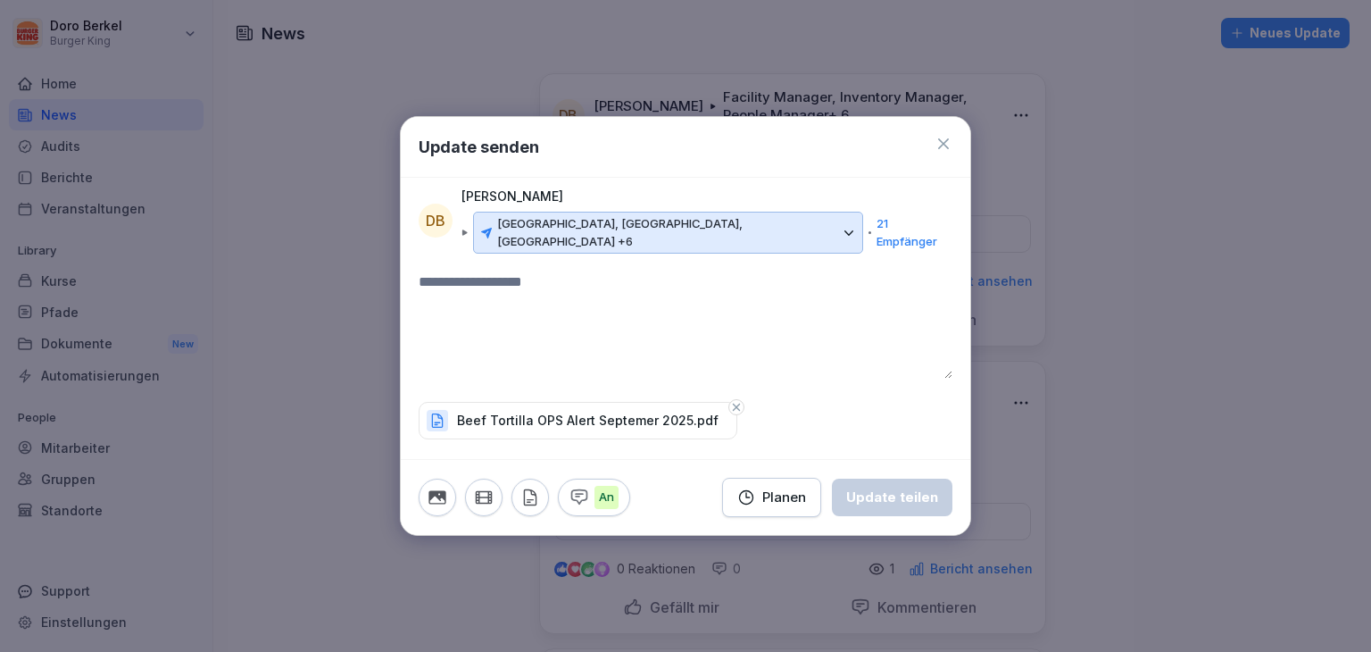
click at [643, 302] on textarea at bounding box center [686, 324] width 534 height 107
click at [893, 488] on div "Update teilen" at bounding box center [892, 498] width 92 height 20
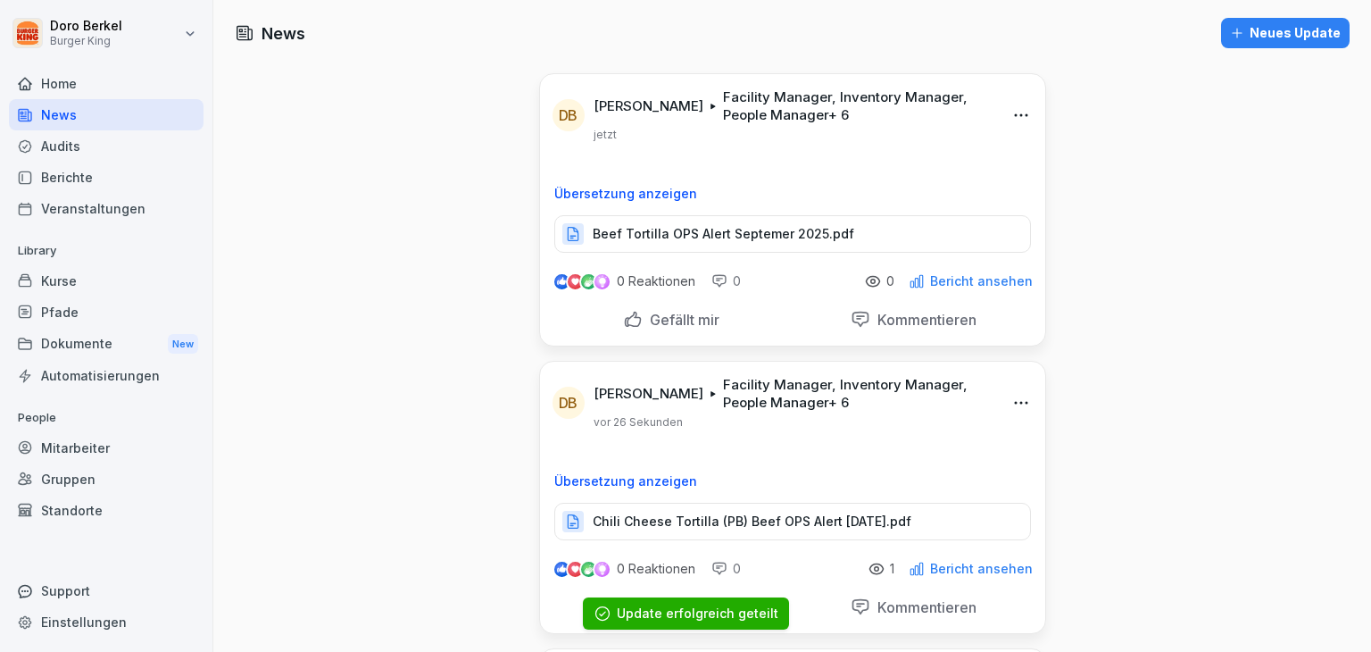
click at [1268, 28] on div "Neues Update" at bounding box center [1285, 33] width 111 height 20
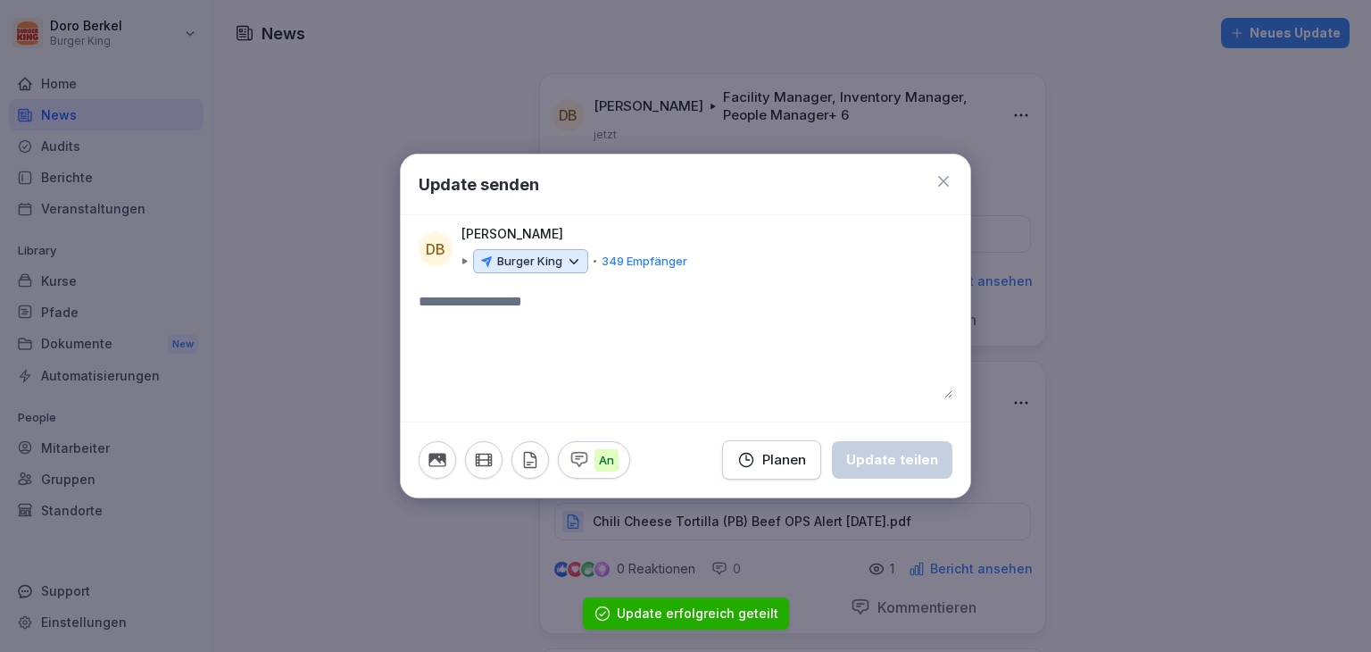
click at [555, 264] on p "Burger King" at bounding box center [529, 262] width 65 height 18
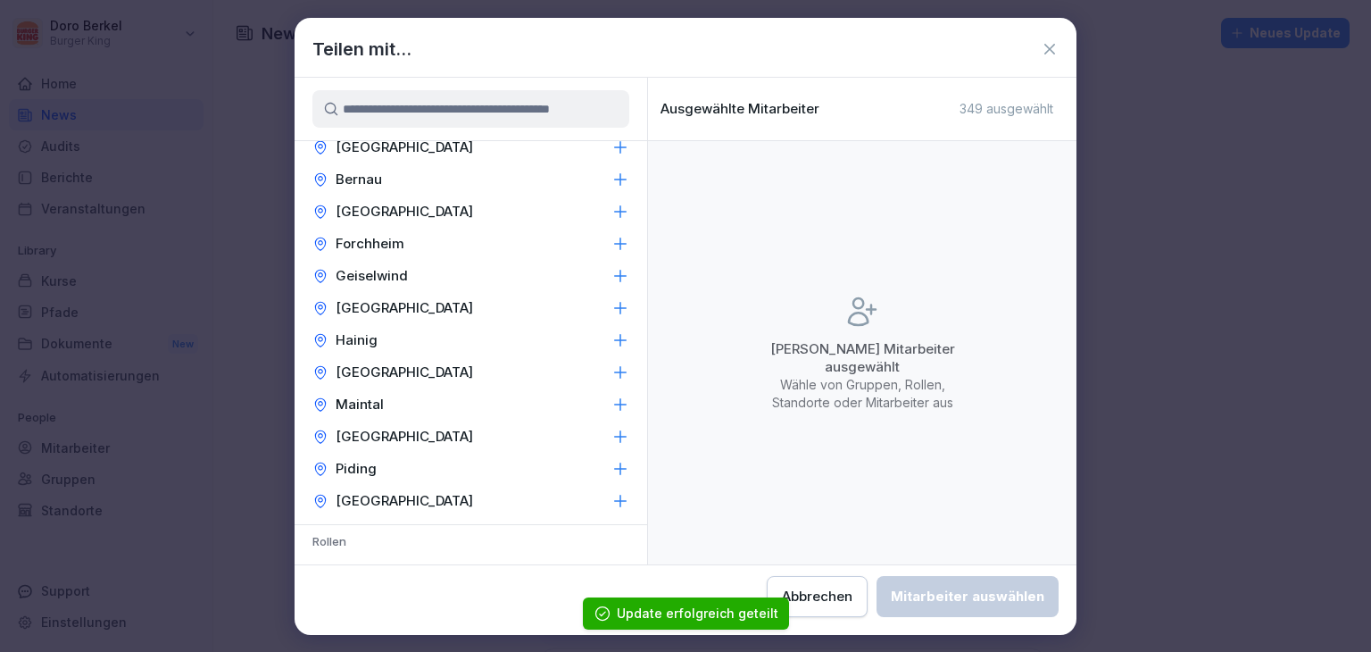
scroll to position [446, 0]
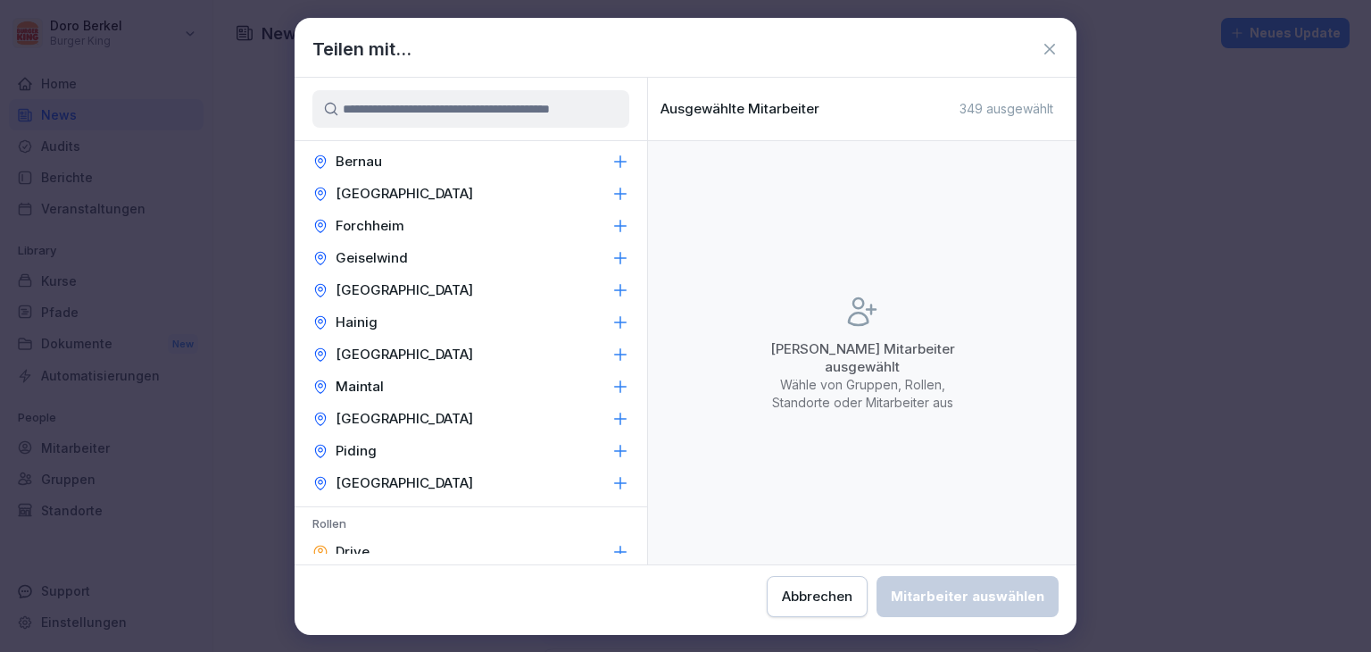
click at [371, 485] on p "Würzburg" at bounding box center [405, 483] width 138 height 18
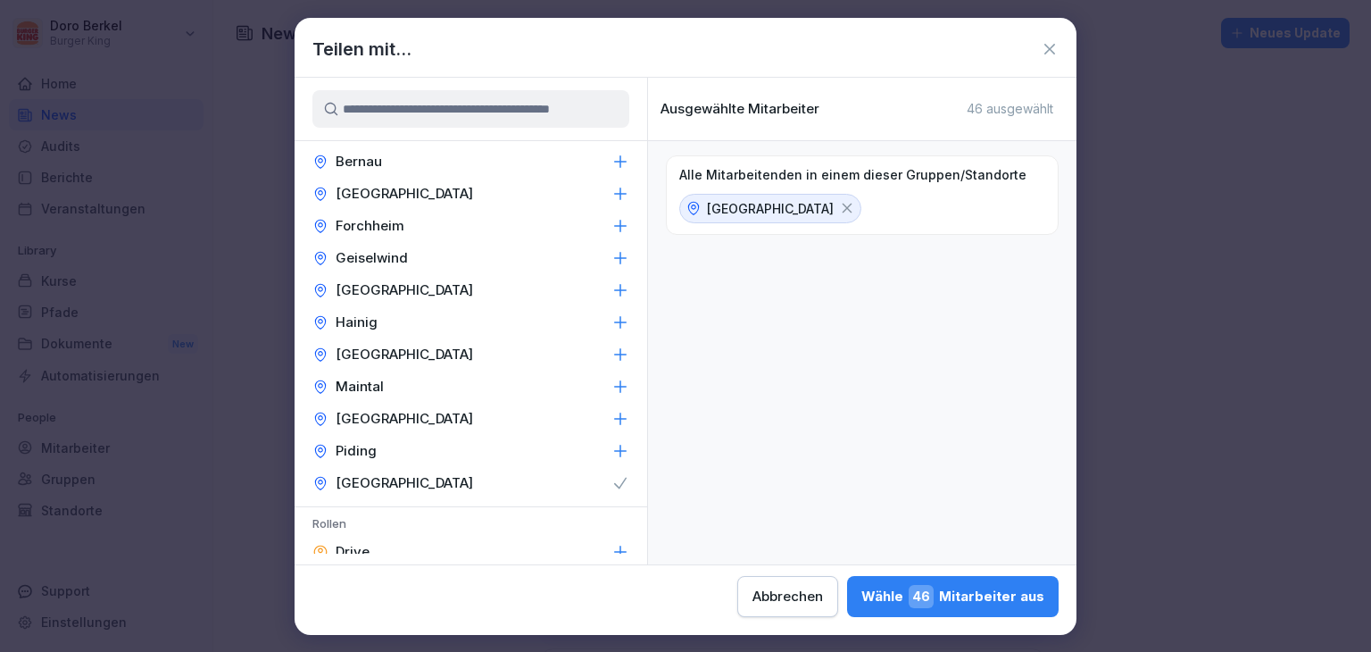
click at [385, 418] on p "Mühldorf" at bounding box center [405, 419] width 138 height 18
click at [366, 391] on p "Maintal" at bounding box center [360, 387] width 48 height 18
click at [367, 318] on p "Hainig" at bounding box center [357, 322] width 42 height 18
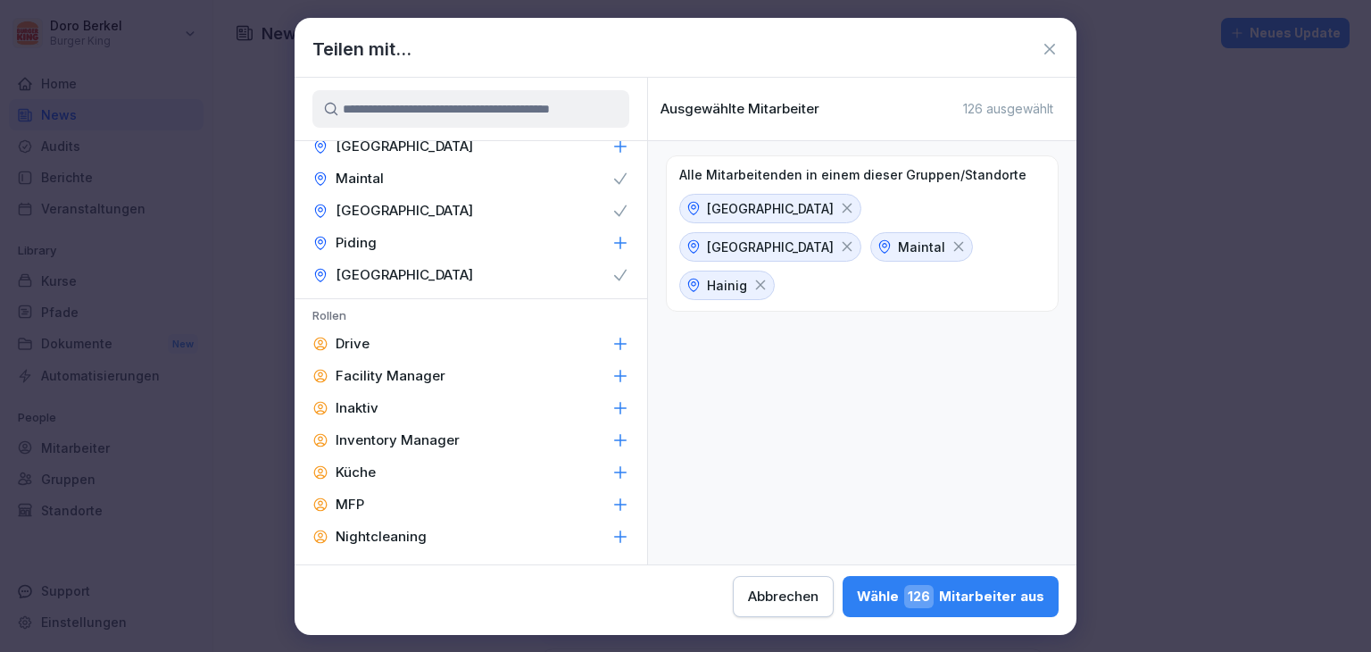
scroll to position [714, 0]
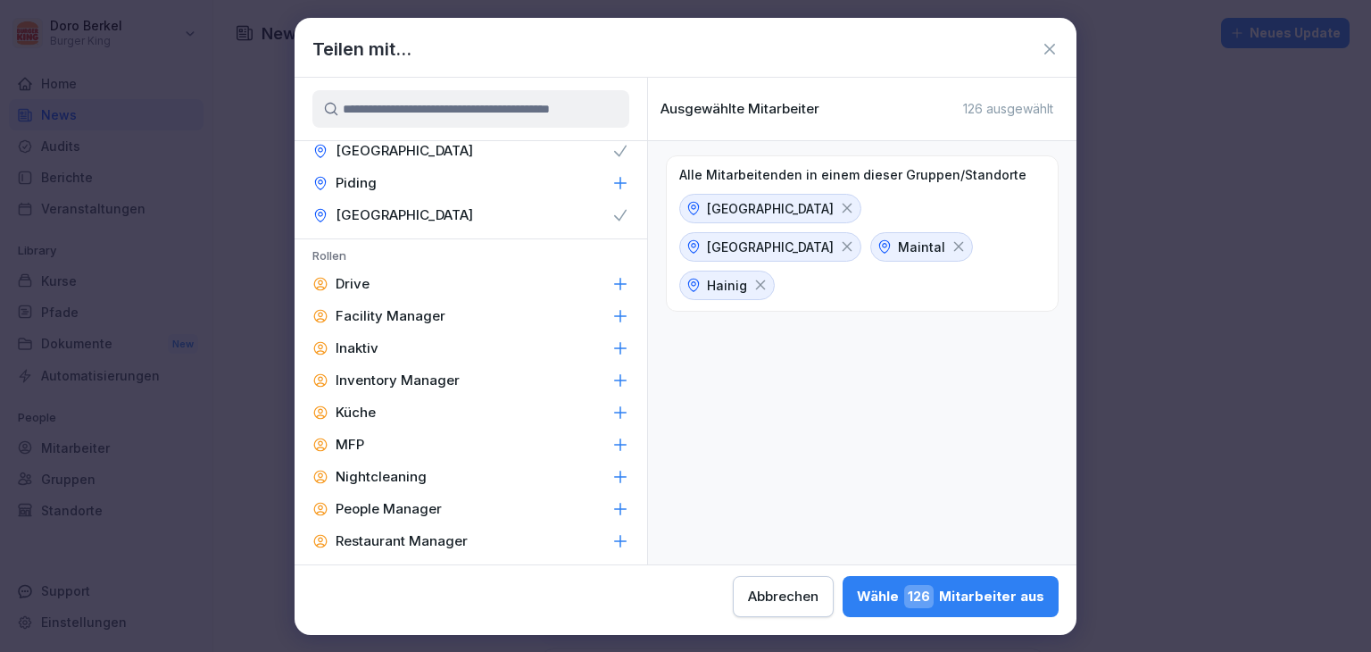
click at [398, 308] on p "Facility Manager" at bounding box center [391, 316] width 110 height 18
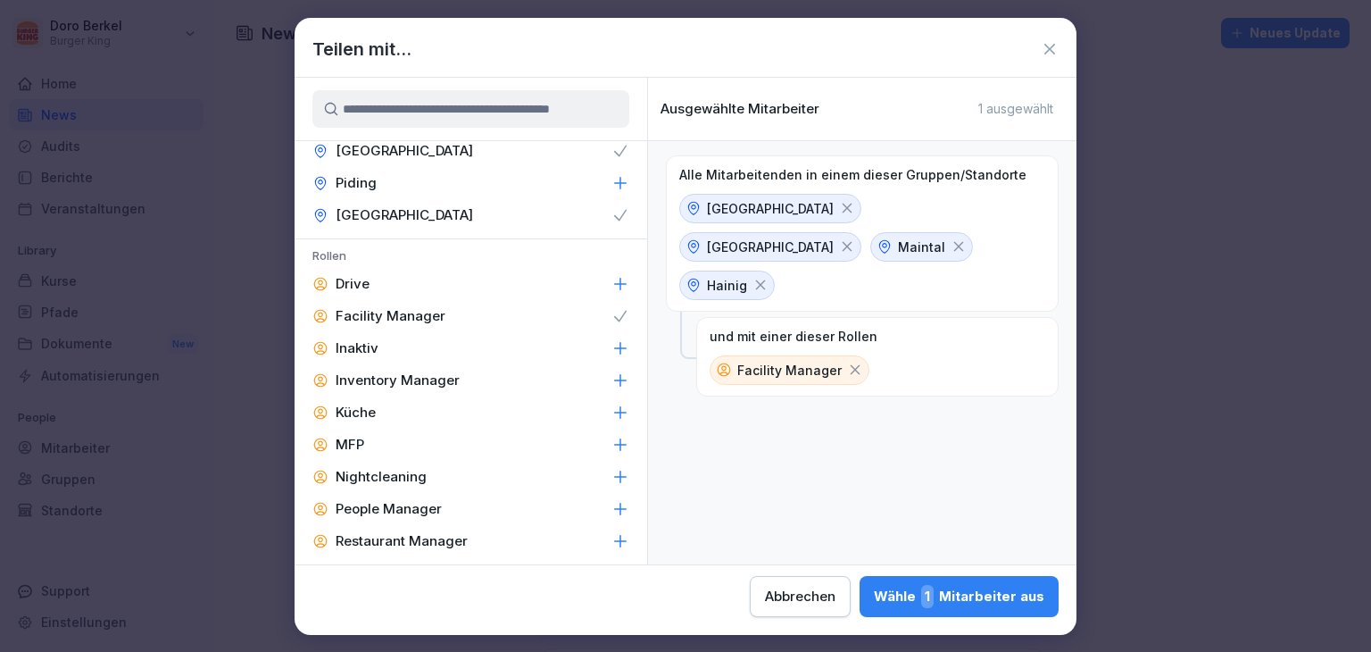
click at [421, 382] on p "Inventory Manager" at bounding box center [398, 380] width 124 height 18
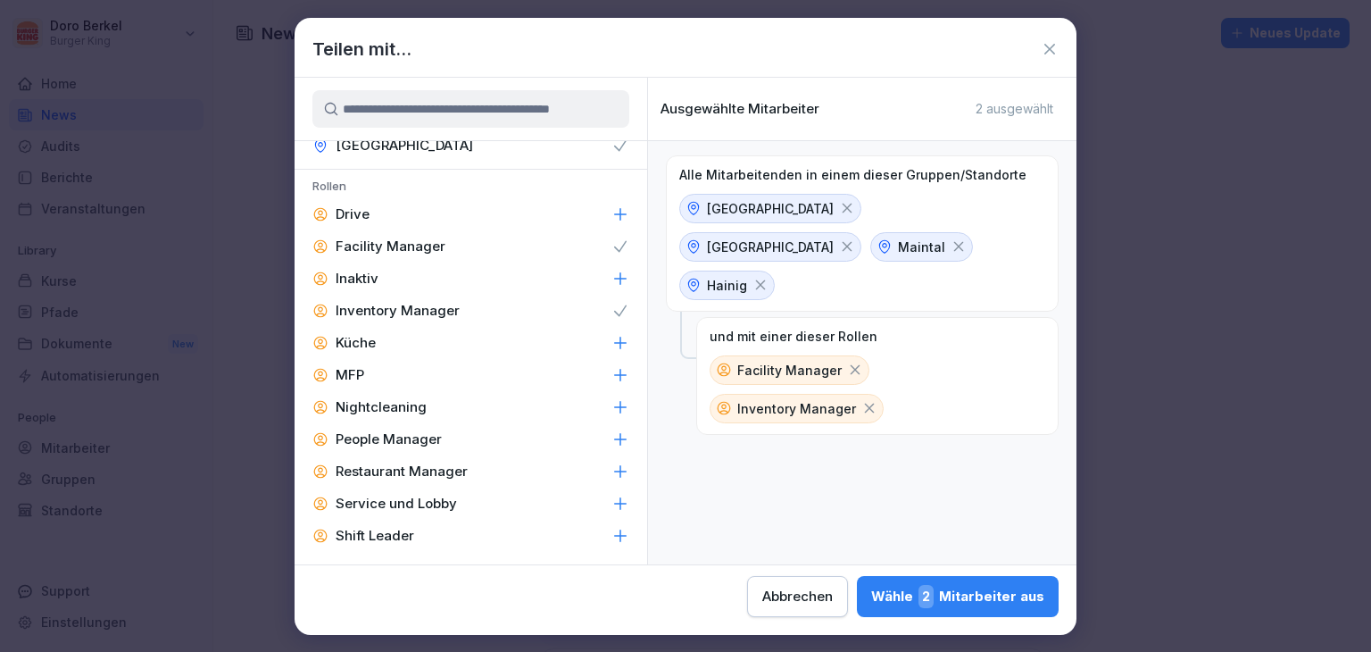
scroll to position [804, 0]
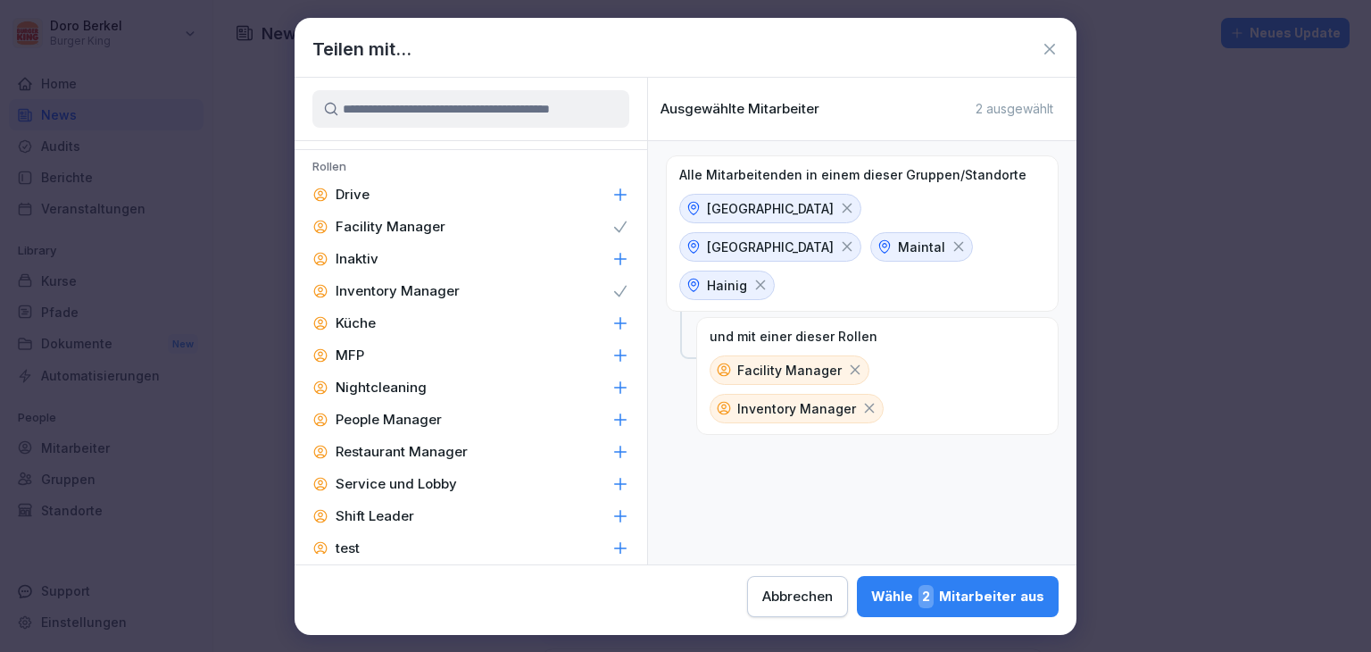
click at [408, 424] on p "People Manager" at bounding box center [389, 420] width 106 height 18
click at [420, 445] on p "Restaurant Manager" at bounding box center [402, 452] width 132 height 18
click at [411, 508] on p "Shift Leader" at bounding box center [375, 516] width 79 height 18
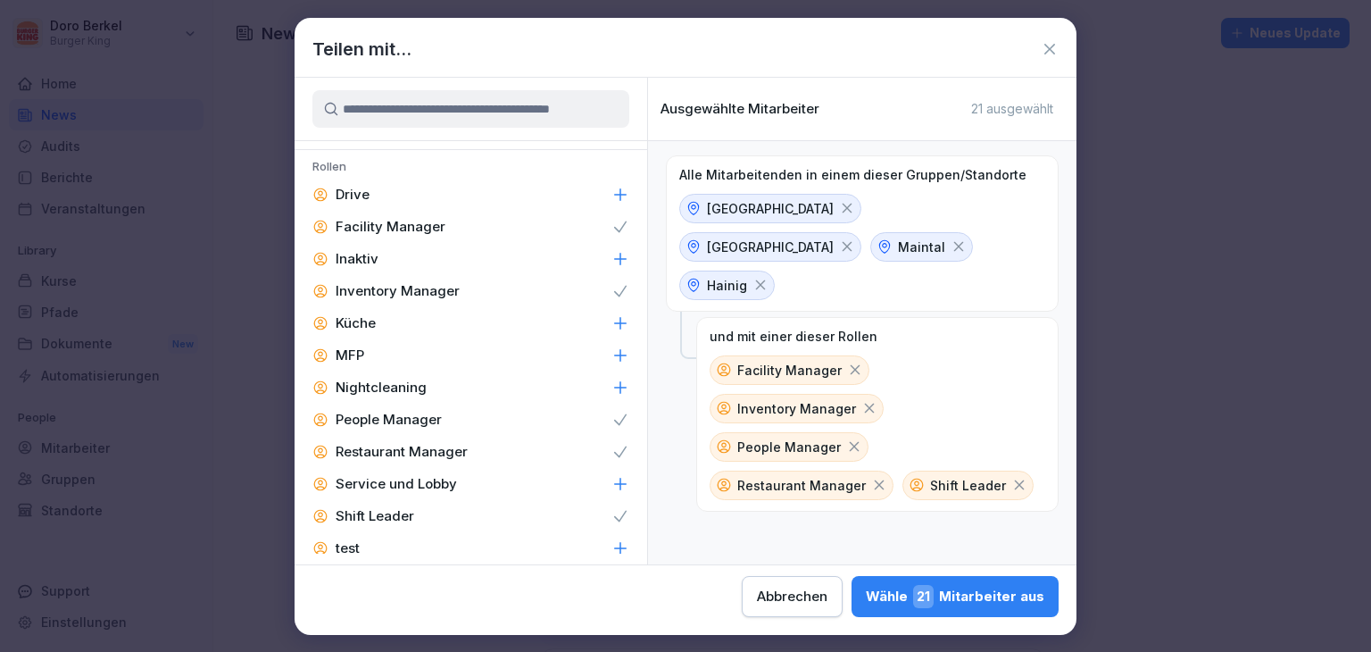
click at [952, 588] on div "Wähle 21 Mitarbeiter aus" at bounding box center [955, 596] width 179 height 23
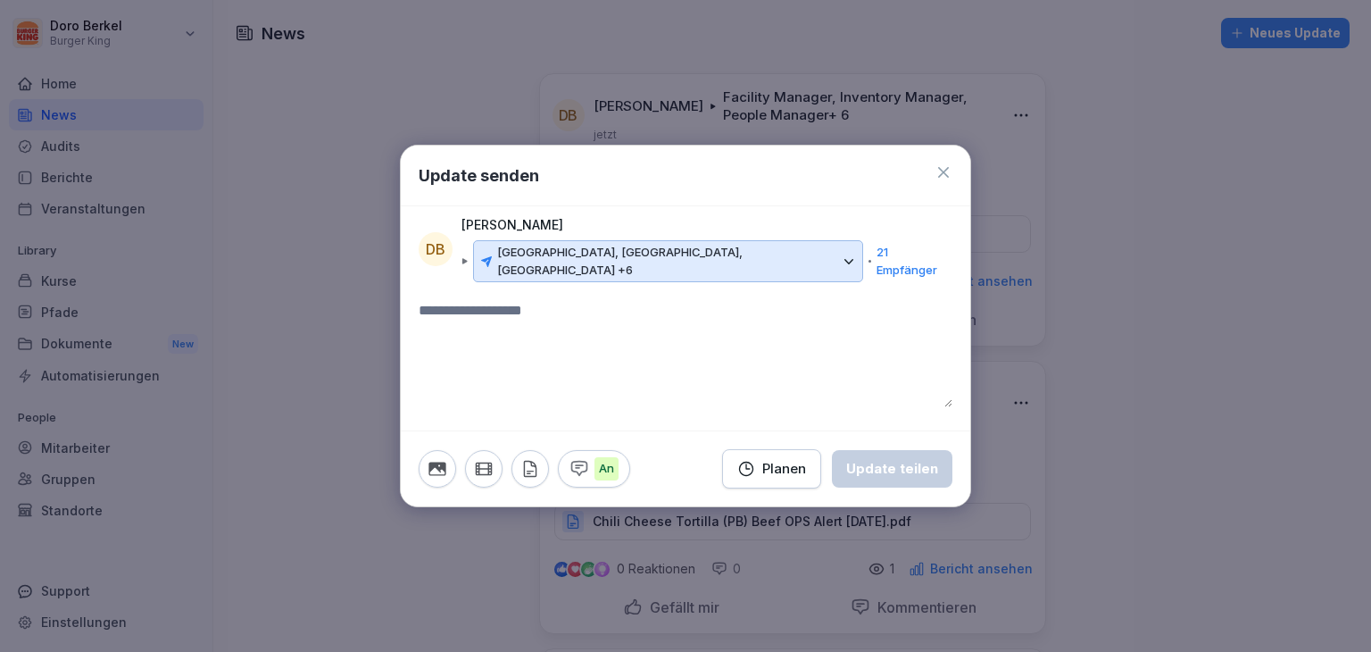
click at [841, 262] on icon at bounding box center [849, 262] width 16 height 16
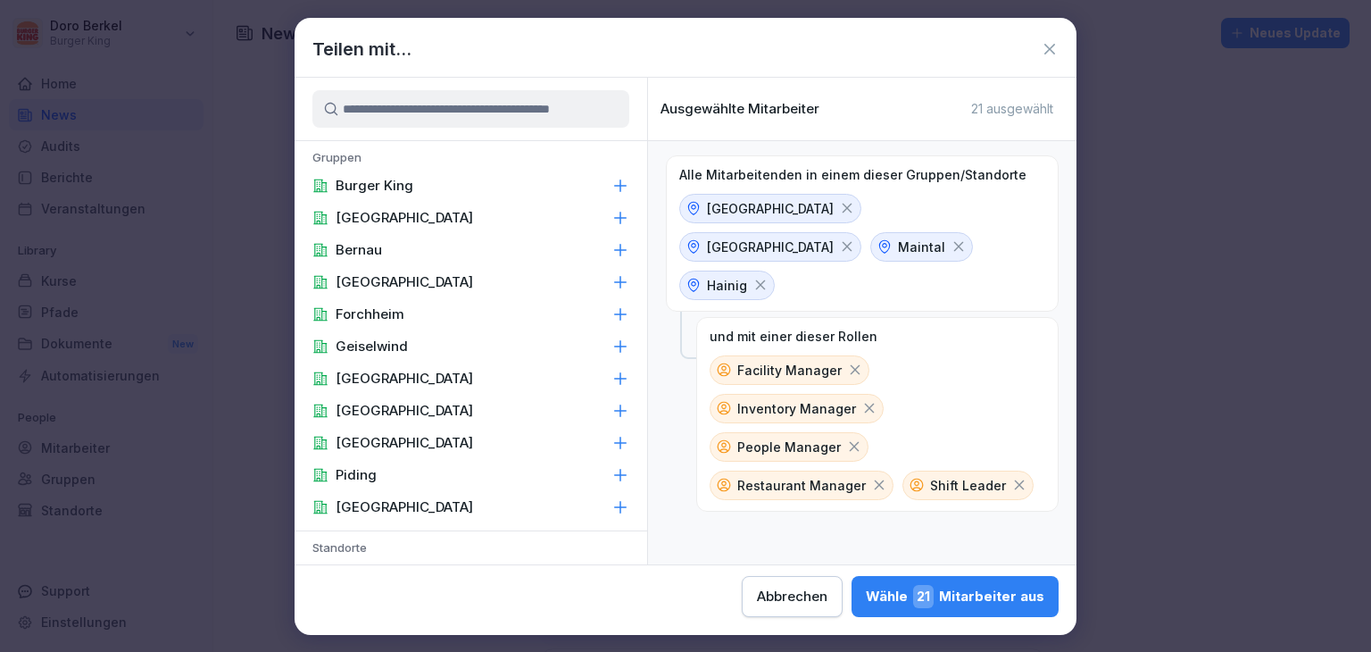
click at [839, 208] on icon at bounding box center [847, 208] width 16 height 16
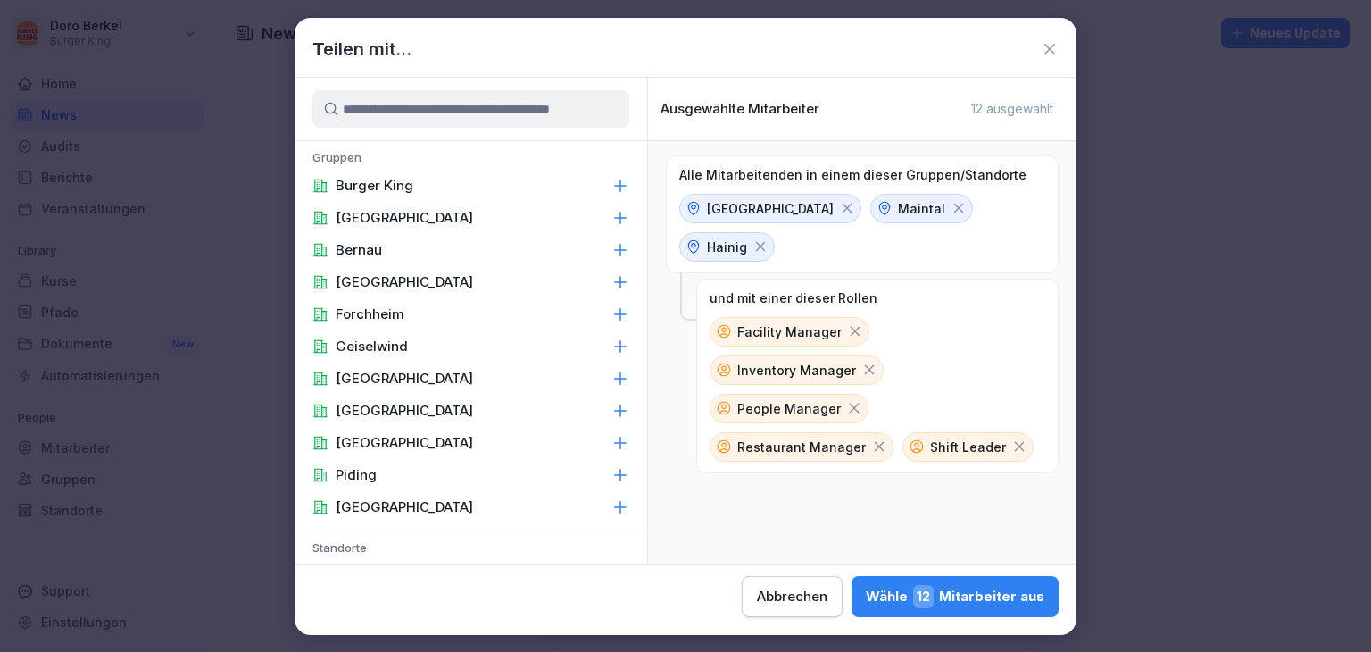
click at [839, 211] on icon at bounding box center [847, 208] width 16 height 16
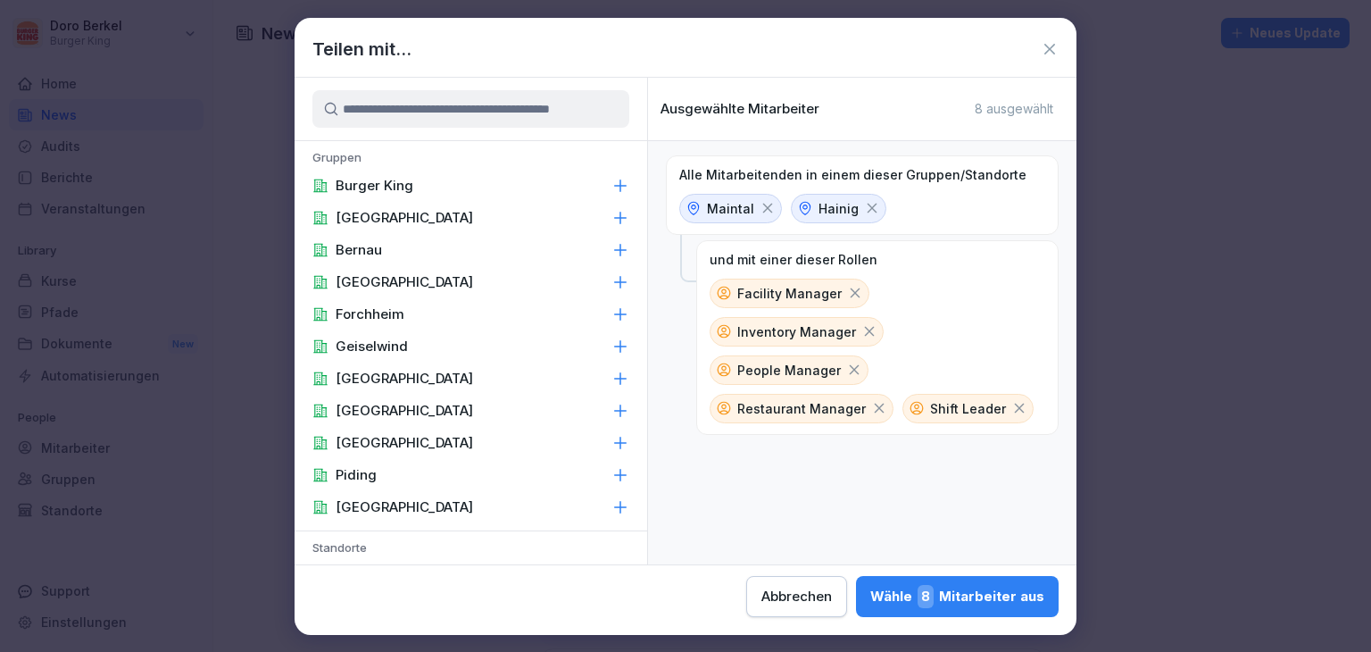
drag, startPoint x: 766, startPoint y: 207, endPoint x: 793, endPoint y: 212, distance: 27.2
click at [766, 209] on icon at bounding box center [768, 208] width 16 height 16
click at [761, 209] on icon at bounding box center [761, 209] width 10 height 10
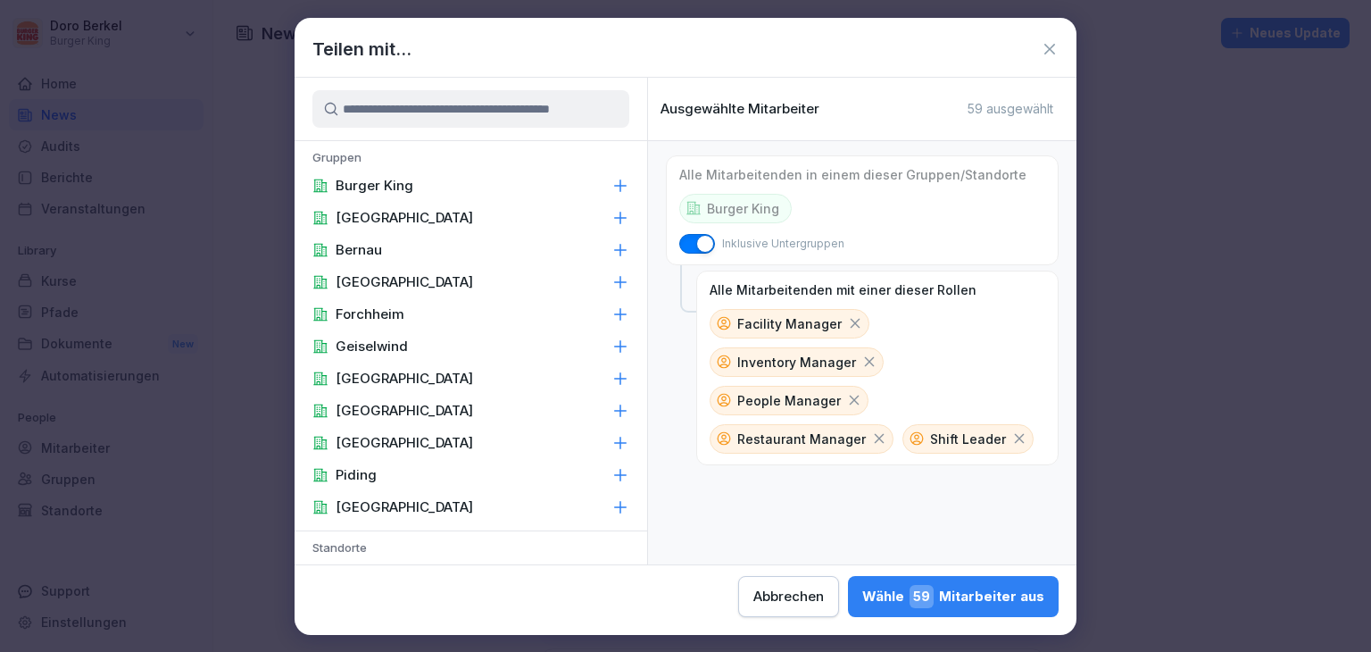
click at [457, 186] on div "Burger King" at bounding box center [471, 186] width 353 height 32
click at [979, 606] on div "Wähle 59 Mitarbeiter aus" at bounding box center [954, 596] width 182 height 23
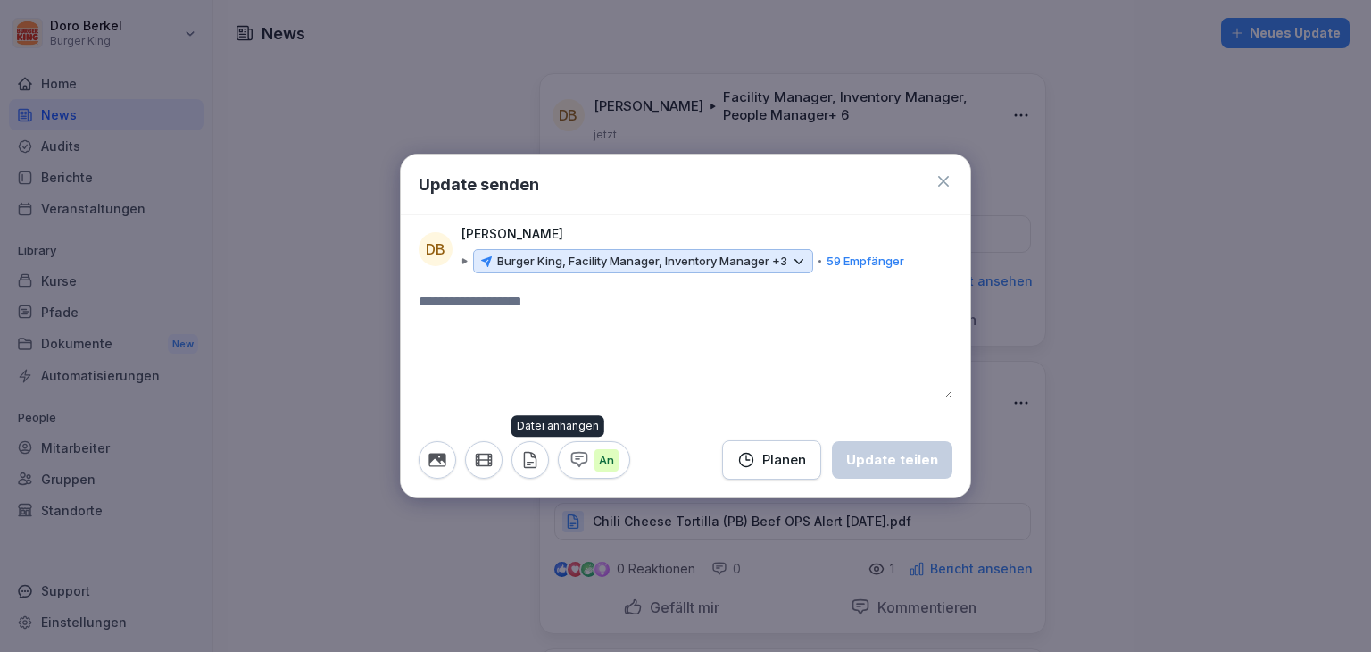
click at [532, 454] on icon "button" at bounding box center [531, 460] width 20 height 20
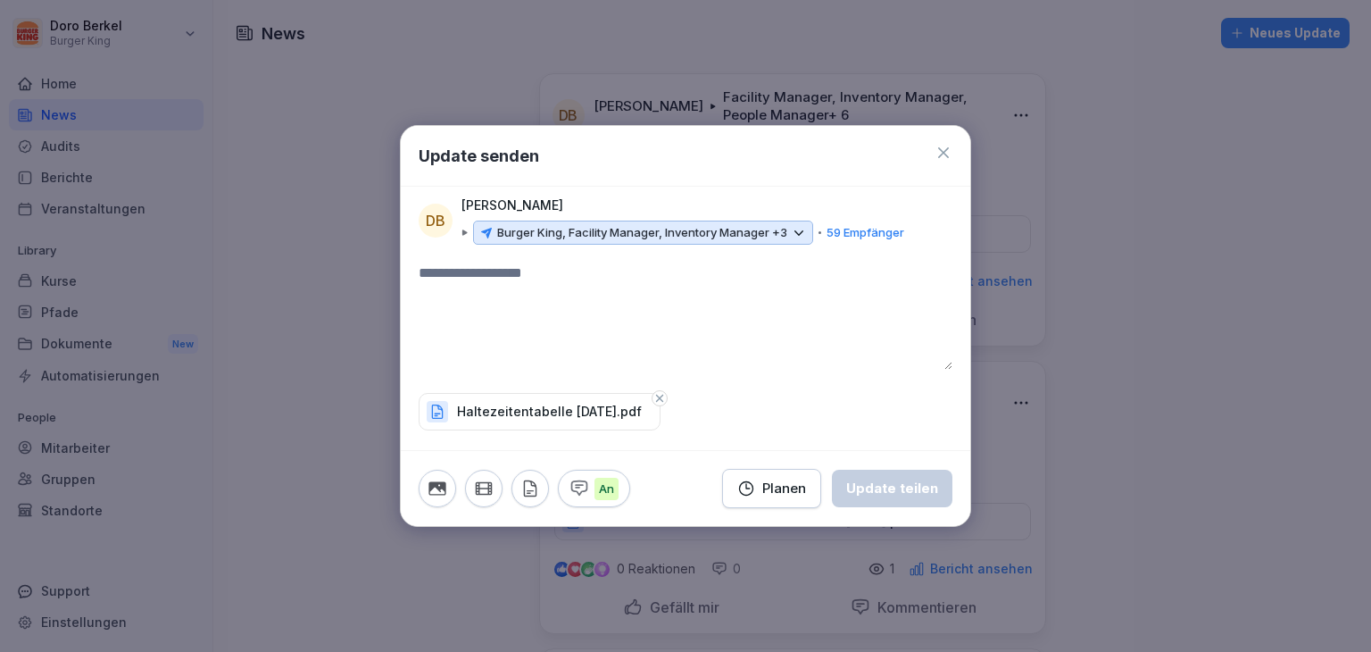
click at [477, 279] on textarea at bounding box center [686, 316] width 534 height 107
click at [913, 486] on div "Update teilen" at bounding box center [892, 489] width 92 height 20
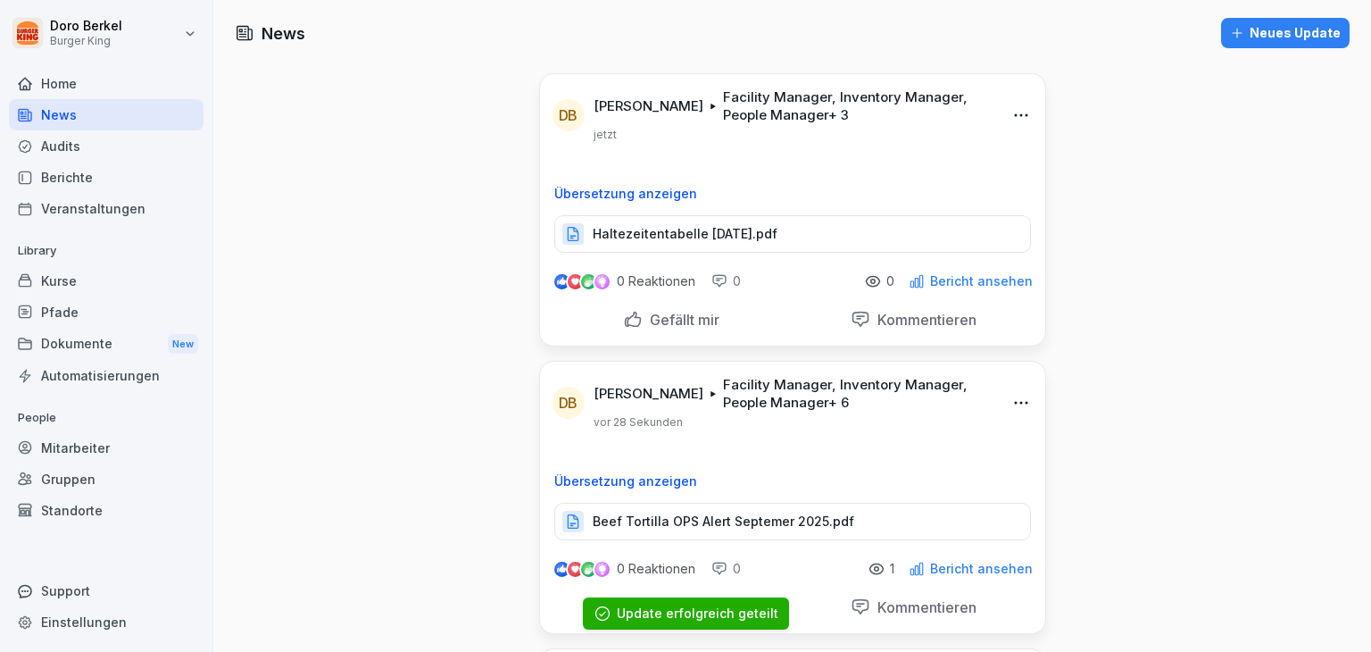
click at [89, 342] on div "Dokumente New" at bounding box center [106, 344] width 195 height 33
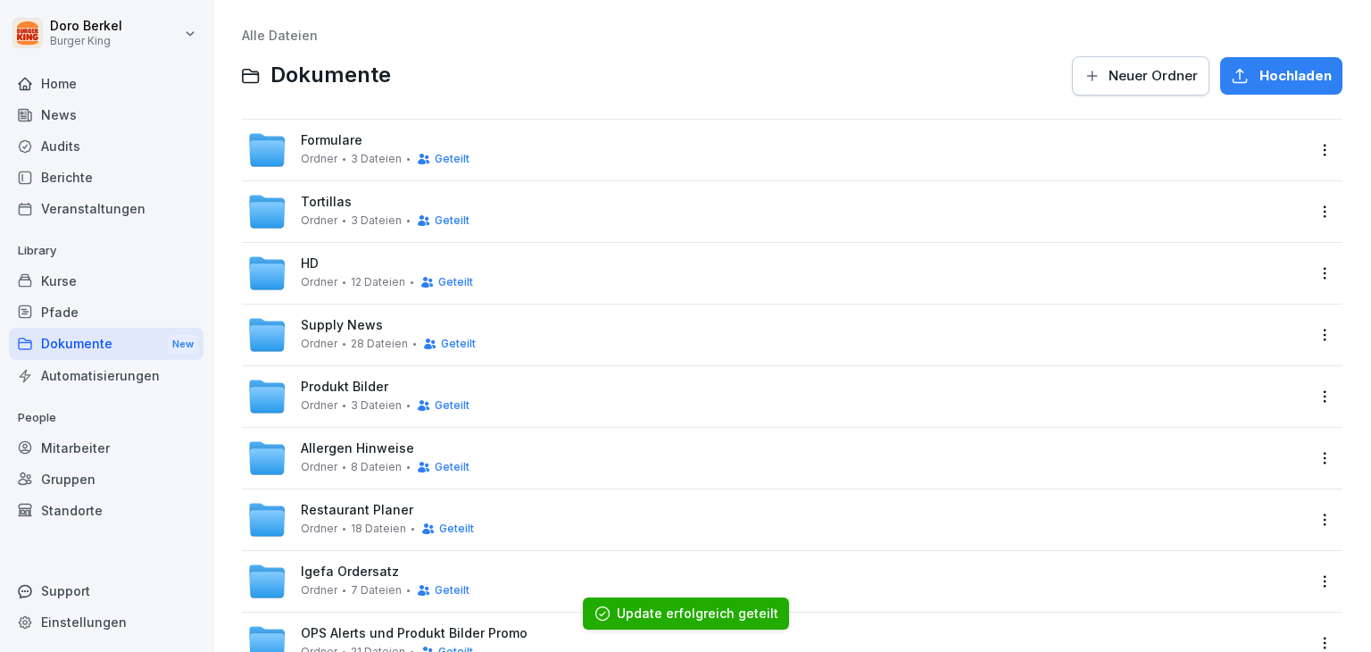
click at [507, 215] on div "Tortillas Ordner 3 Dateien Geteilt" at bounding box center [776, 211] width 1058 height 39
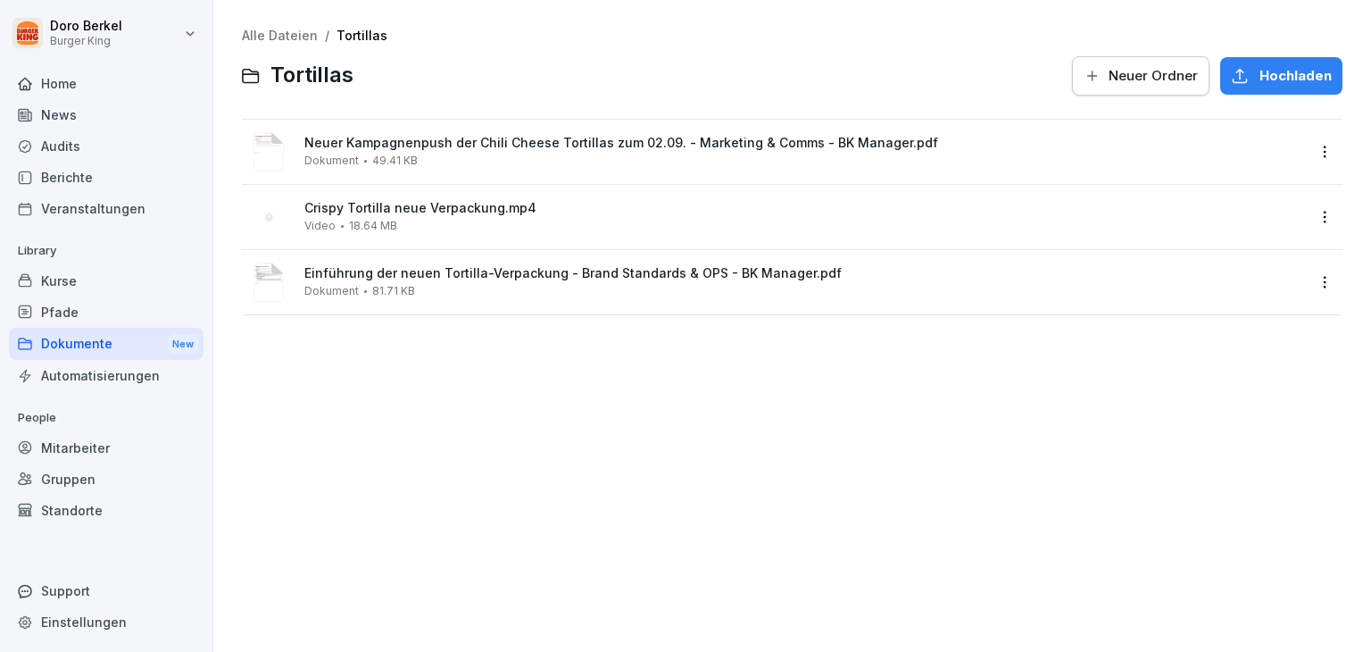
click at [1264, 81] on span "Hochladen" at bounding box center [1296, 76] width 72 height 20
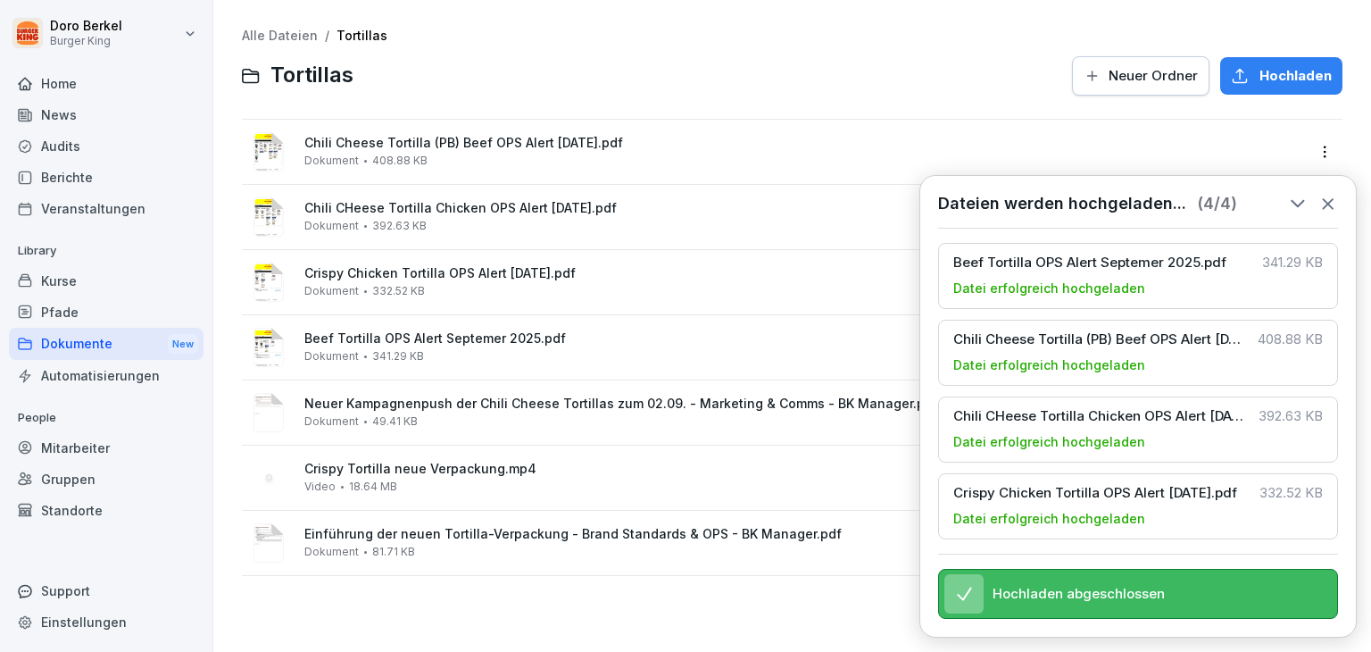
click at [293, 31] on link "Alle Dateien" at bounding box center [280, 35] width 76 height 15
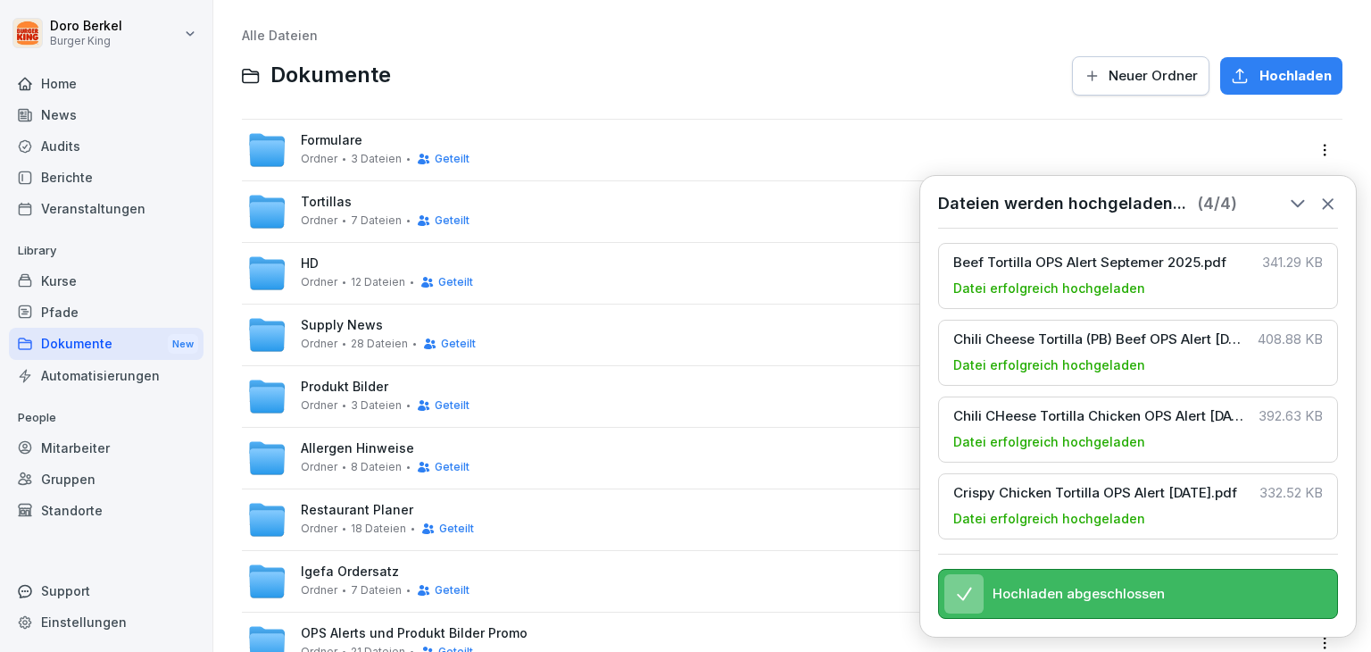
scroll to position [446, 0]
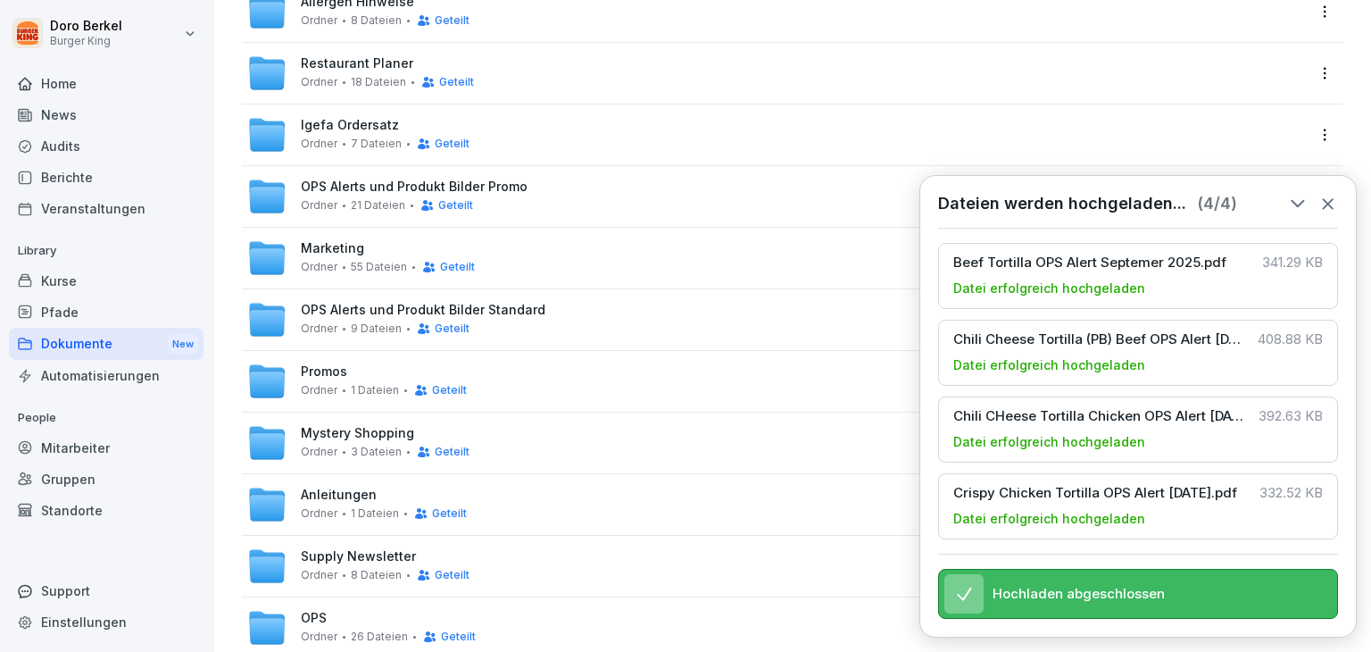
click at [318, 254] on span "Marketing" at bounding box center [332, 248] width 63 height 15
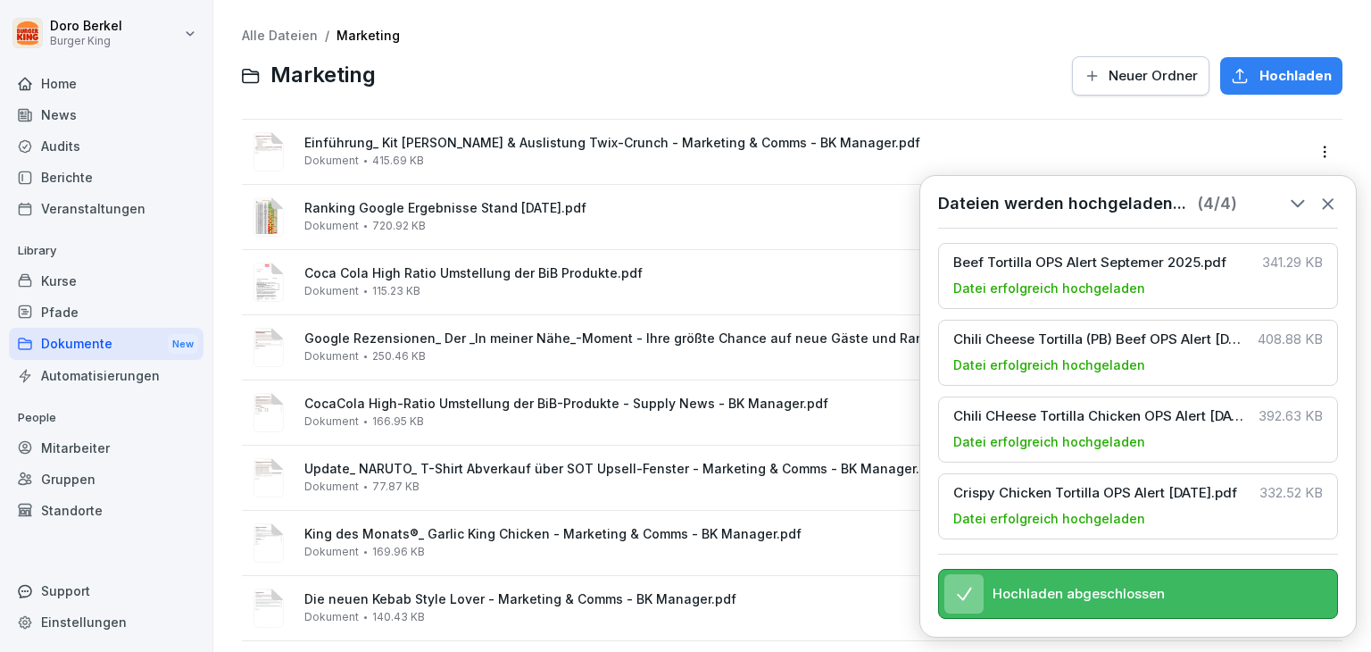
click at [1325, 199] on icon at bounding box center [1328, 204] width 10 height 10
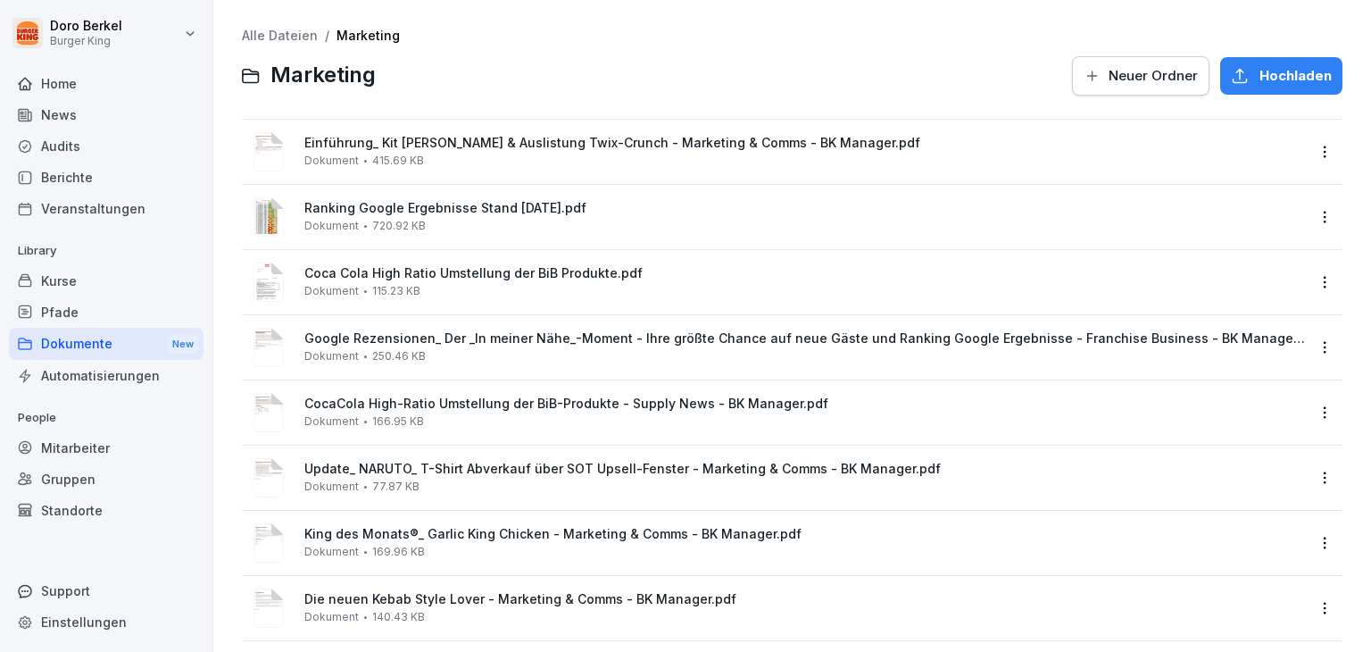
click at [1271, 80] on span "Hochladen" at bounding box center [1296, 76] width 72 height 20
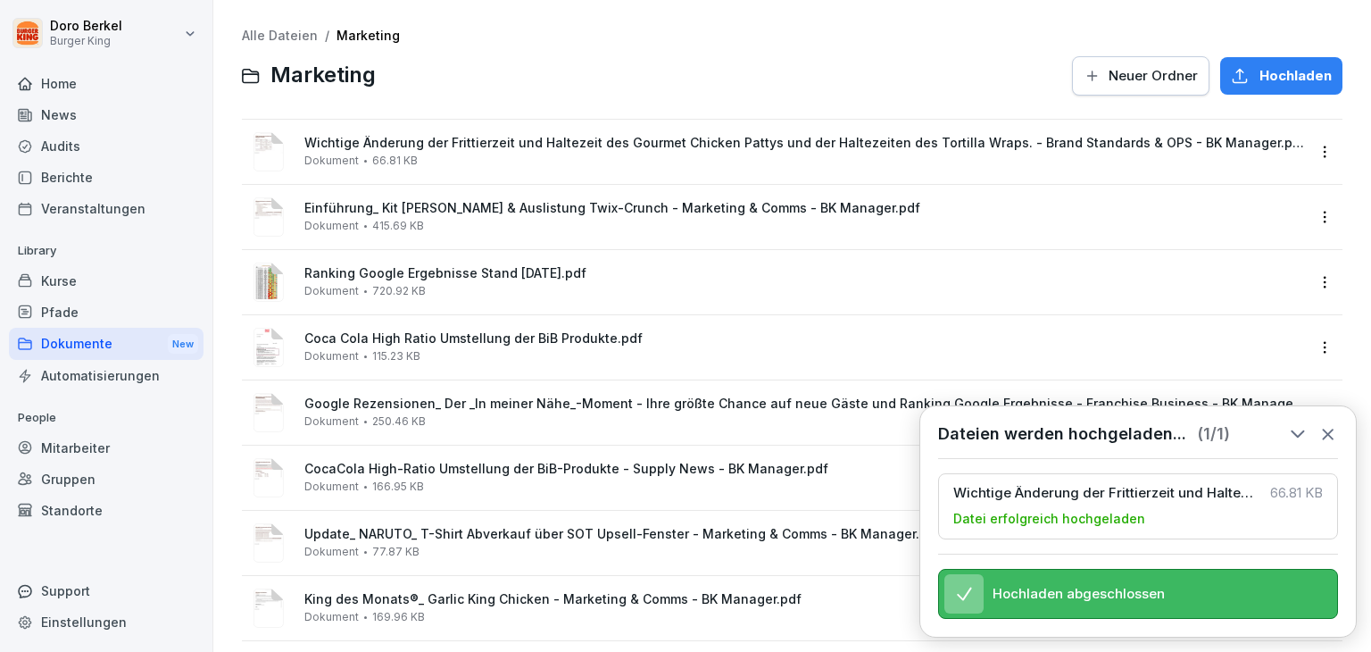
click at [71, 353] on div "Dokumente New" at bounding box center [106, 344] width 195 height 33
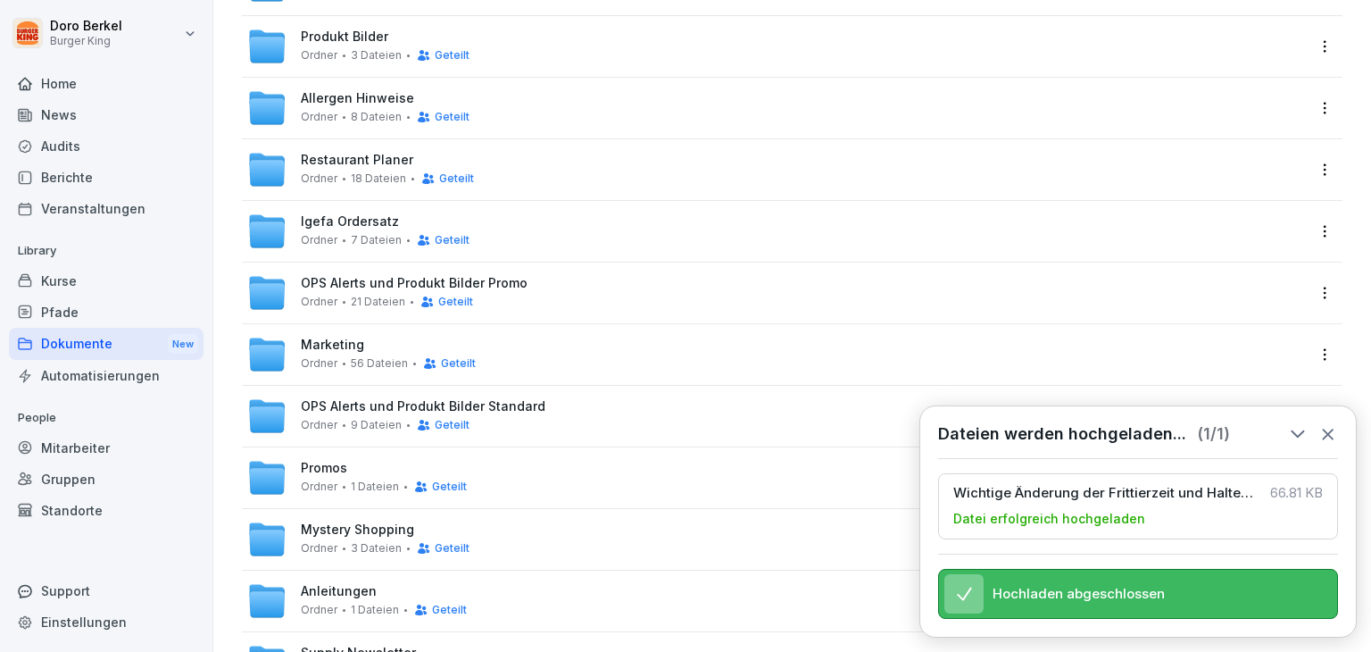
scroll to position [357, 0]
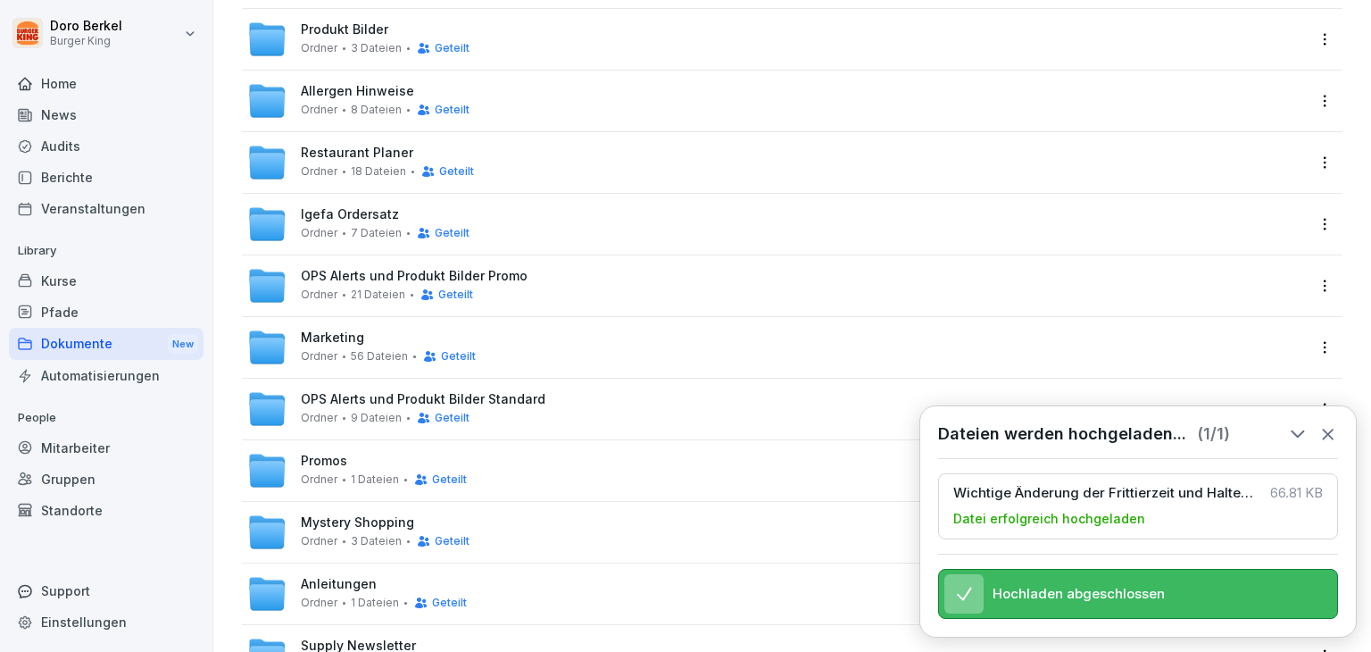
click at [385, 404] on span "OPS Alerts und Produkt Bilder Standard" at bounding box center [423, 399] width 245 height 15
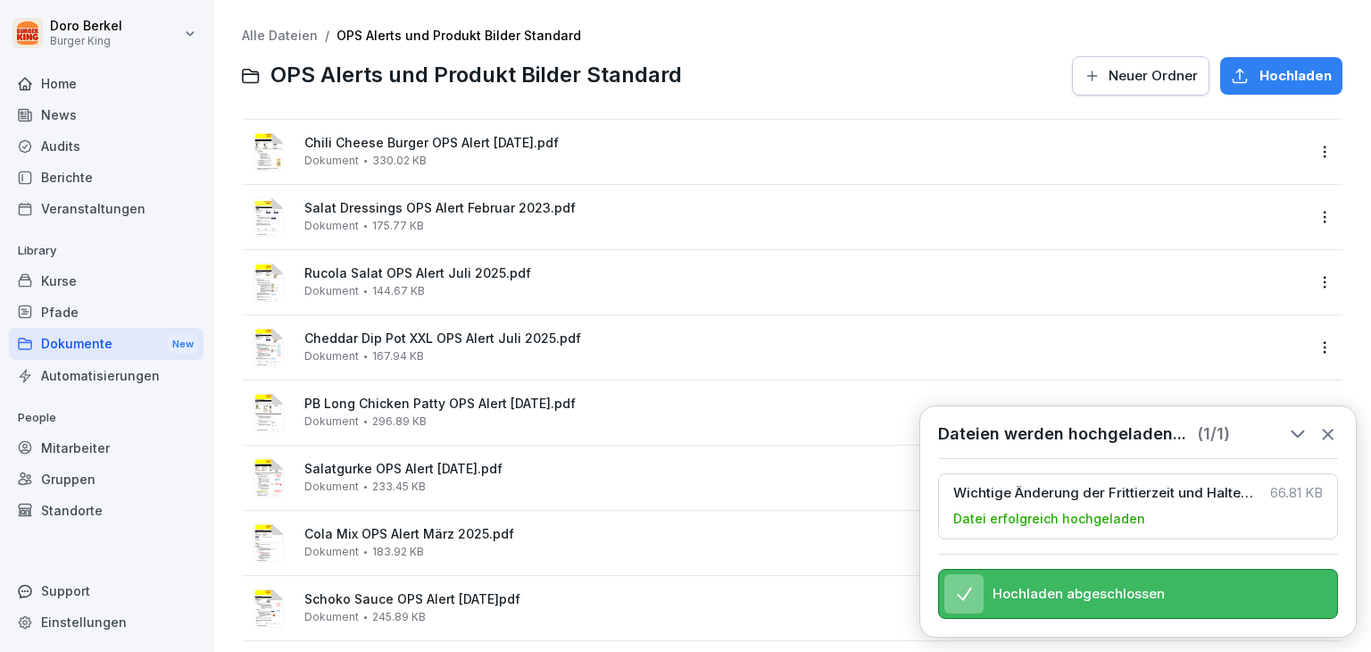
click at [1240, 74] on div "Hochladen" at bounding box center [1281, 76] width 101 height 20
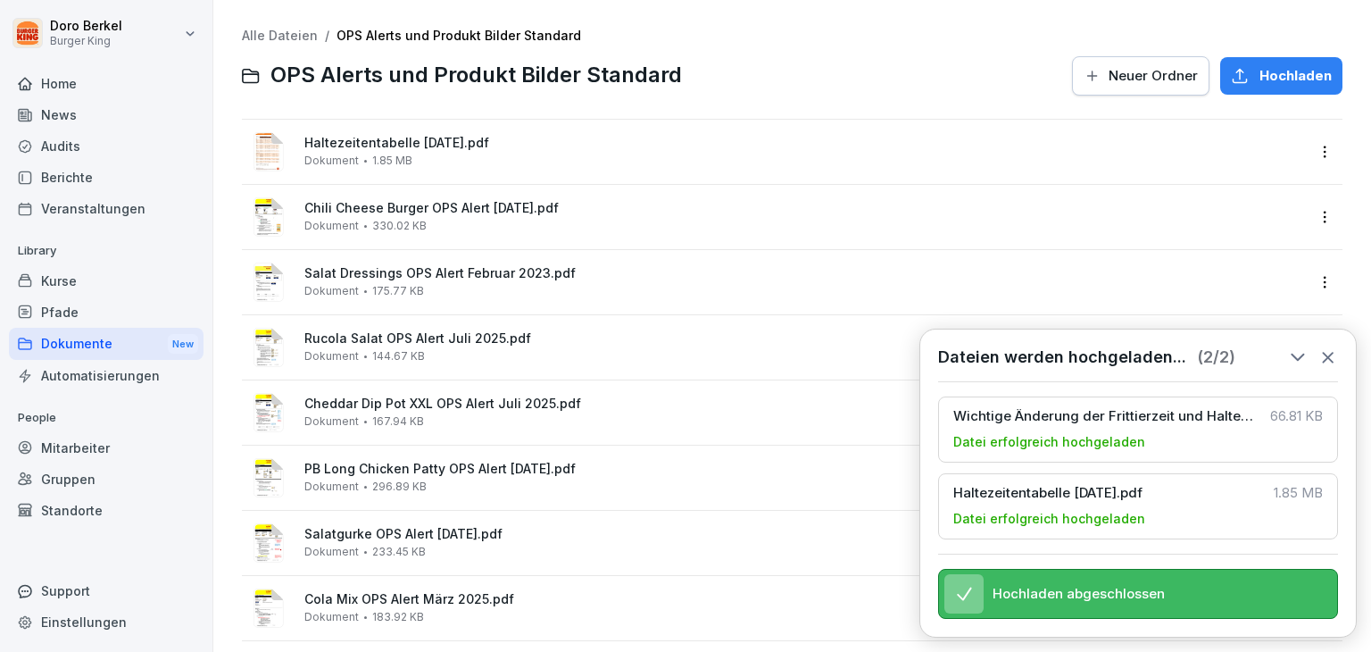
click at [278, 32] on link "Alle Dateien" at bounding box center [280, 35] width 76 height 15
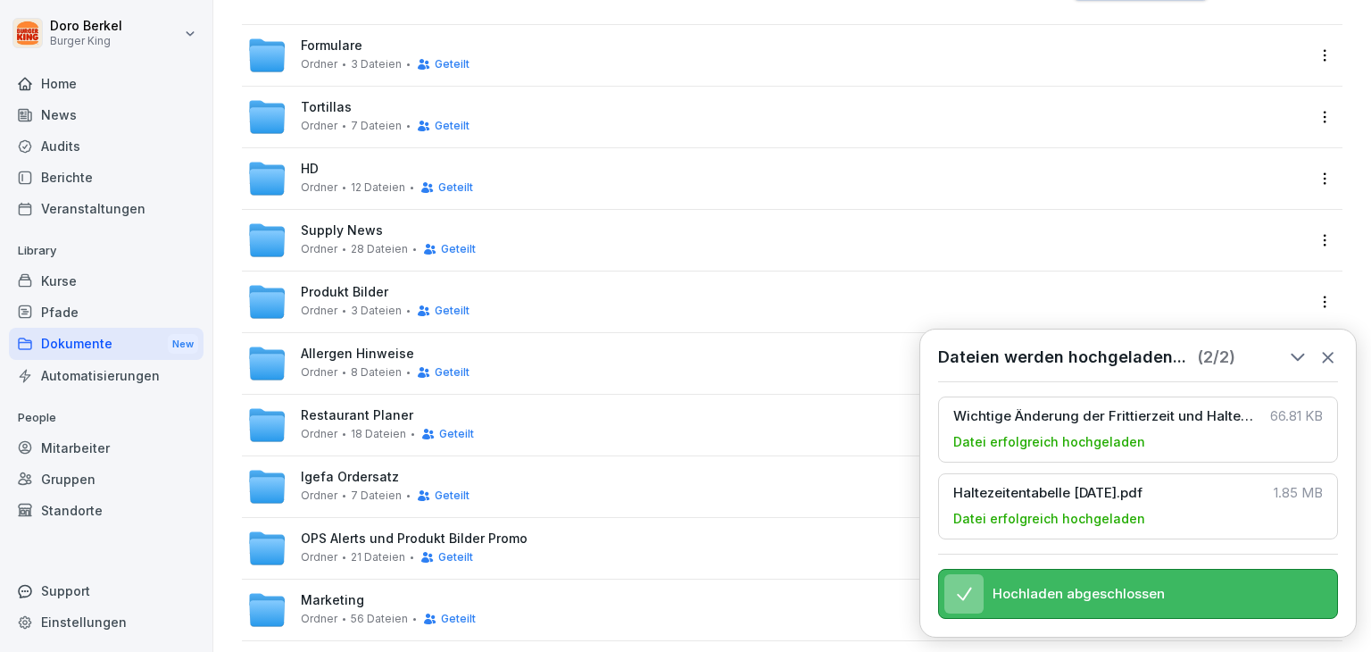
scroll to position [179, 0]
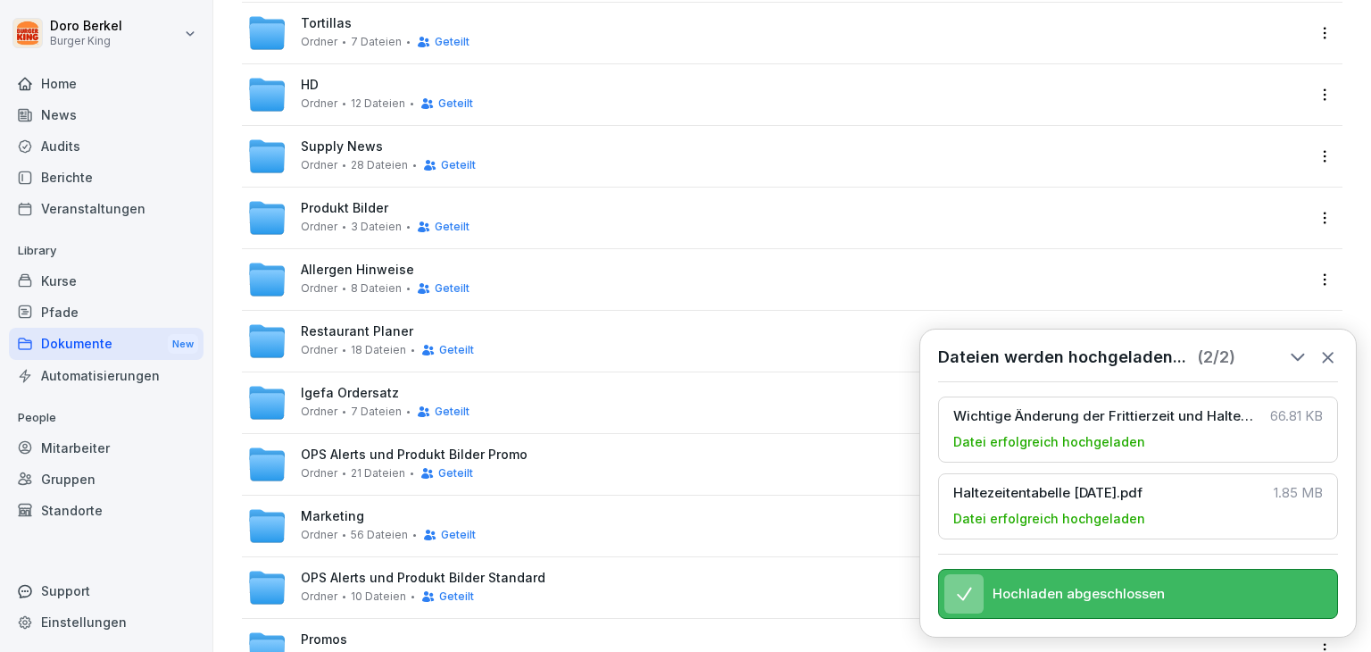
click at [407, 579] on span "OPS Alerts und Produkt Bilder Standard" at bounding box center [423, 578] width 245 height 15
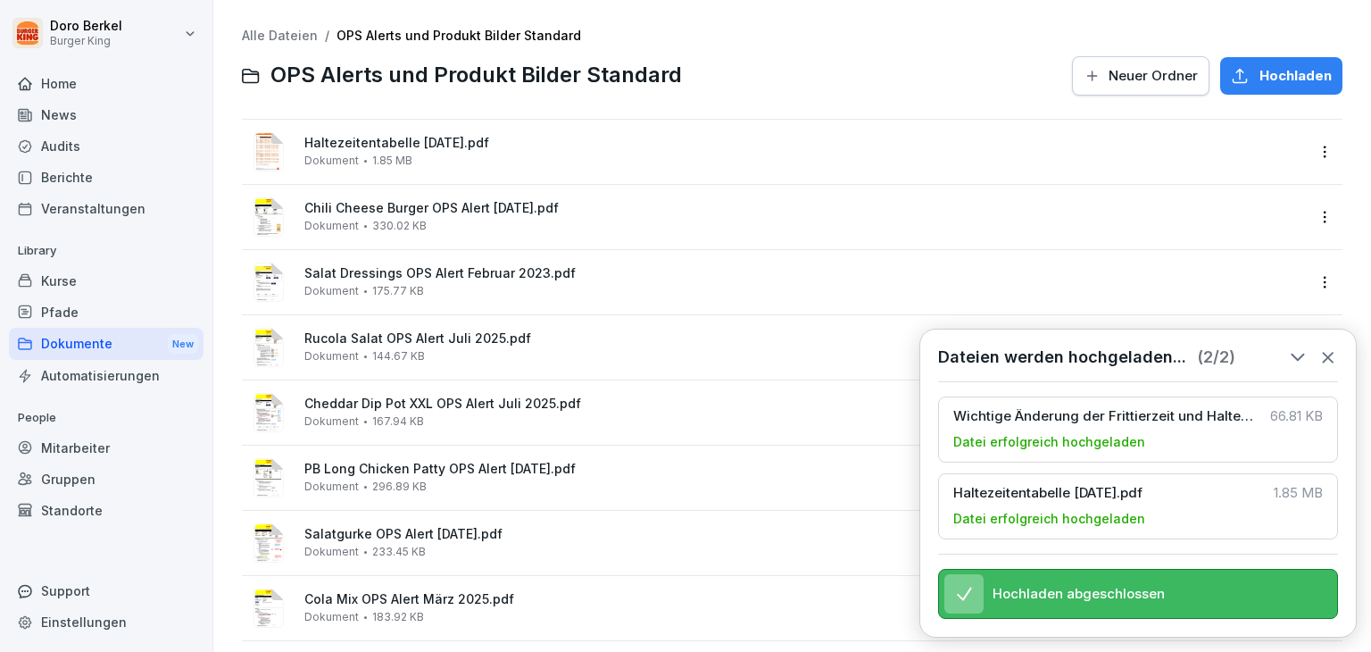
click at [1154, 84] on span "Neuer Ordner" at bounding box center [1153, 76] width 89 height 20
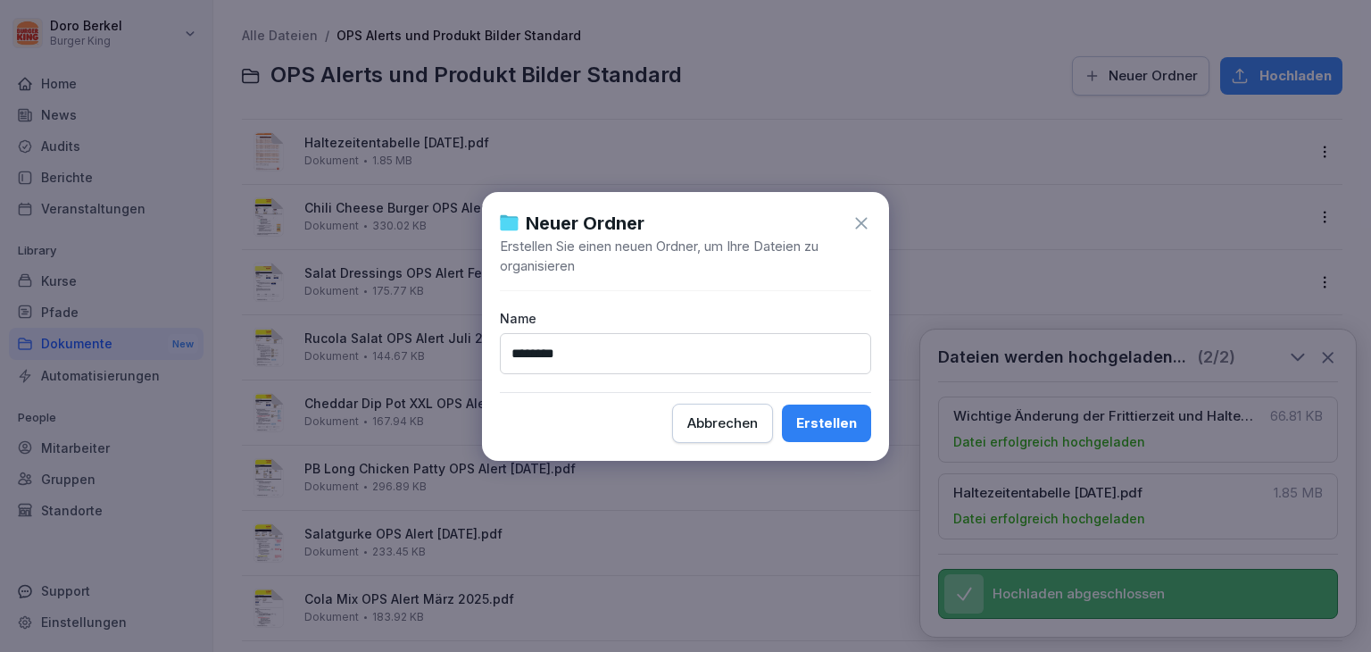
type input "*********"
click at [814, 429] on div "Erstellen" at bounding box center [826, 423] width 61 height 20
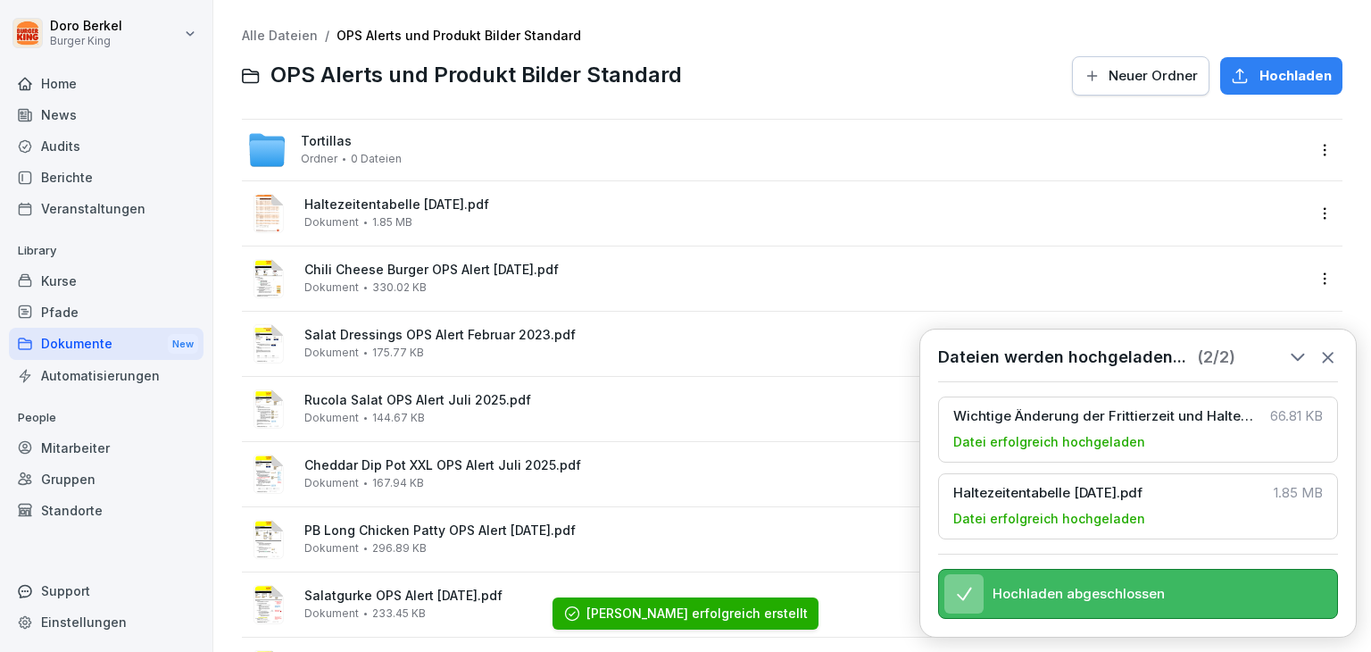
click at [356, 136] on div "Tortillas Ordner 0 Dateien" at bounding box center [351, 149] width 101 height 31
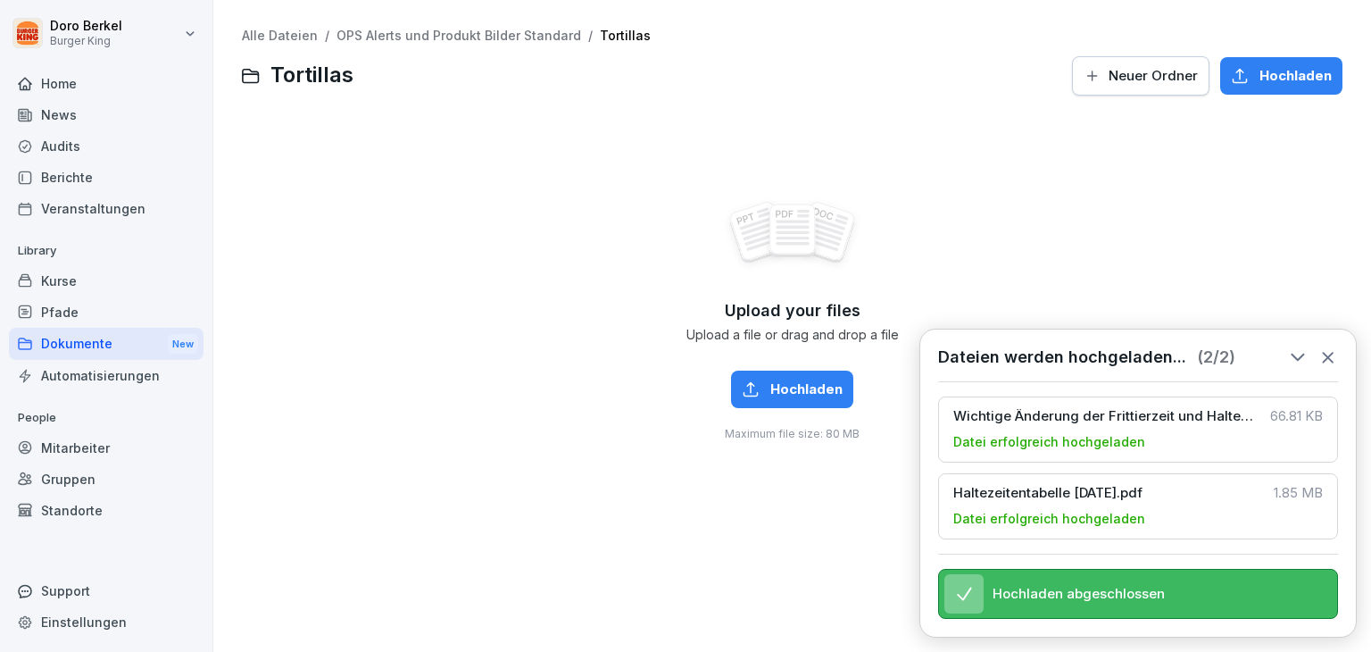
click at [798, 387] on span "Hochladen" at bounding box center [807, 389] width 72 height 20
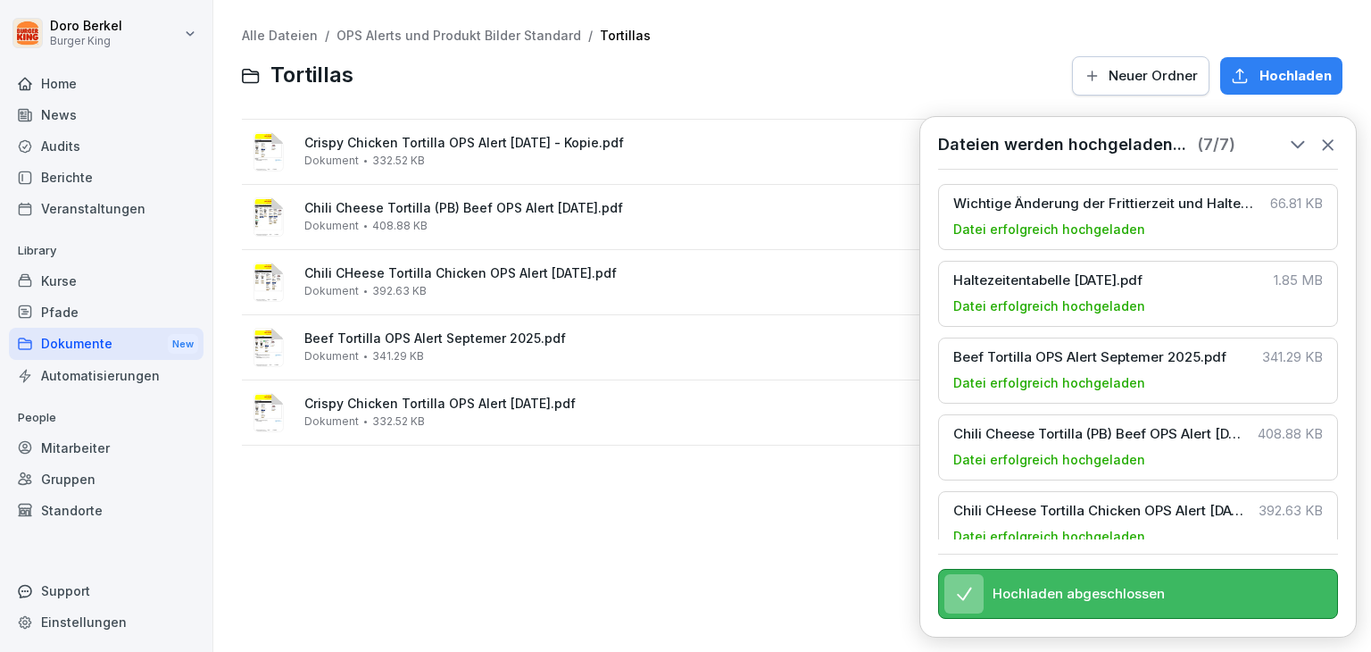
click at [388, 33] on link "OPS Alerts und Produkt Bilder Standard" at bounding box center [459, 35] width 245 height 15
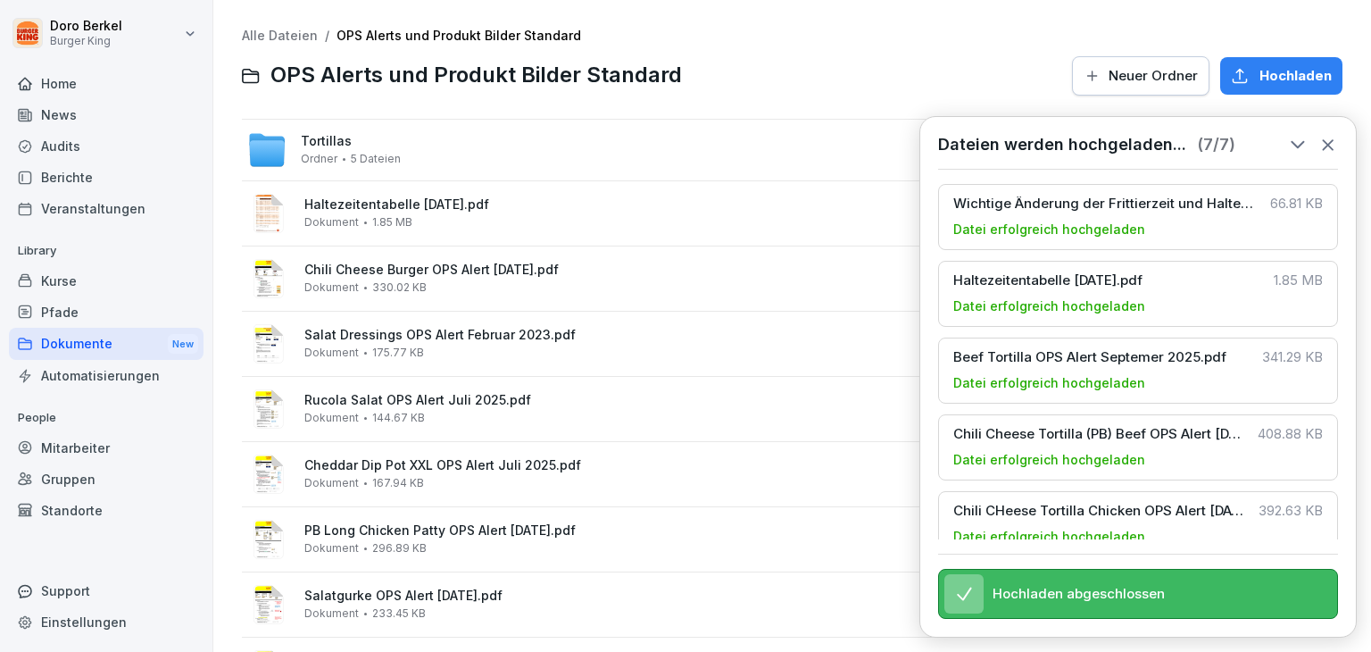
click at [277, 33] on link "Alle Dateien" at bounding box center [280, 35] width 76 height 15
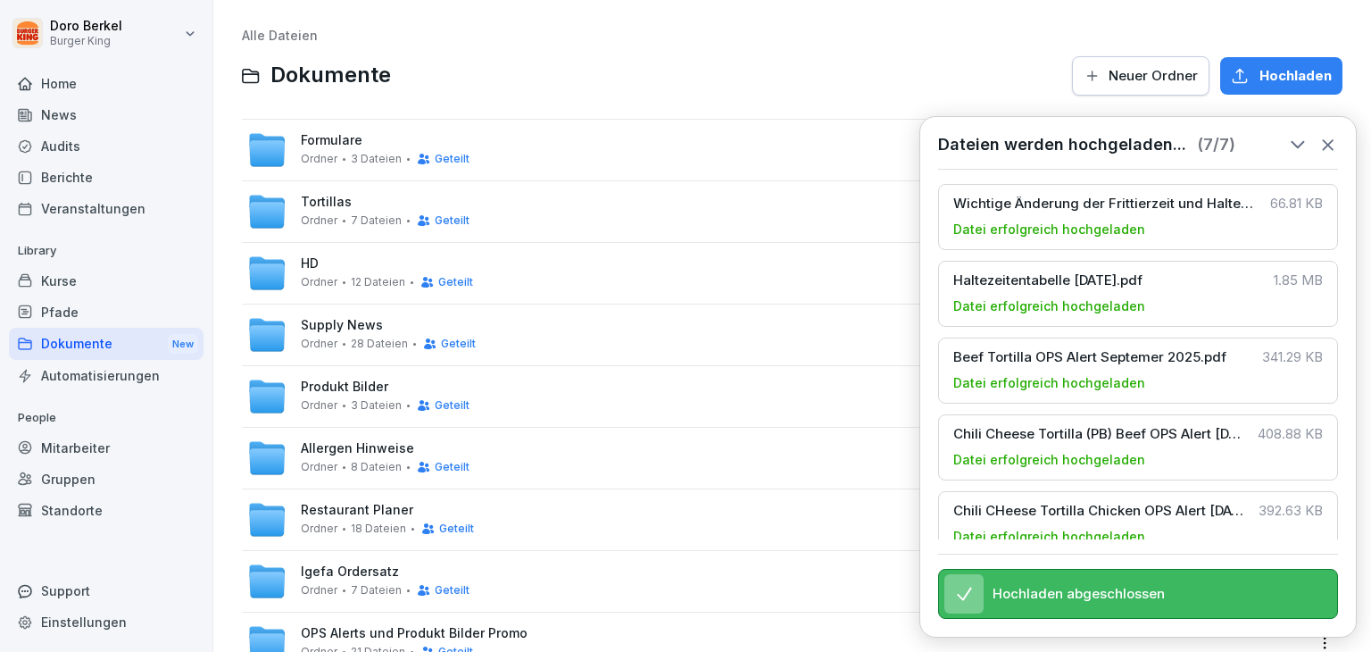
click at [375, 507] on span "Restaurant Planer" at bounding box center [357, 510] width 113 height 15
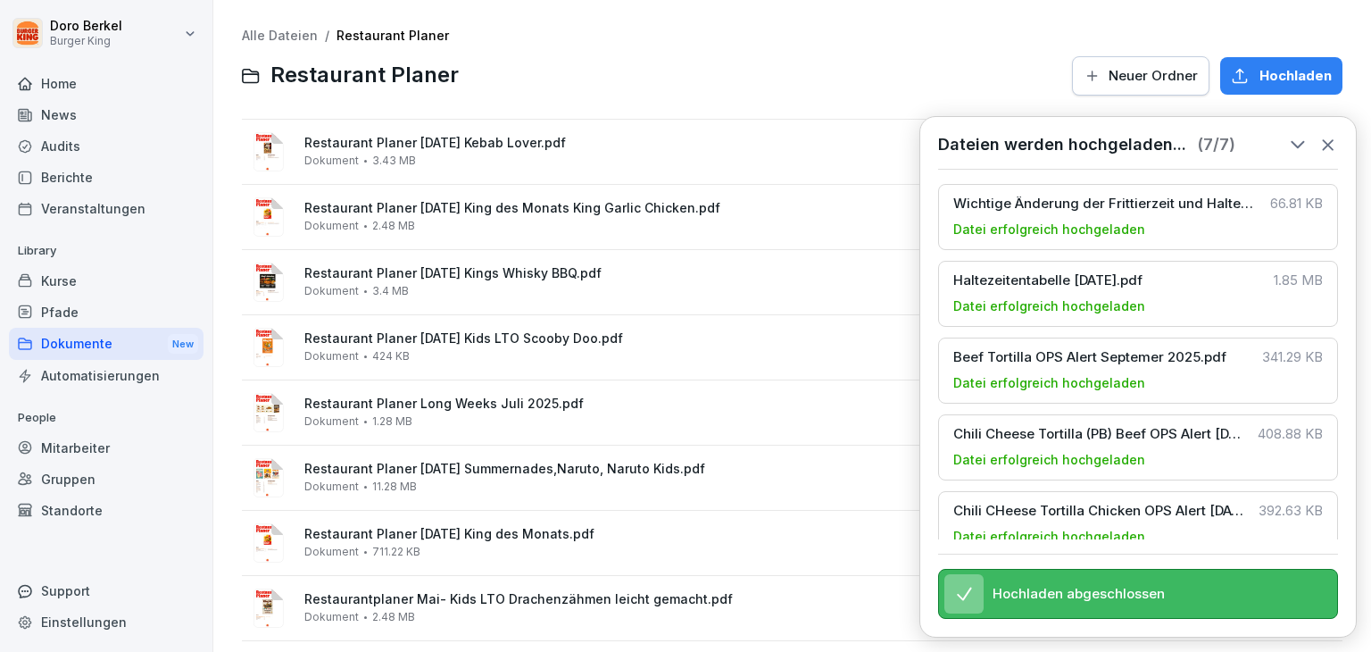
click at [1330, 139] on icon at bounding box center [1329, 145] width 20 height 20
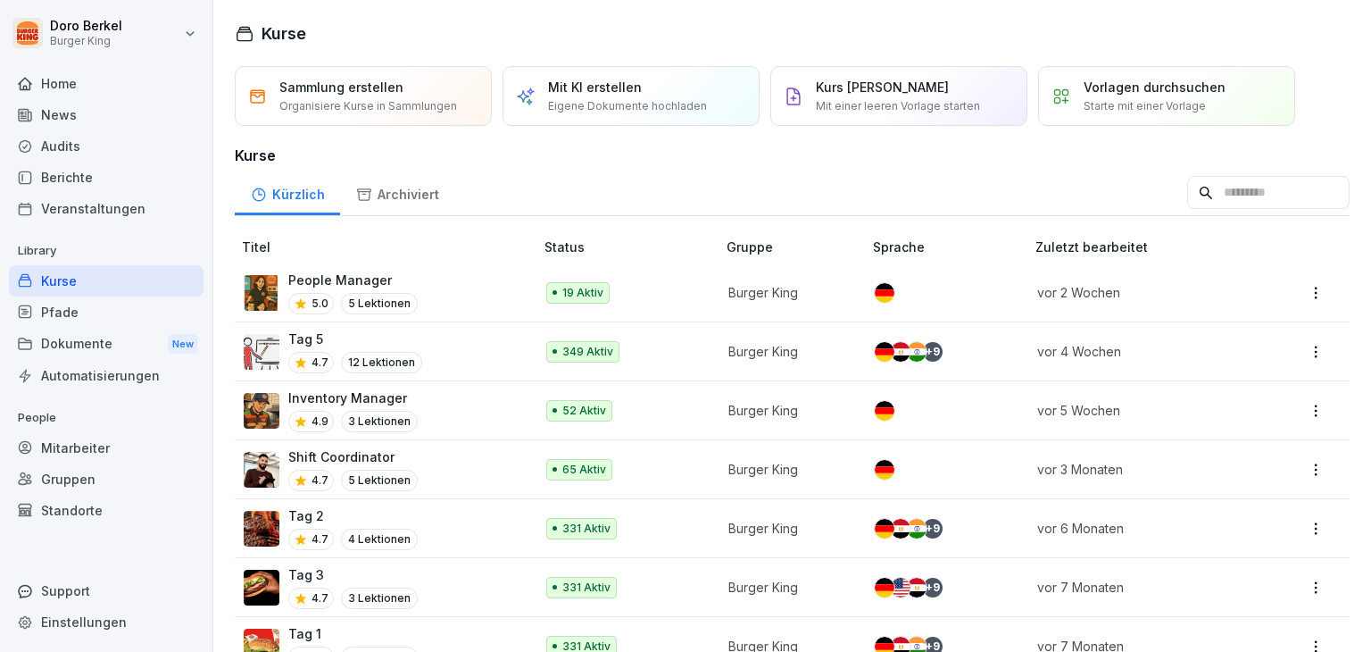
click at [78, 338] on div "Dokumente New" at bounding box center [106, 344] width 195 height 33
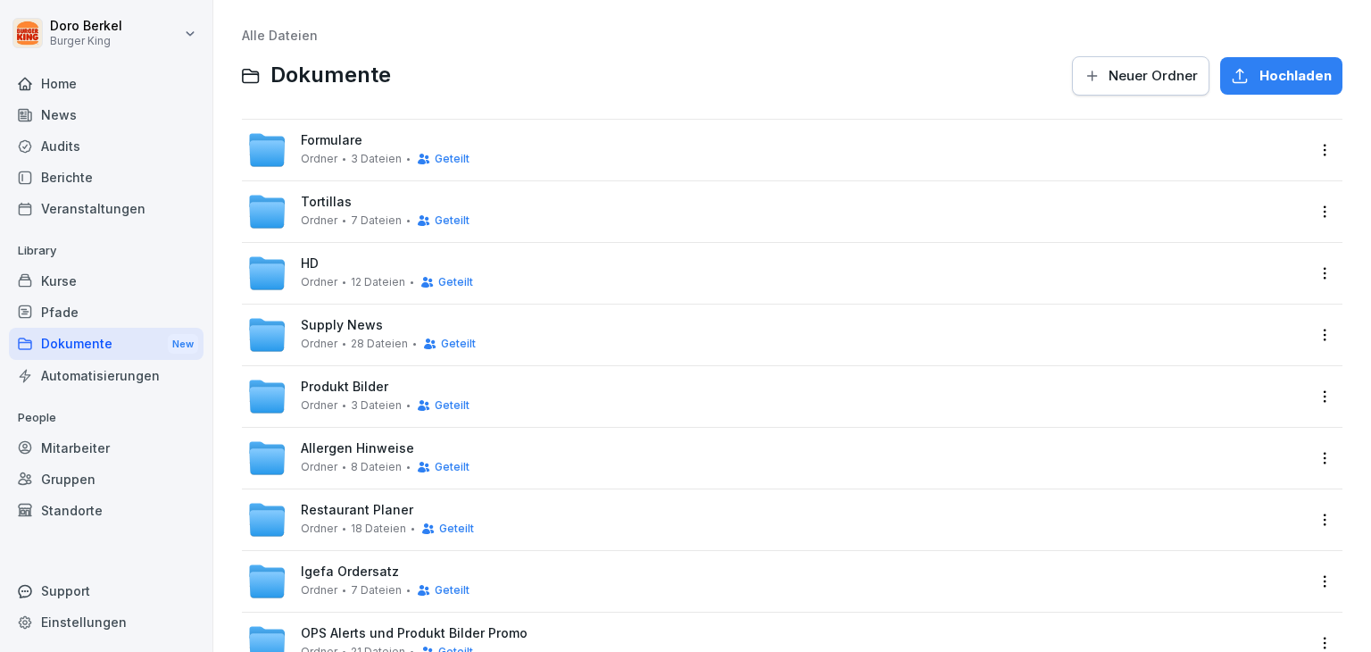
click at [351, 204] on div "Tortillas [PERSON_NAME] 7 Dateien Geteilt" at bounding box center [385, 211] width 169 height 33
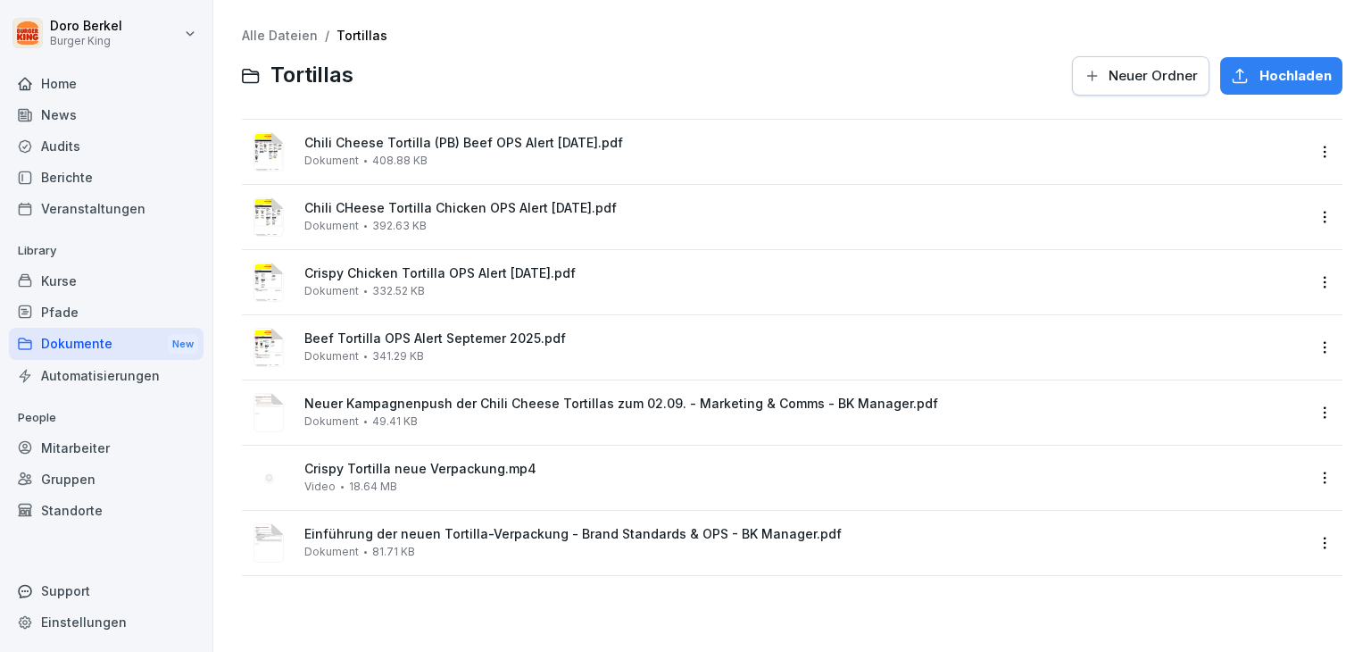
click at [1260, 76] on span "Hochladen" at bounding box center [1296, 76] width 72 height 20
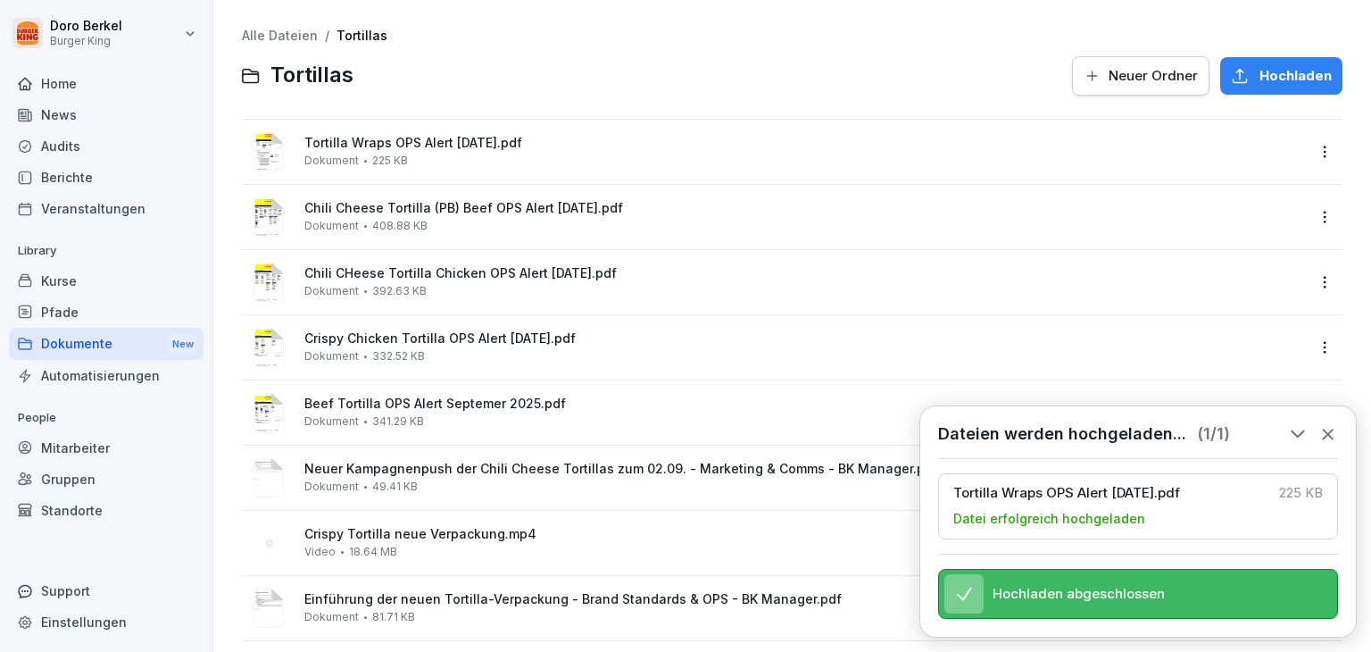
click at [73, 346] on div "Dokumente New" at bounding box center [106, 344] width 195 height 33
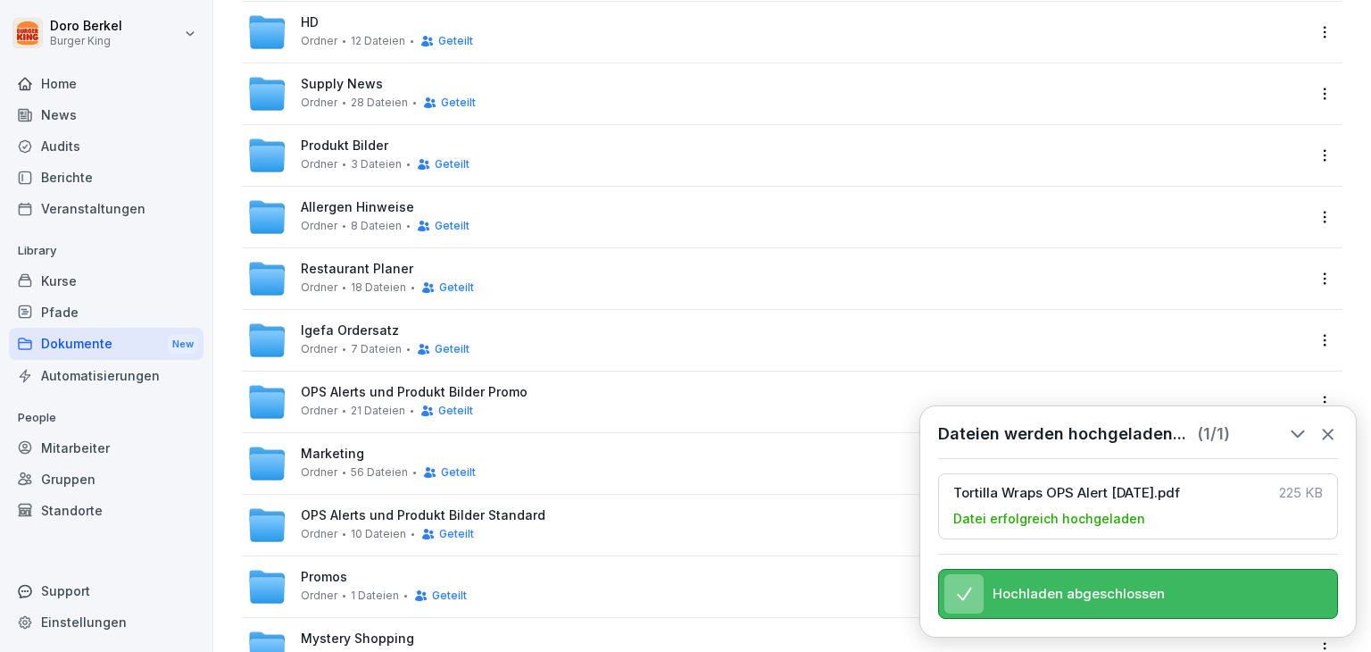
scroll to position [268, 0]
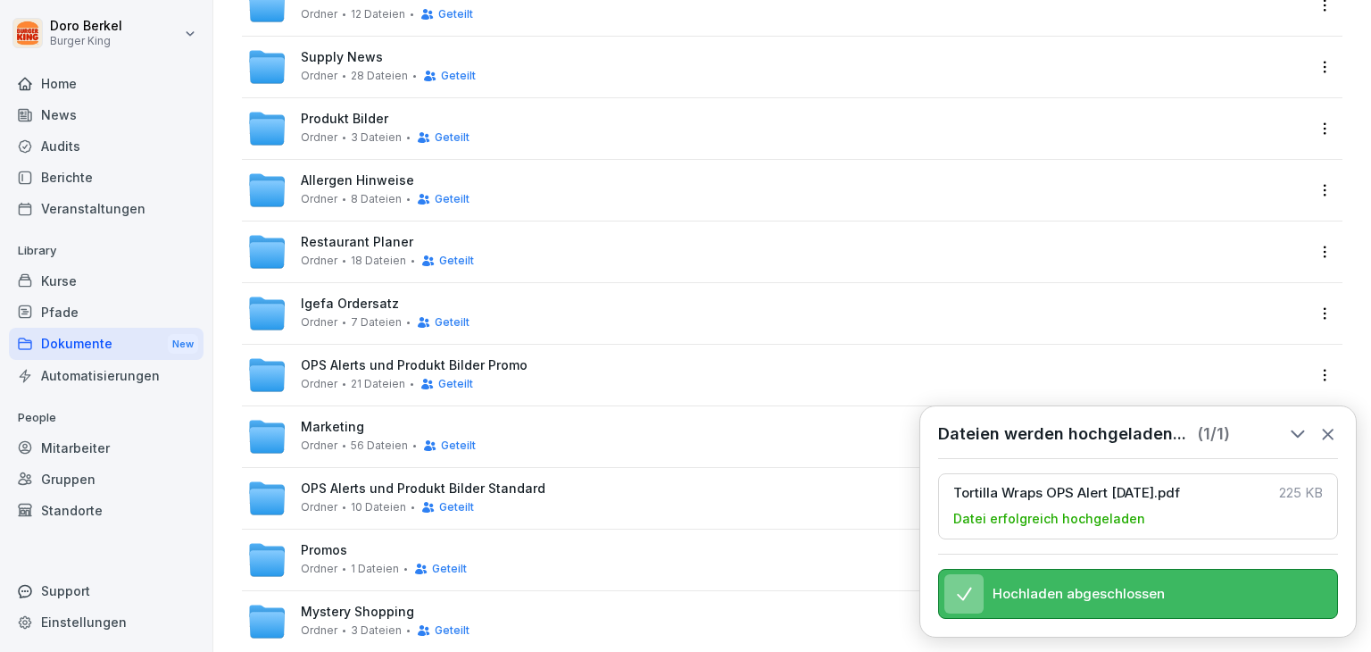
click at [374, 490] on span "OPS Alerts und Produkt Bilder Standard" at bounding box center [423, 488] width 245 height 15
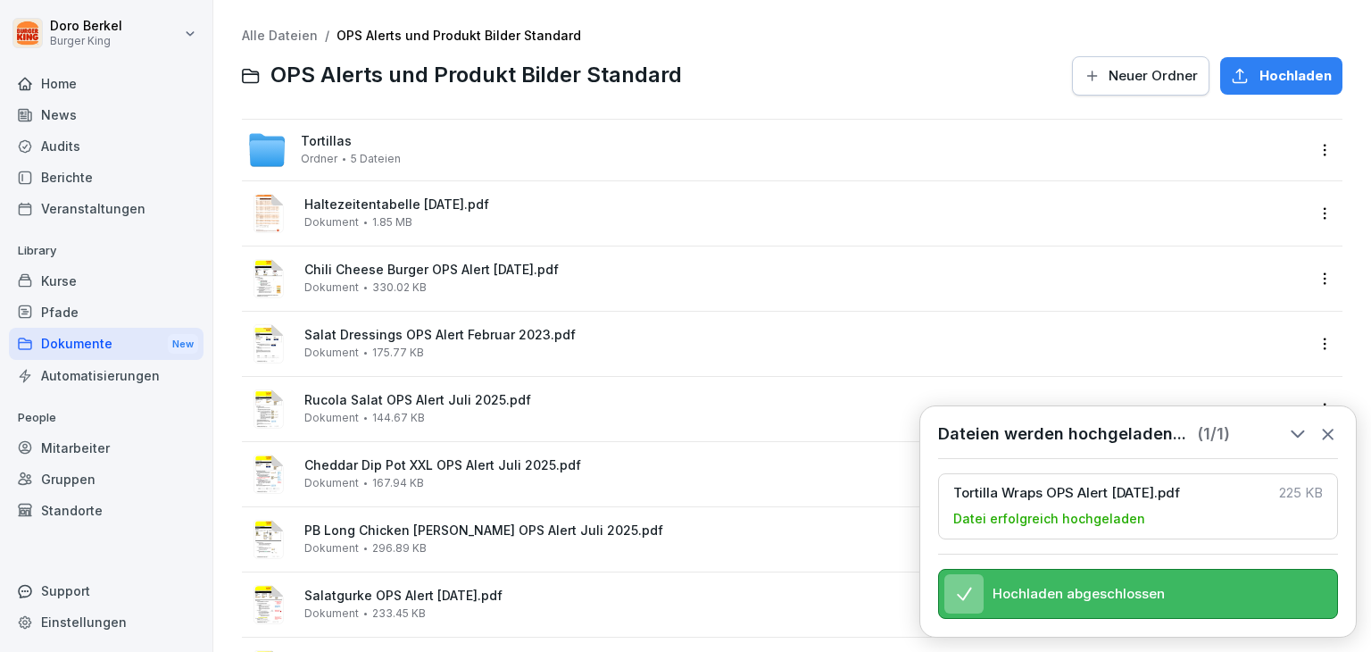
click at [382, 147] on div "Tortillas [PERSON_NAME] 5 Dateien" at bounding box center [351, 149] width 100 height 31
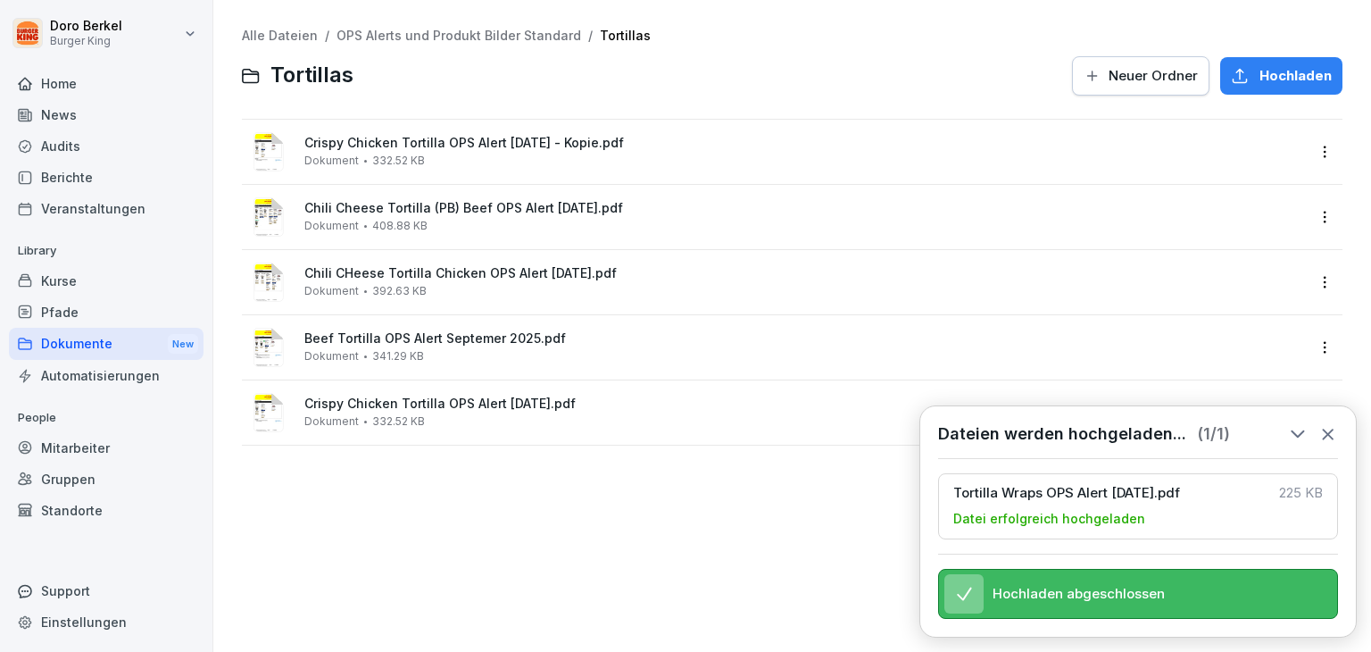
click at [1260, 79] on span "Hochladen" at bounding box center [1296, 76] width 72 height 20
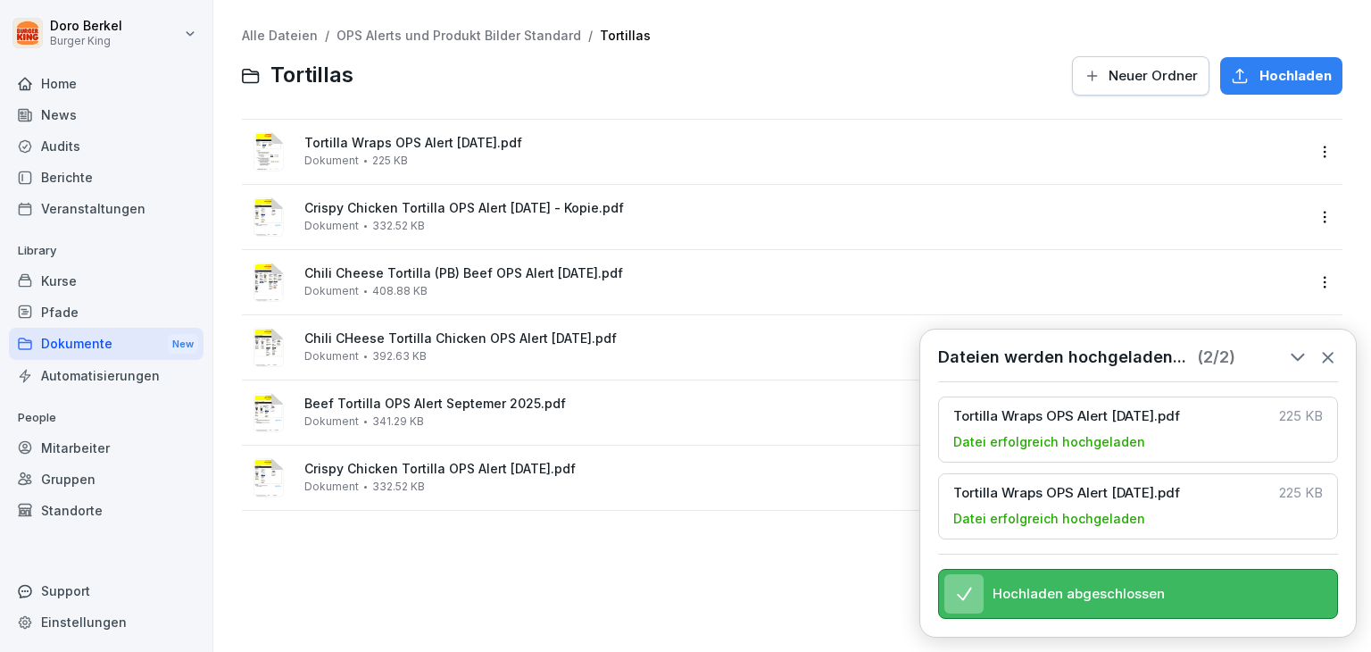
click at [439, 30] on link "OPS Alerts und Produkt Bilder Standard" at bounding box center [459, 35] width 245 height 15
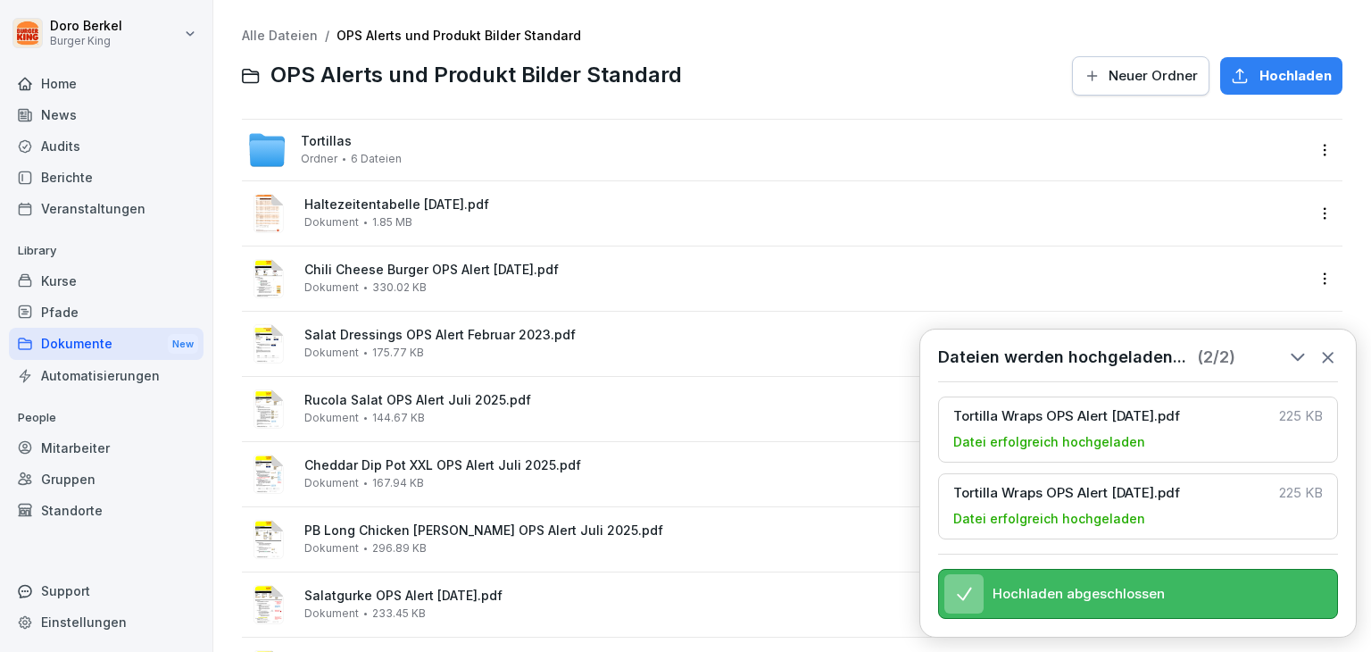
click at [1286, 69] on span "Hochladen" at bounding box center [1296, 76] width 72 height 20
